Goal: Task Accomplishment & Management: Use online tool/utility

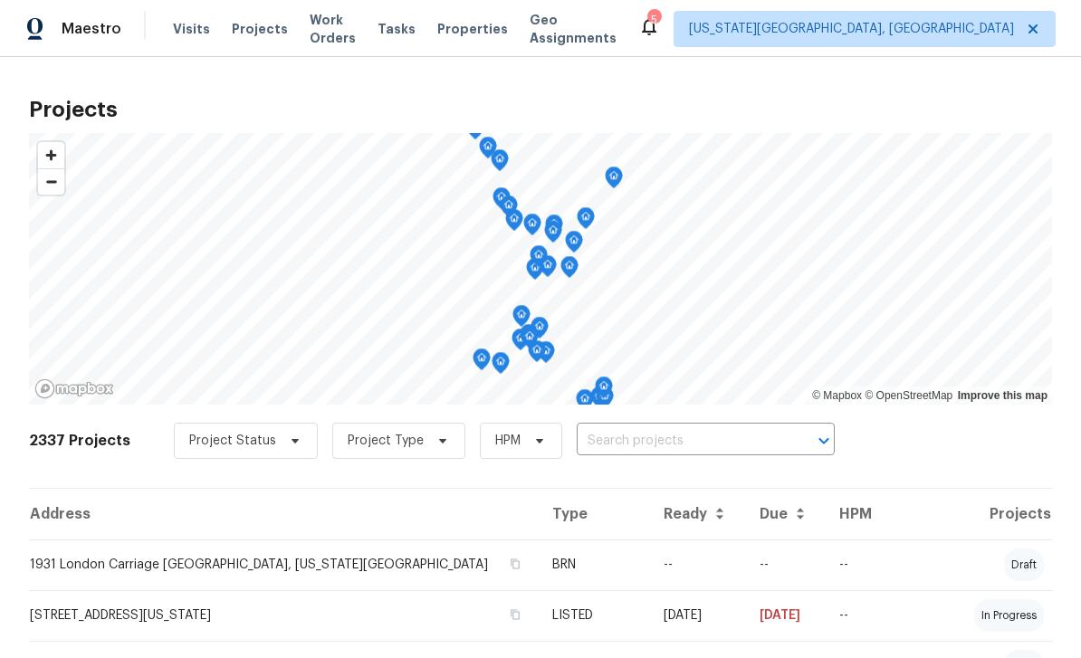
click at [258, 25] on span "Projects" at bounding box center [260, 29] width 56 height 18
click at [709, 434] on input "text" at bounding box center [679, 441] width 207 height 28
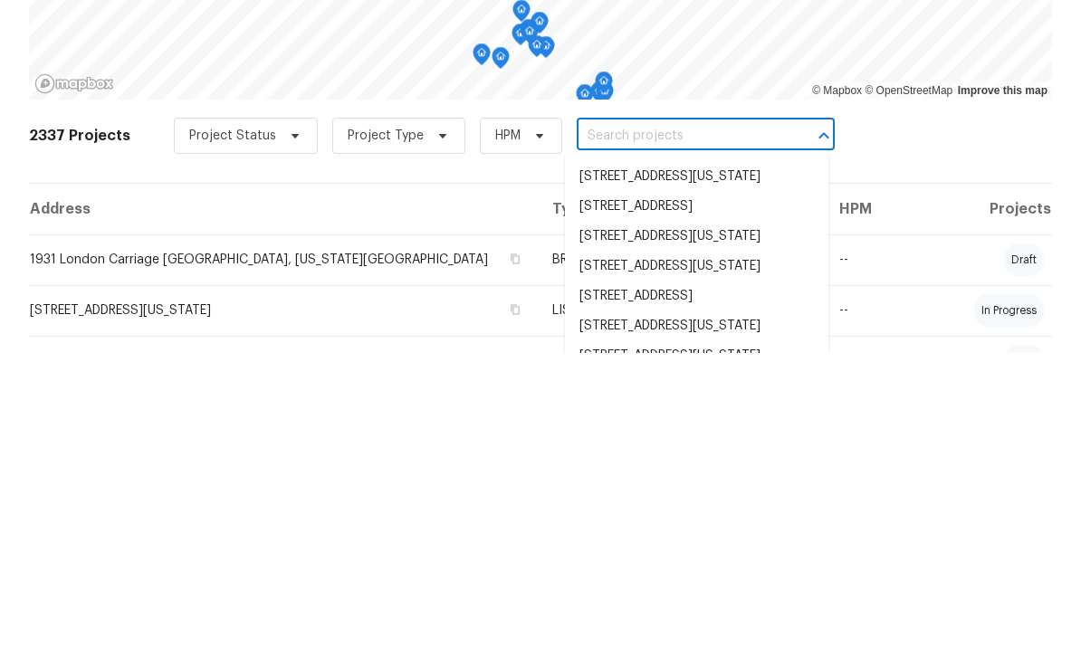
click at [687, 427] on input "text" at bounding box center [679, 441] width 207 height 28
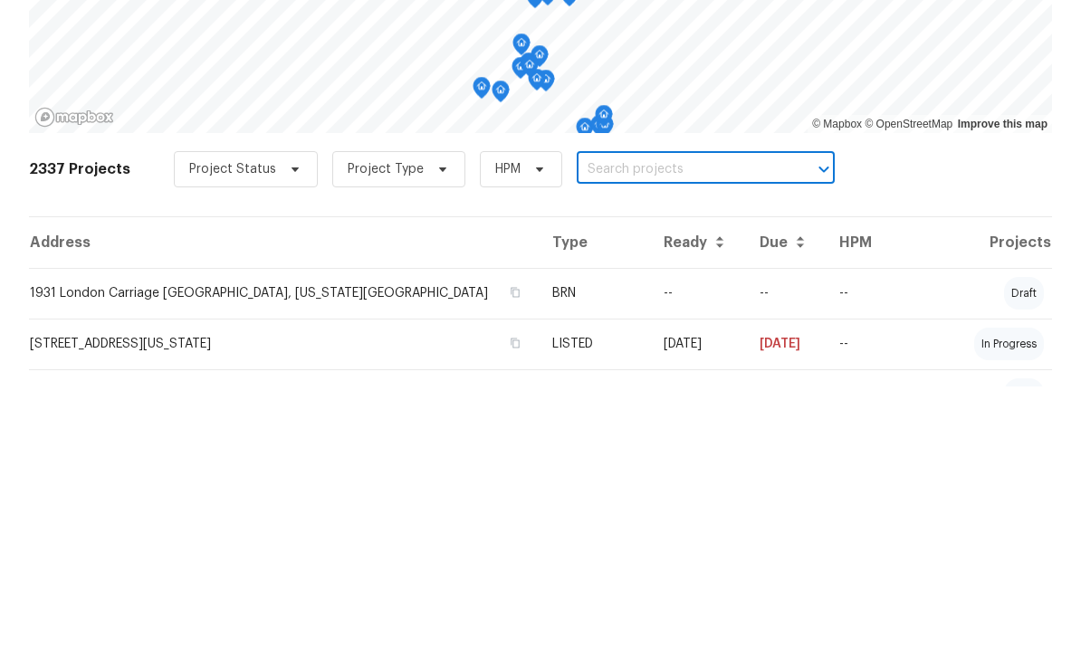
click at [684, 427] on input "text" at bounding box center [679, 441] width 207 height 28
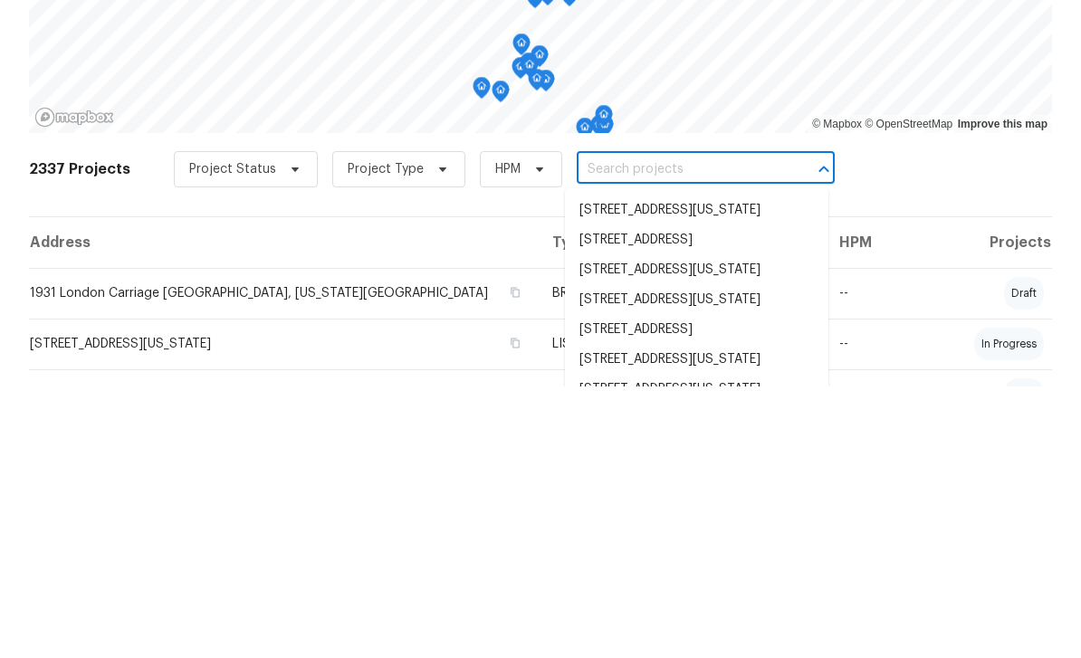
click at [645, 427] on input "text" at bounding box center [679, 441] width 207 height 28
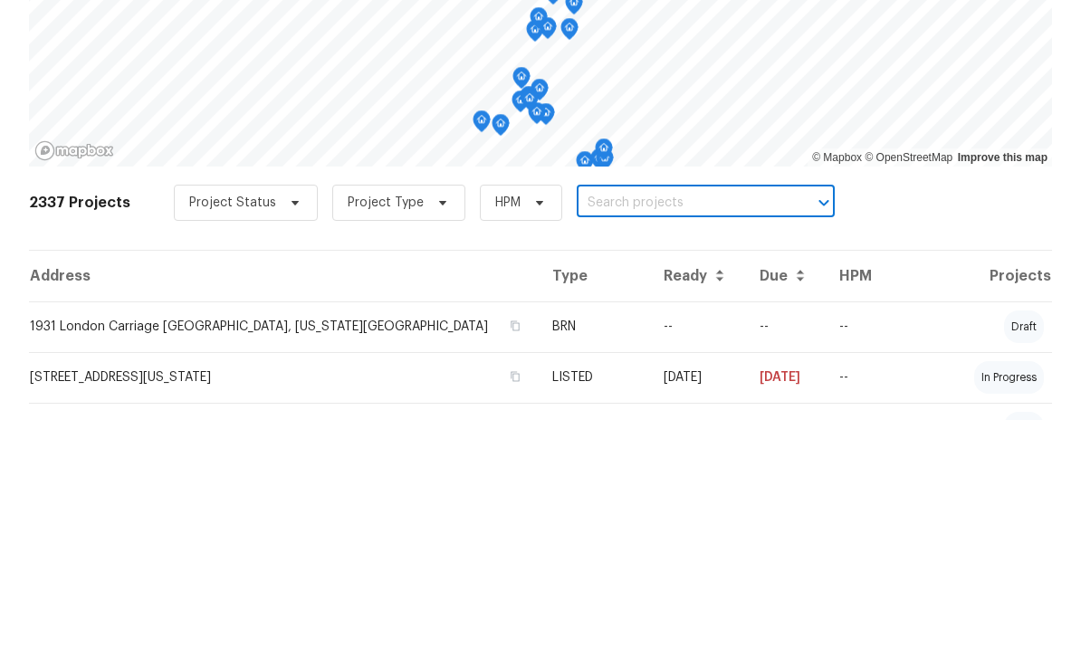
click at [652, 427] on input "text" at bounding box center [679, 441] width 207 height 28
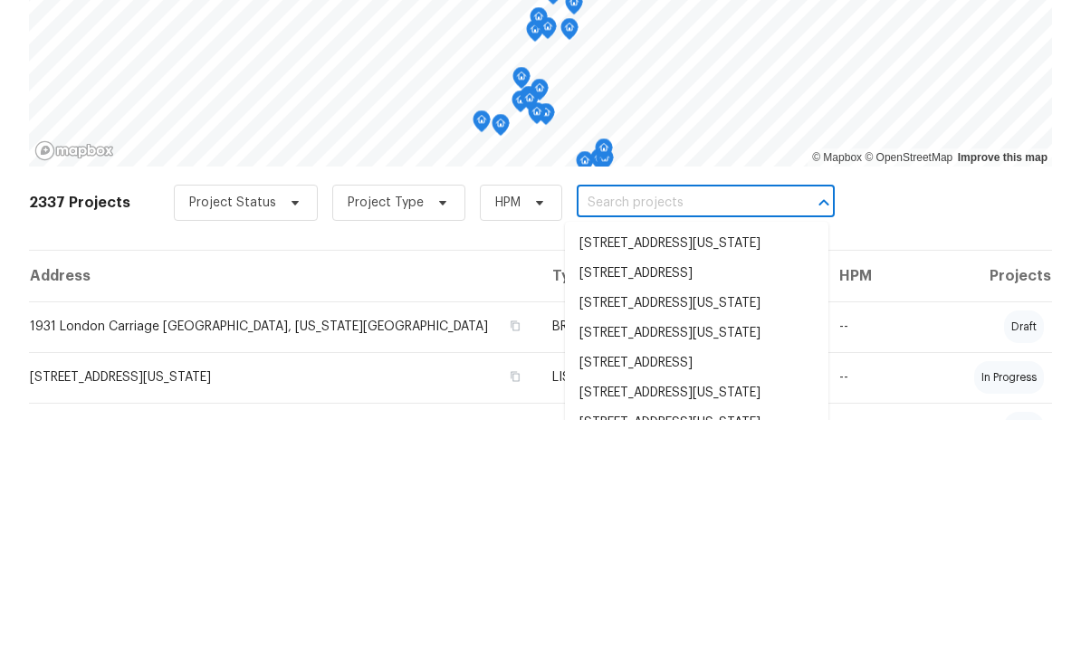
paste input "[STREET_ADDRESS][US_STATE]"
type input "[STREET_ADDRESS][US_STATE]"
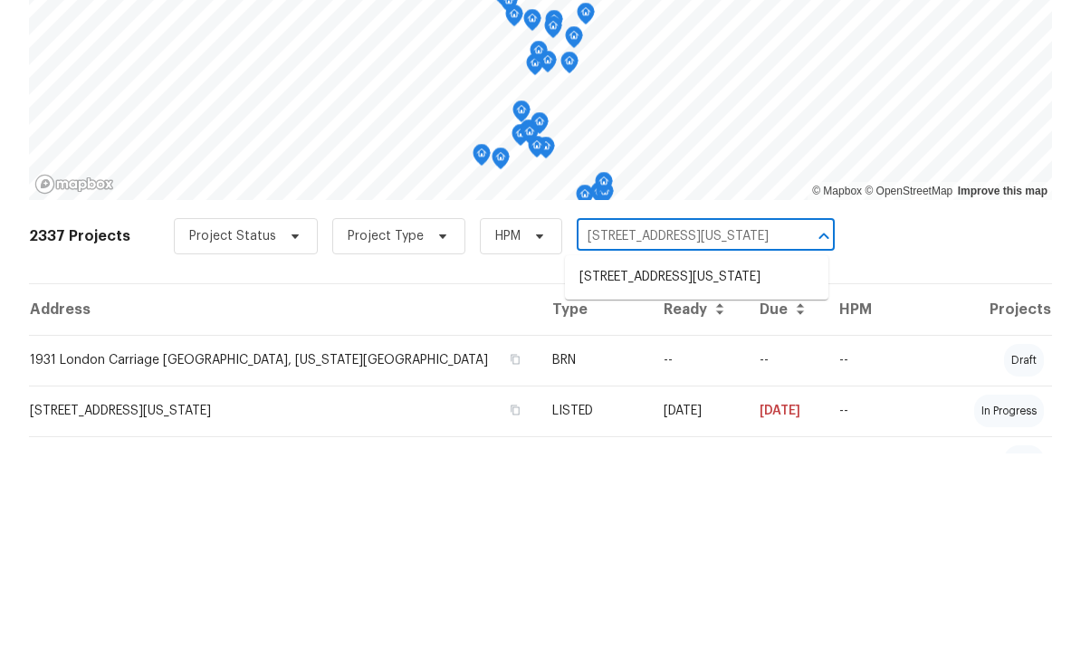
scroll to position [58, 0]
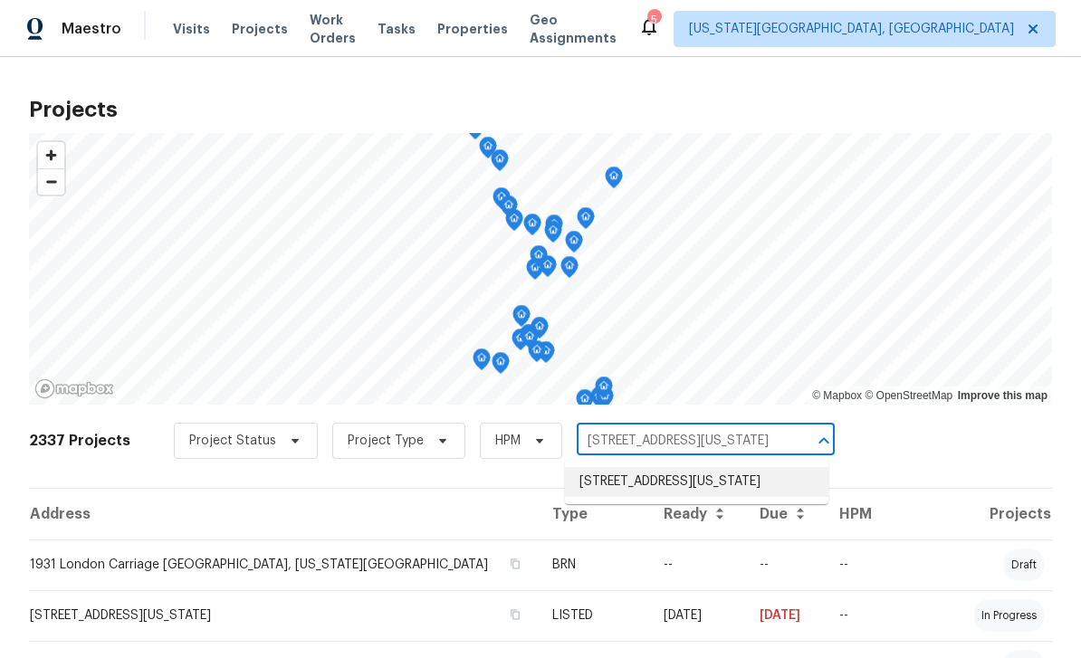
click at [671, 467] on li "[STREET_ADDRESS][US_STATE]" at bounding box center [696, 482] width 263 height 30
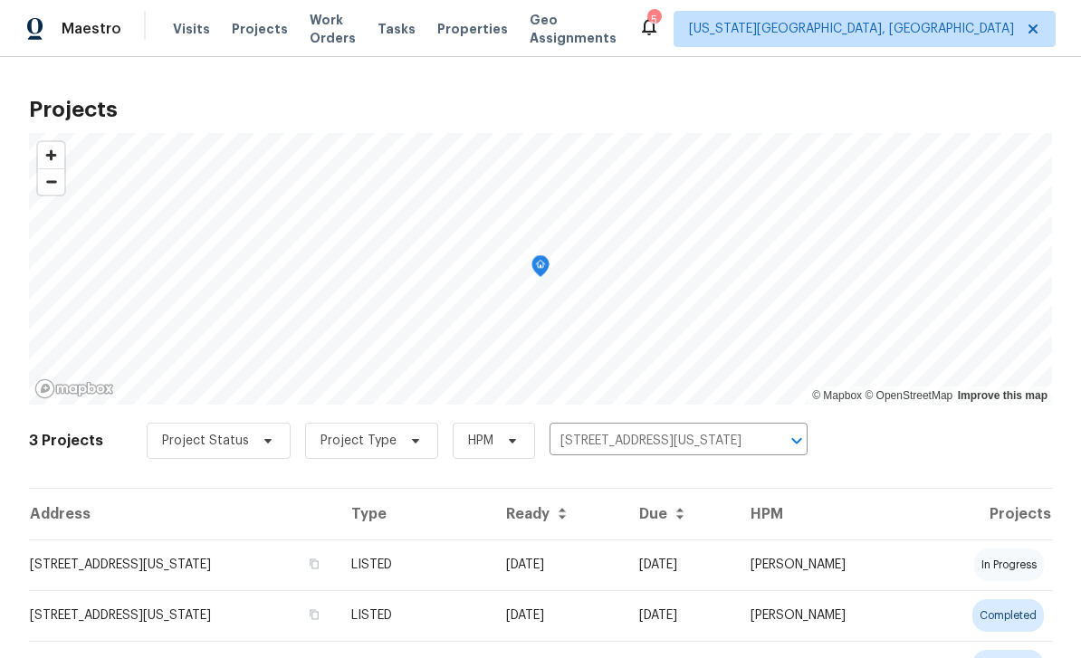
click at [300, 571] on td "[STREET_ADDRESS][US_STATE]" at bounding box center [183, 564] width 308 height 51
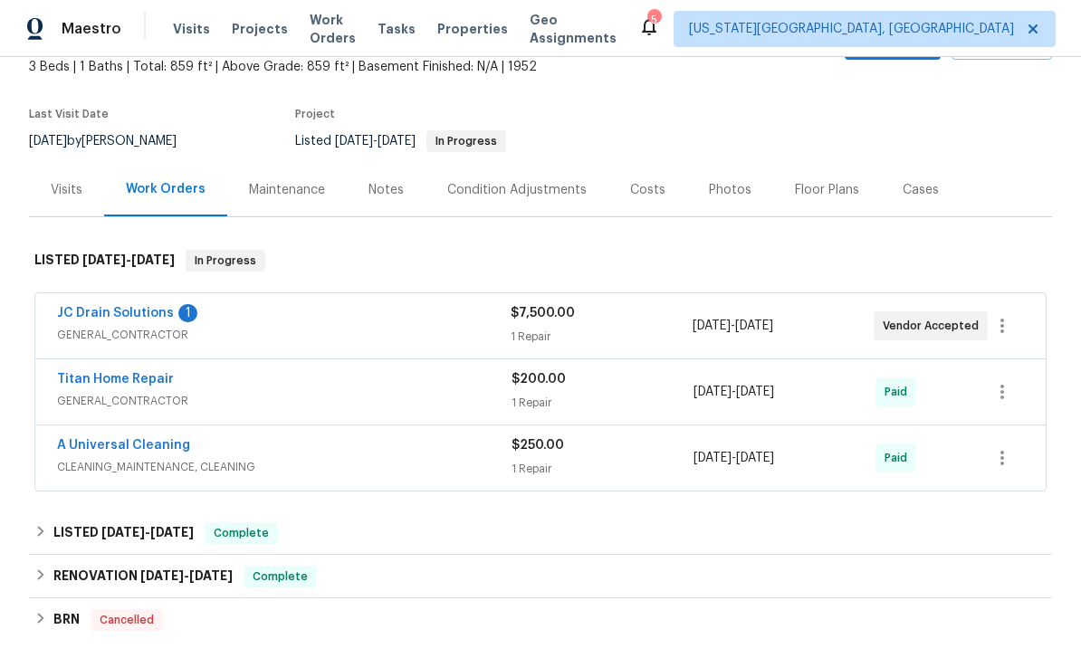
scroll to position [230, 0]
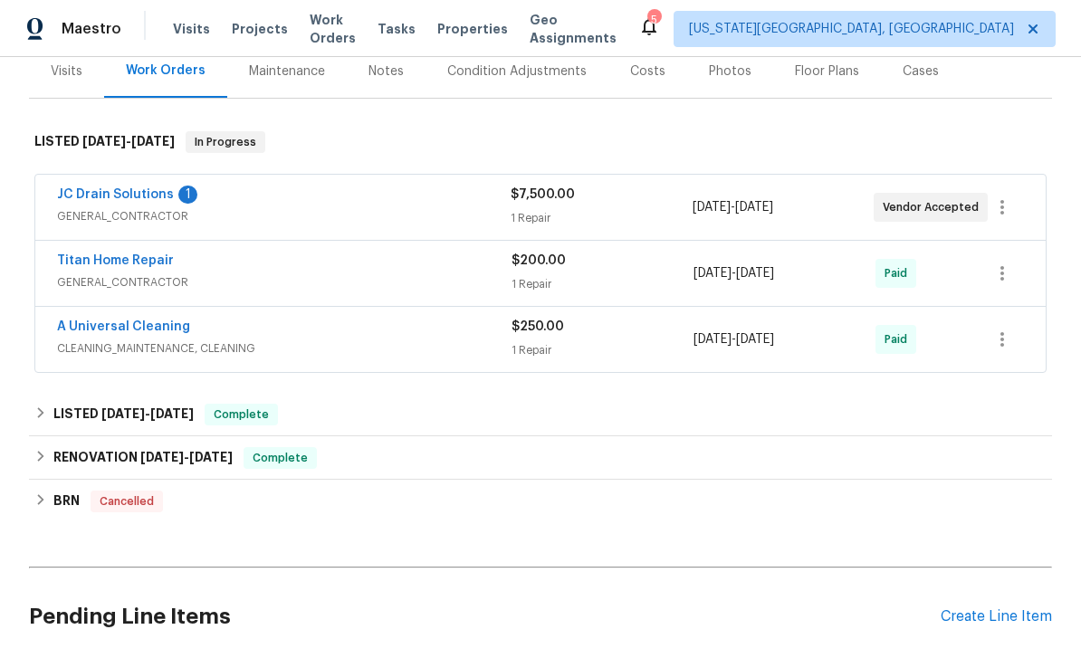
click at [1009, 619] on div "Create Line Item" at bounding box center [995, 616] width 111 height 17
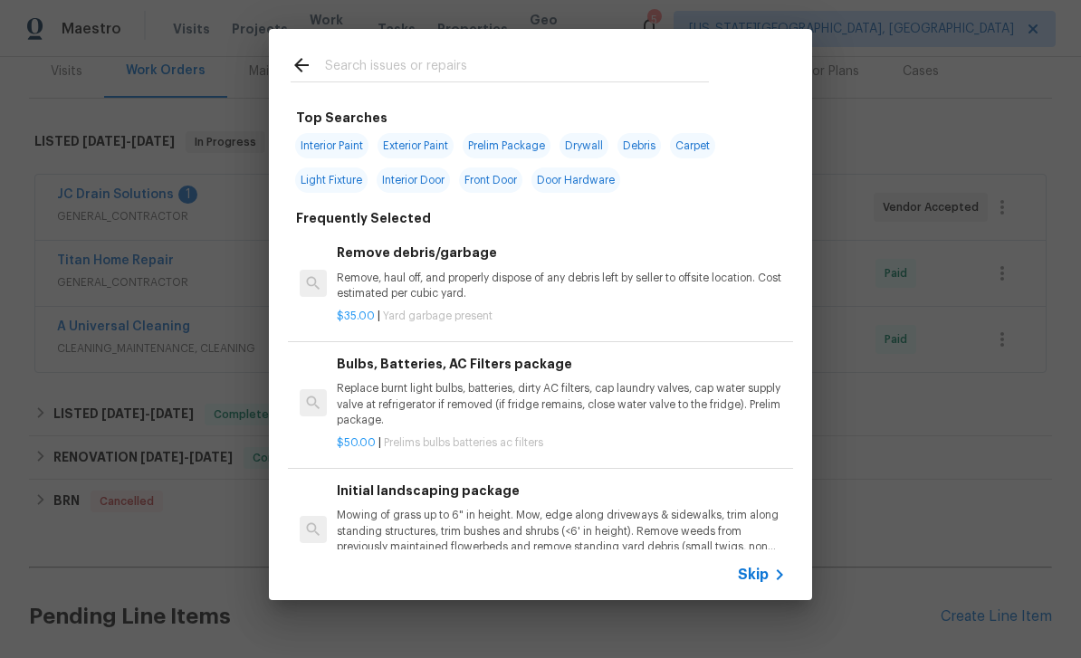
click at [425, 68] on input "text" at bounding box center [517, 67] width 384 height 27
type input "V"
type input "Land"
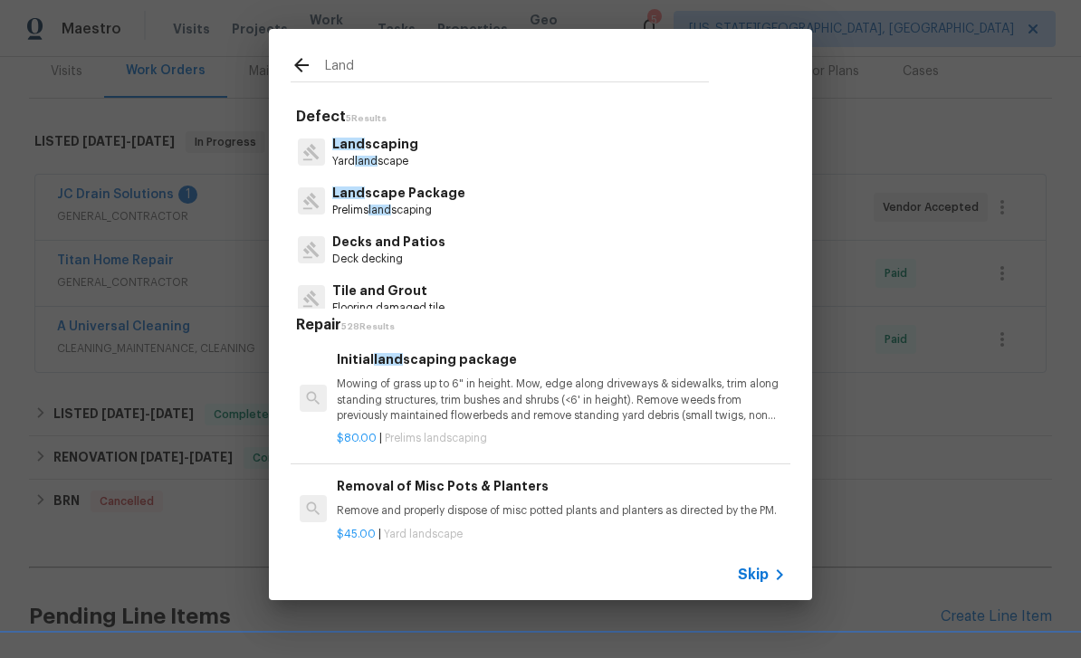
click at [423, 205] on p "Prelims land scaping" at bounding box center [398, 210] width 133 height 15
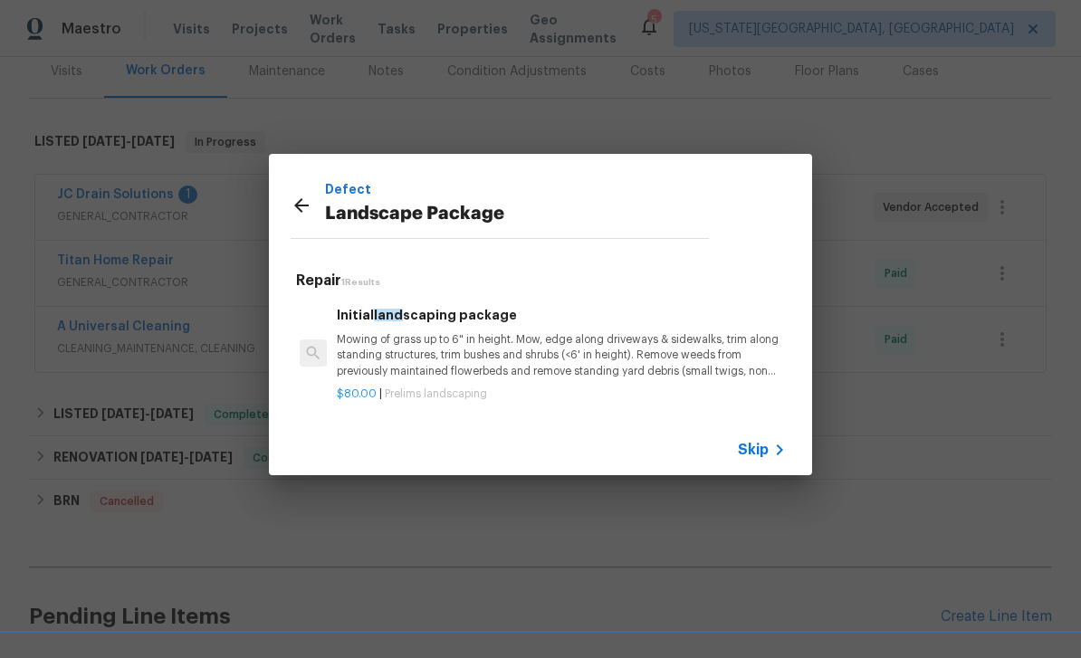
click at [481, 362] on p "Mowing of grass up to 6" in height. Mow, edge along driveways & sidewalks, trim…" at bounding box center [561, 355] width 449 height 46
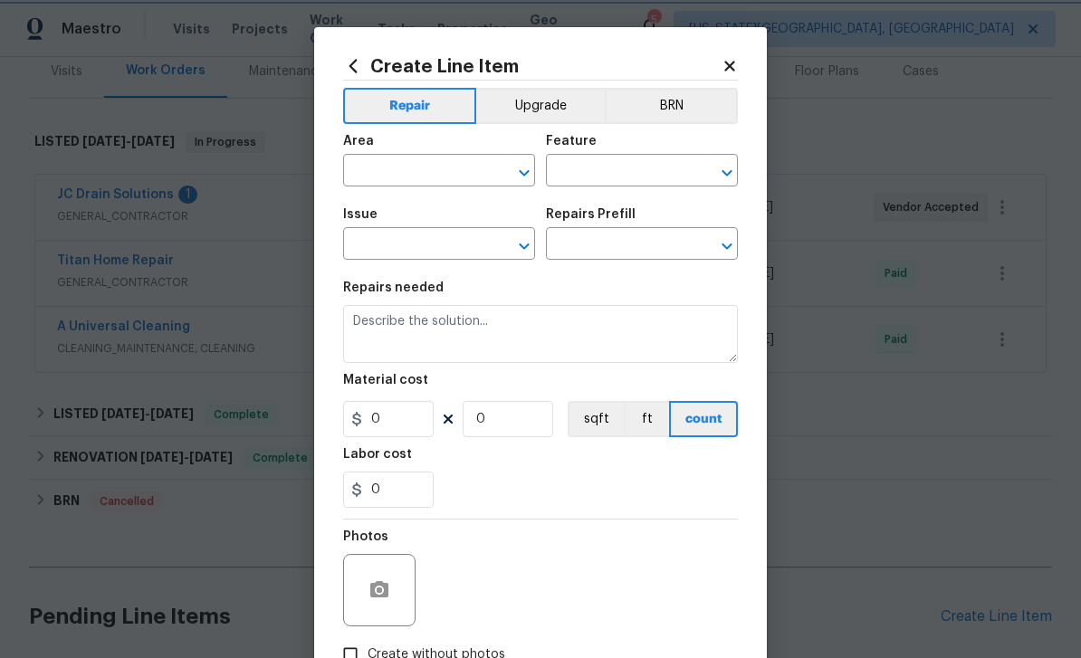
type input "Home Readiness Packages"
type input "Landscape Package"
type input "Initial landscaping package $80.00"
type textarea "Mowing of grass up to 6" in height. Mow, edge along driveways & sidewalks, trim…"
type input "80"
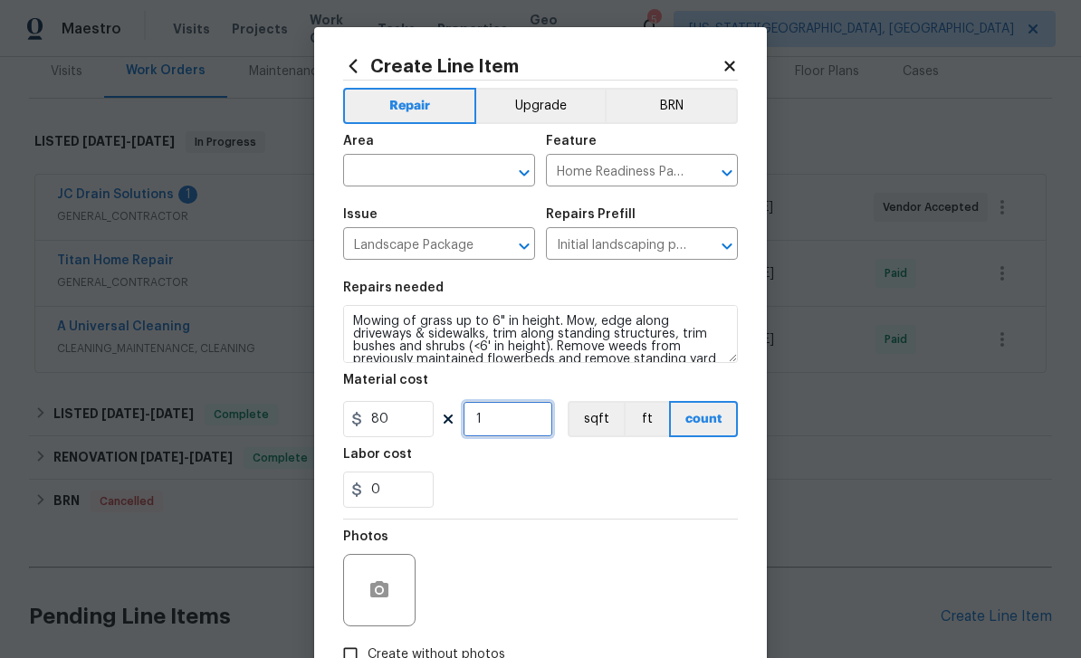
click at [518, 431] on input "1" at bounding box center [507, 419] width 90 height 36
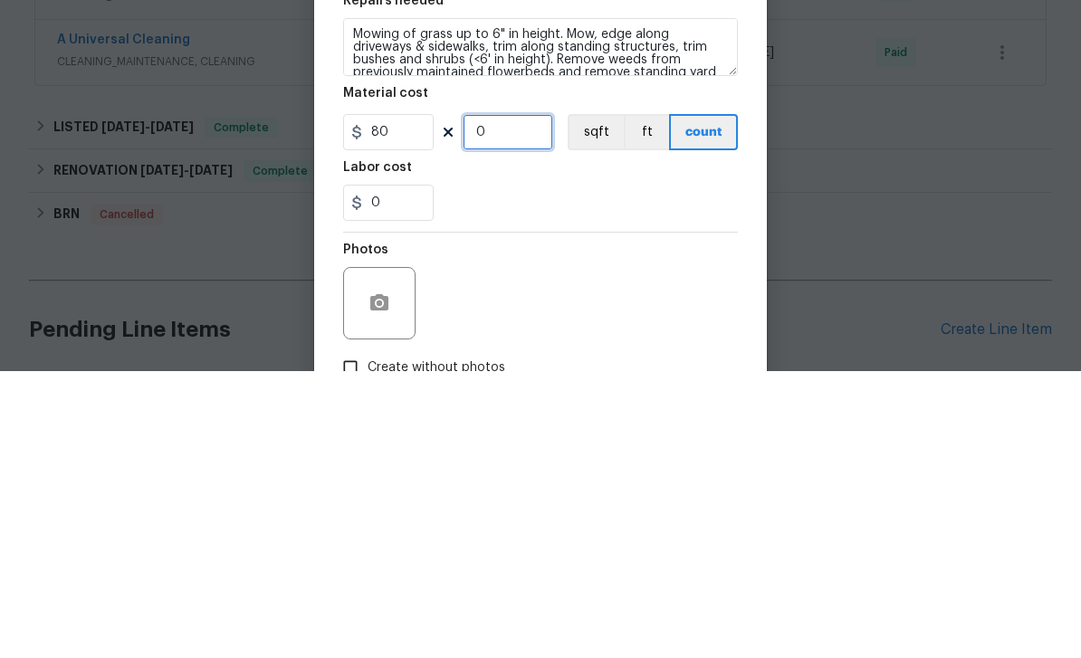
type input "3"
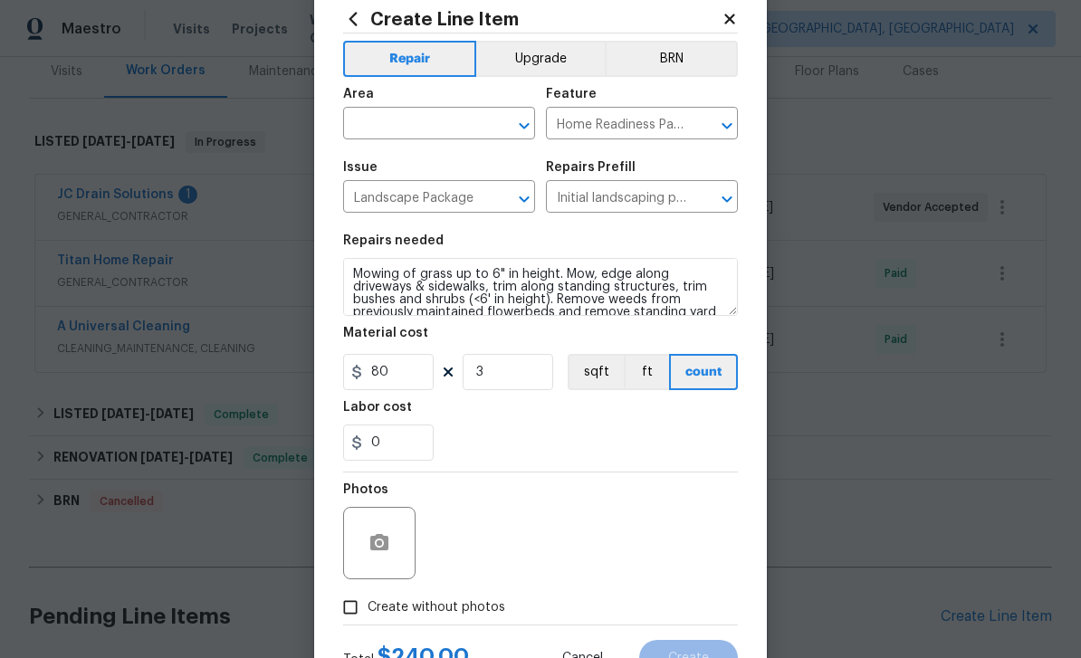
scroll to position [44, 0]
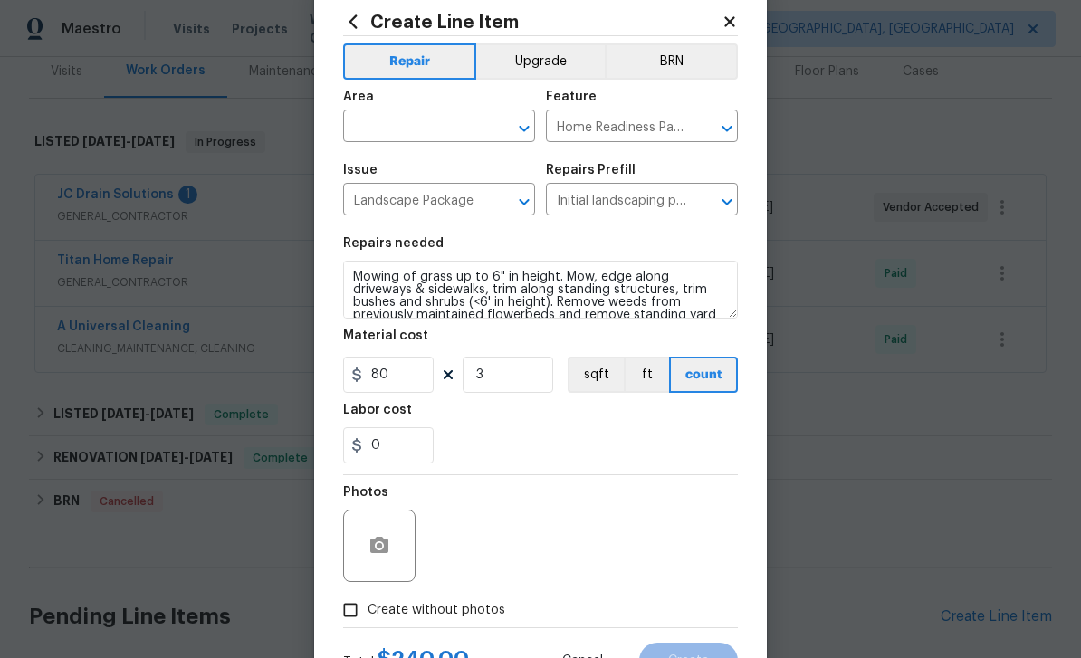
click at [437, 121] on input "text" at bounding box center [413, 128] width 141 height 28
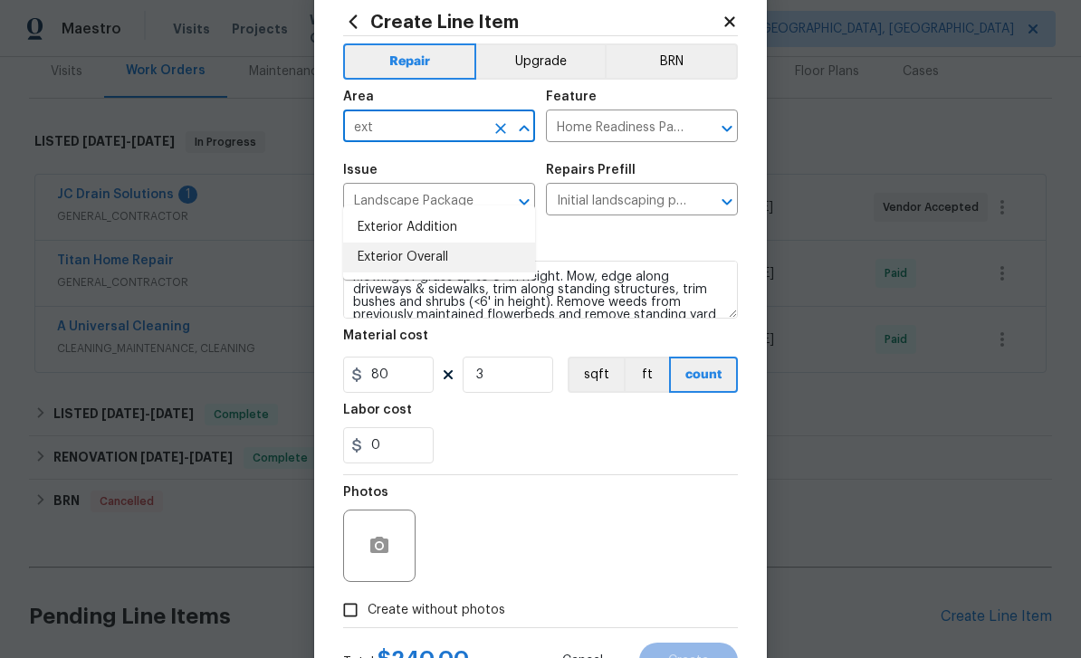
click at [418, 243] on li "Exterior Overall" at bounding box center [439, 258] width 192 height 30
type input "Exterior Overall"
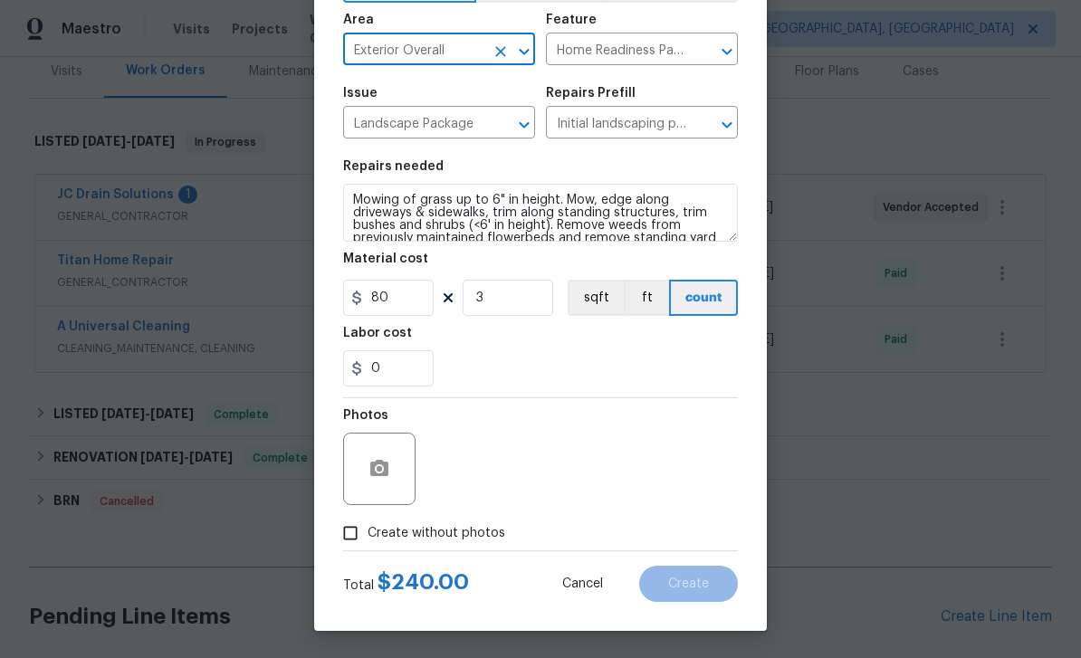
scroll to position [125, 0]
click at [377, 474] on icon "button" at bounding box center [379, 468] width 18 height 16
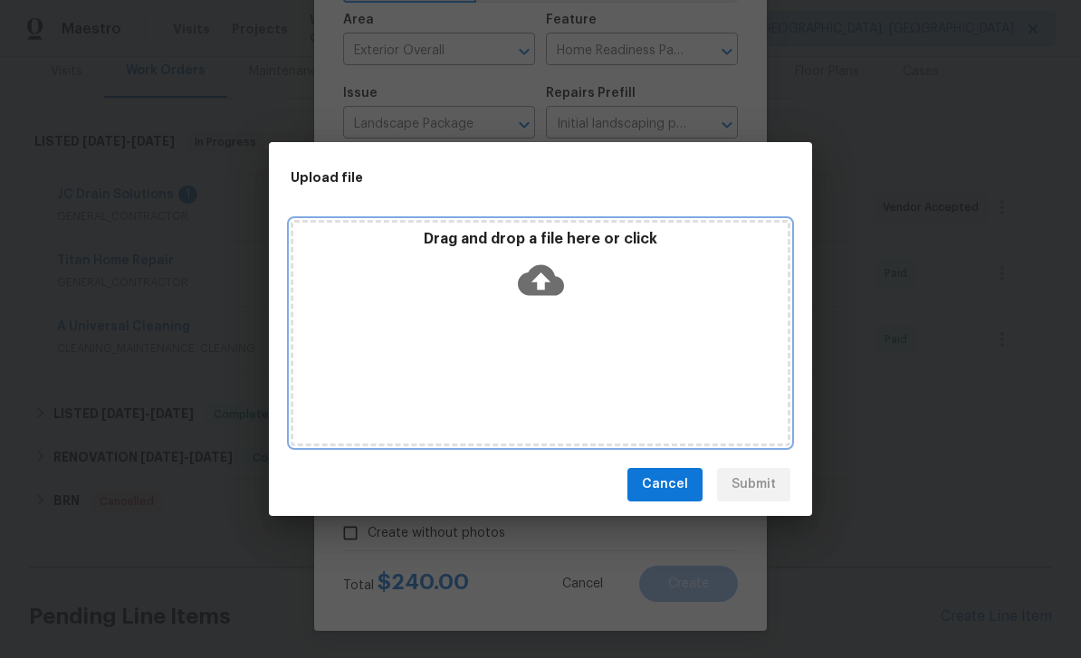
click at [542, 272] on icon at bounding box center [541, 279] width 46 height 31
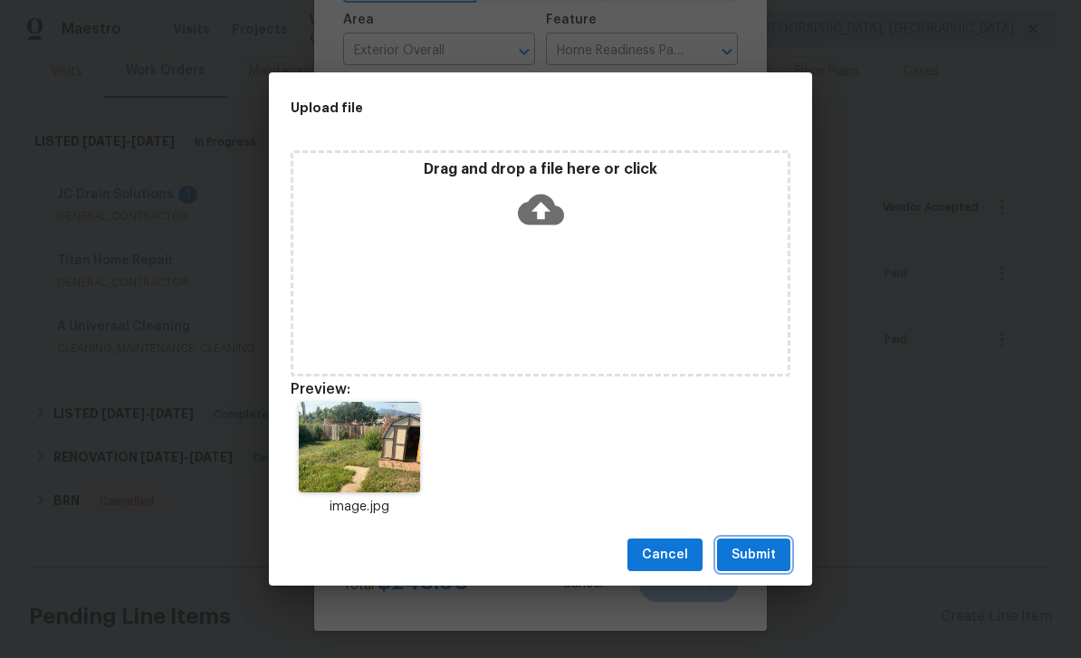
click at [749, 548] on span "Submit" at bounding box center [753, 555] width 44 height 23
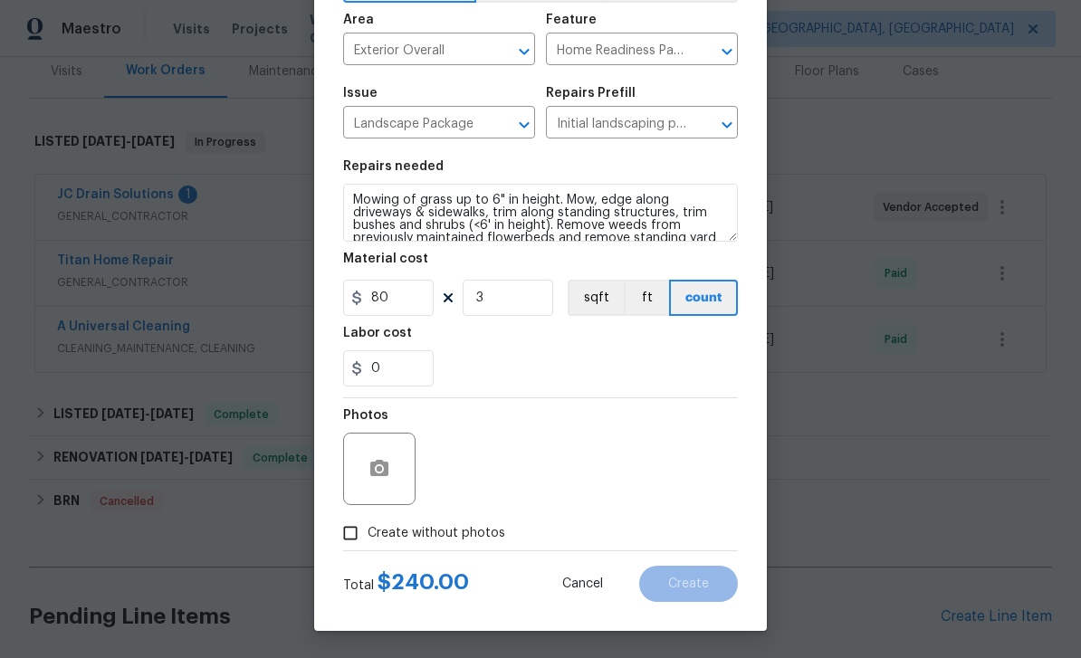
click at [450, 534] on span "Create without photos" at bounding box center [436, 533] width 138 height 19
click at [367, 534] on input "Create without photos" at bounding box center [350, 533] width 34 height 34
checkbox input "false"
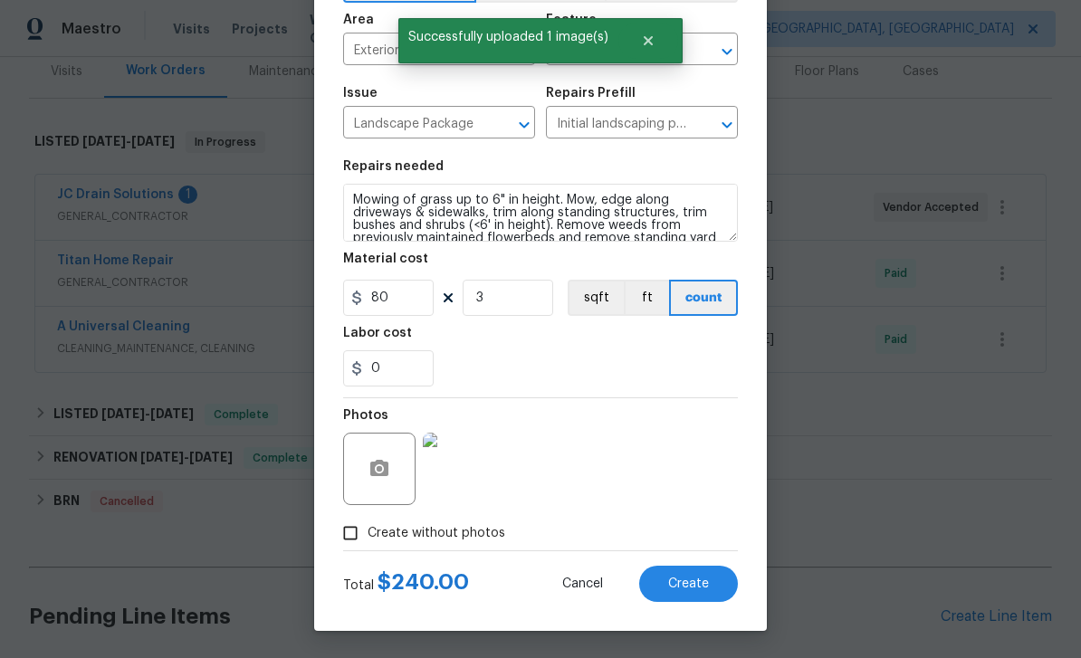
click at [557, 461] on div "Photos" at bounding box center [540, 457] width 395 height 118
click at [691, 584] on span "Create" at bounding box center [688, 584] width 41 height 14
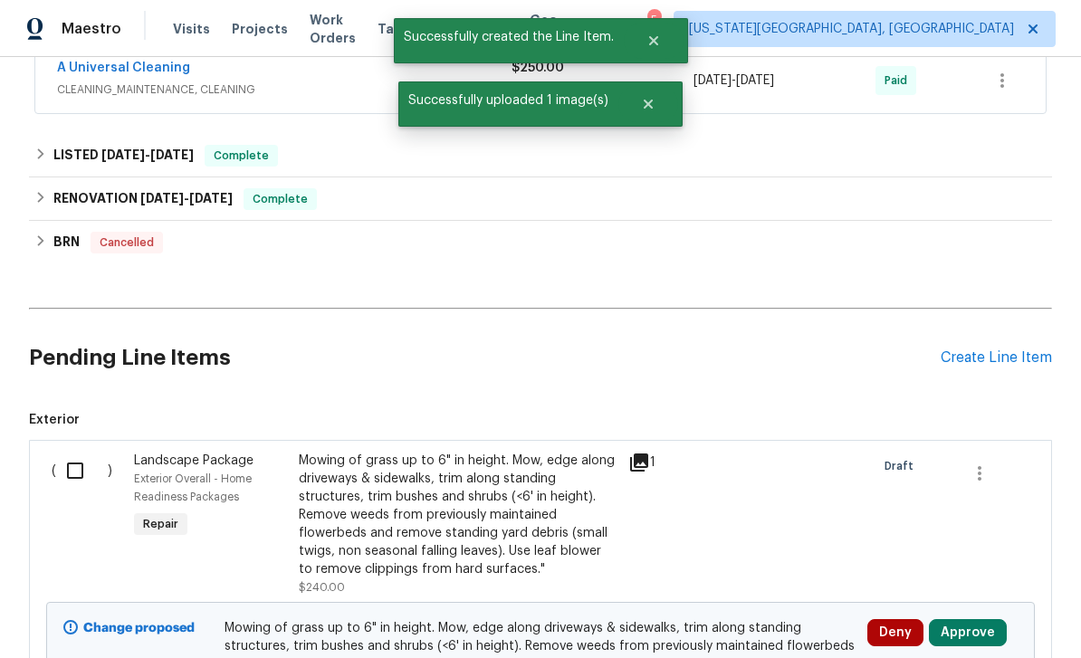
scroll to position [586, 0]
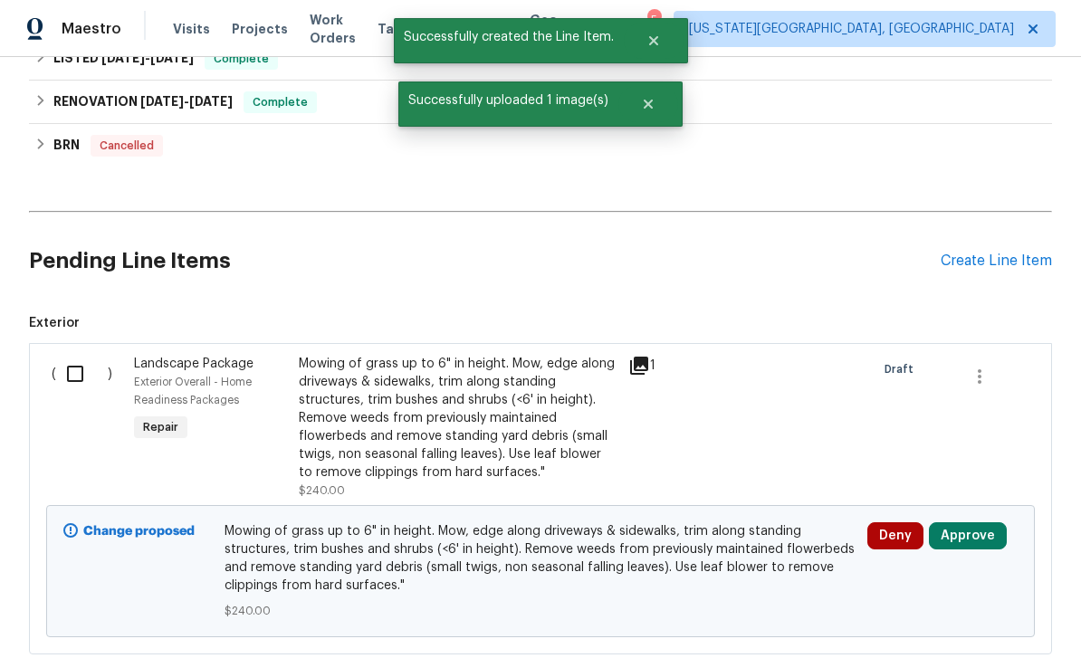
click at [79, 355] on input "checkbox" at bounding box center [82, 374] width 52 height 38
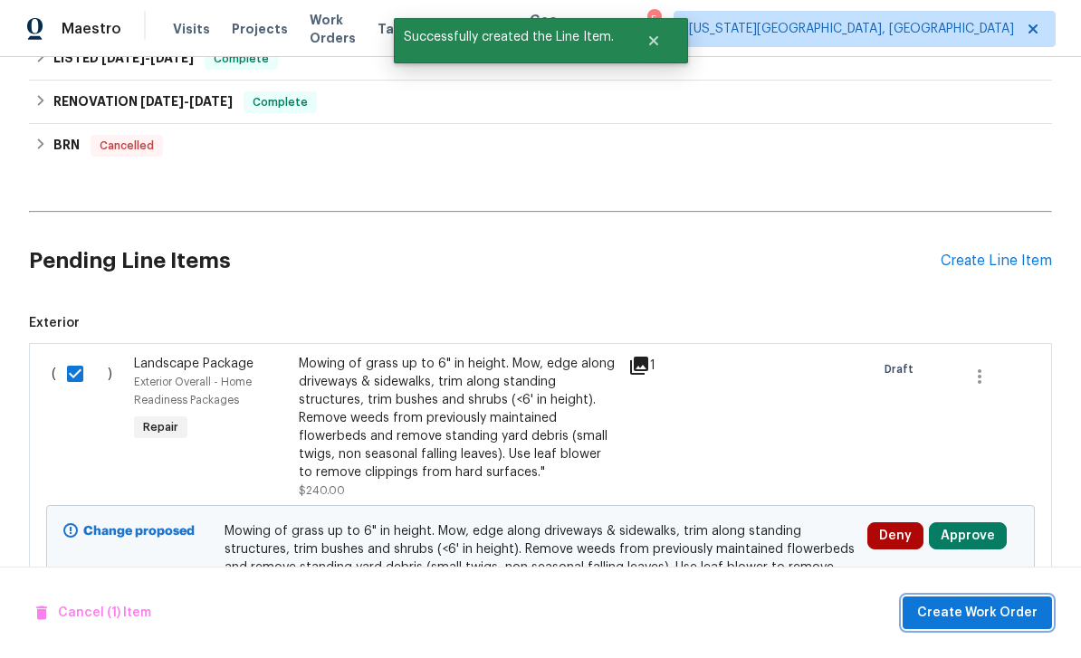
click at [996, 614] on span "Create Work Order" at bounding box center [977, 613] width 120 height 23
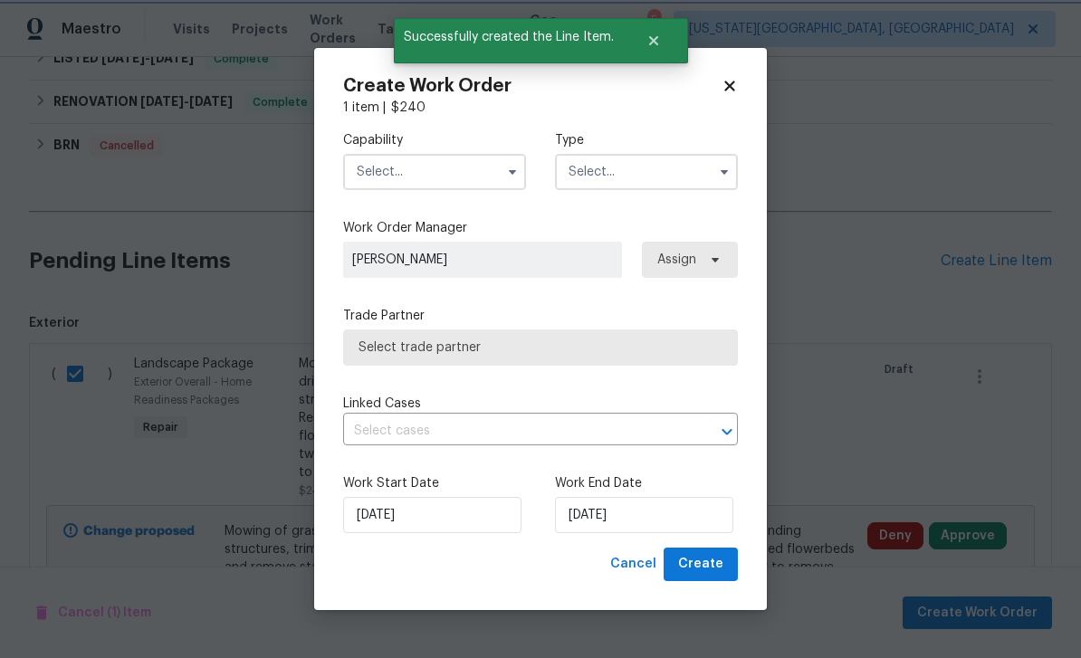
checkbox input "false"
click at [451, 166] on input "text" at bounding box center [434, 172] width 183 height 36
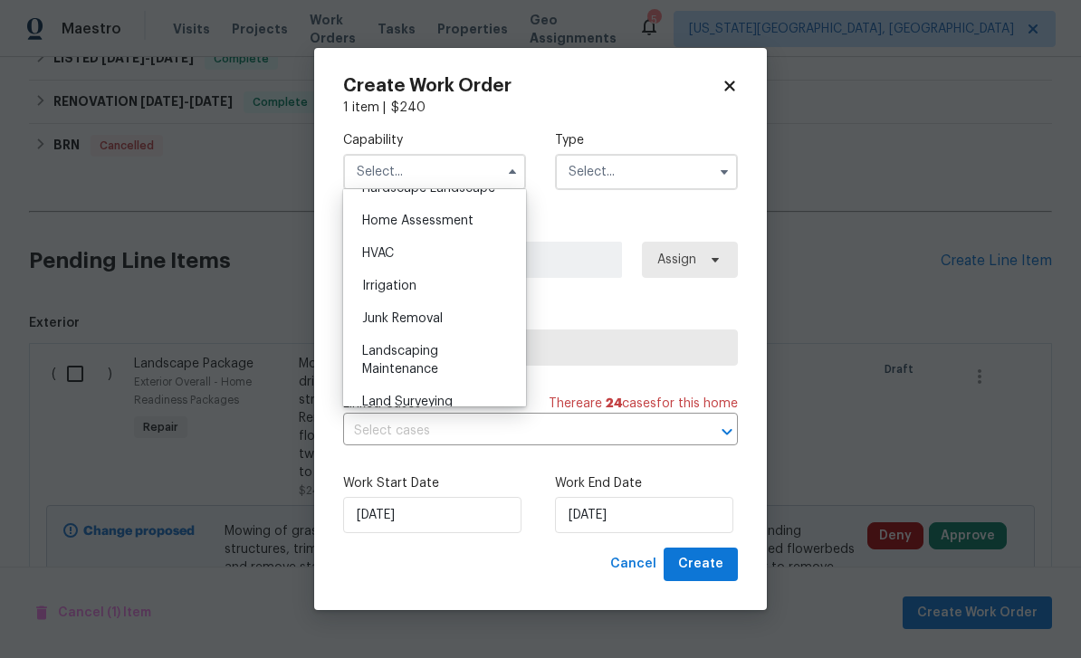
scroll to position [1051, 0]
click at [412, 356] on span "Landscaping Maintenance" at bounding box center [400, 359] width 76 height 31
type input "Landscaping Maintenance"
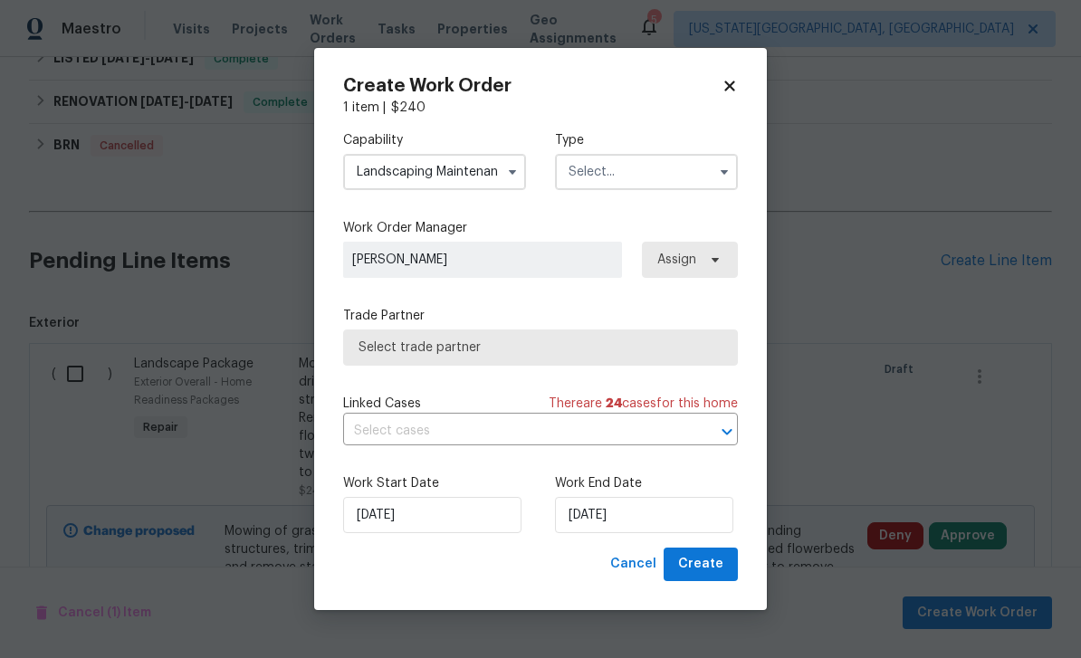
click at [631, 177] on input "text" at bounding box center [646, 172] width 183 height 36
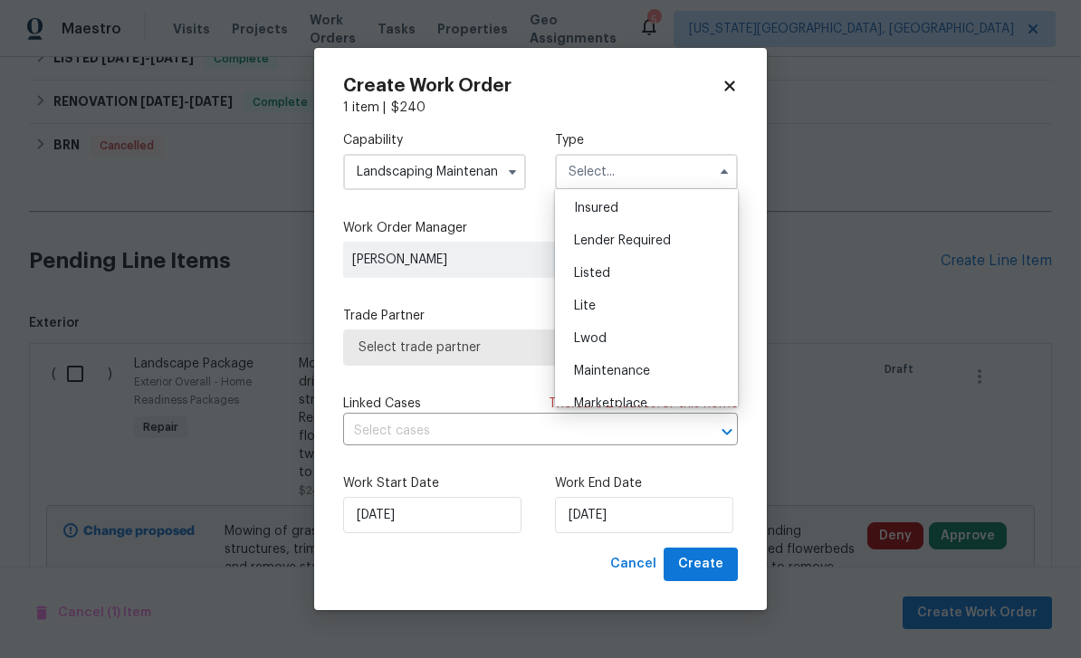
scroll to position [135, 0]
click at [603, 276] on span "Listed" at bounding box center [592, 270] width 36 height 13
type input "Listed"
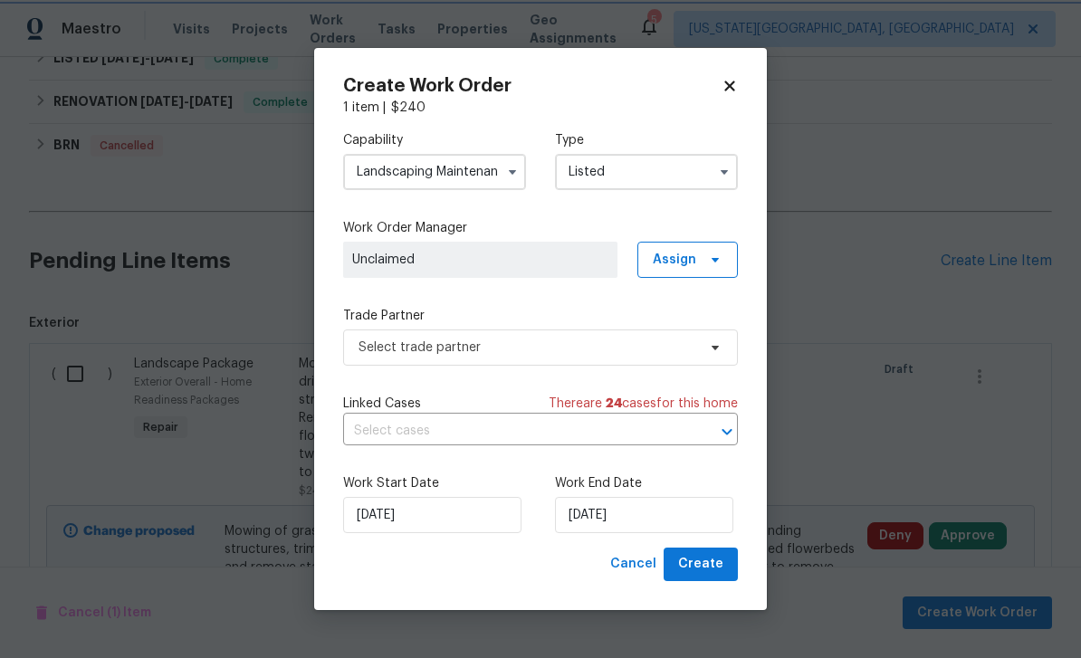
scroll to position [0, 0]
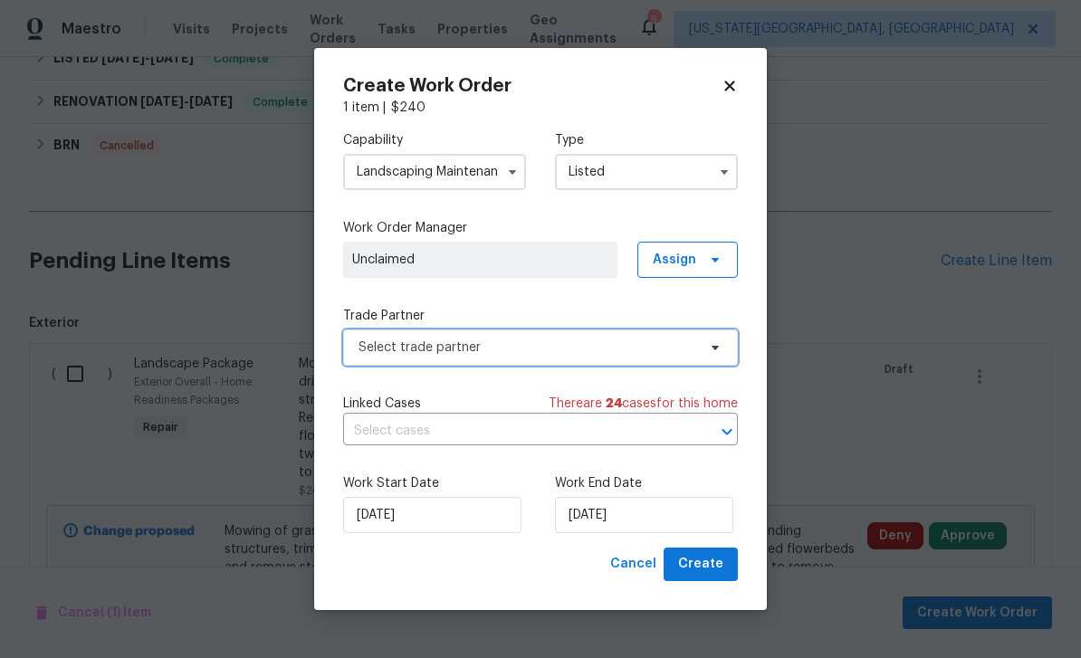
click at [462, 351] on span "Select trade partner" at bounding box center [527, 347] width 338 height 18
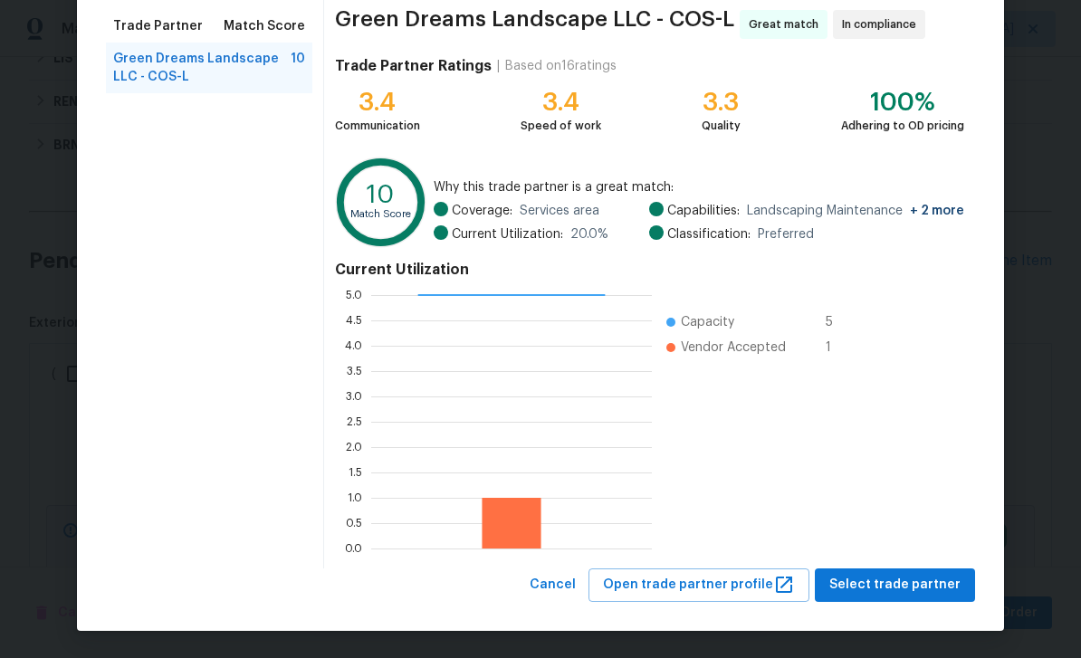
scroll to position [140, 0]
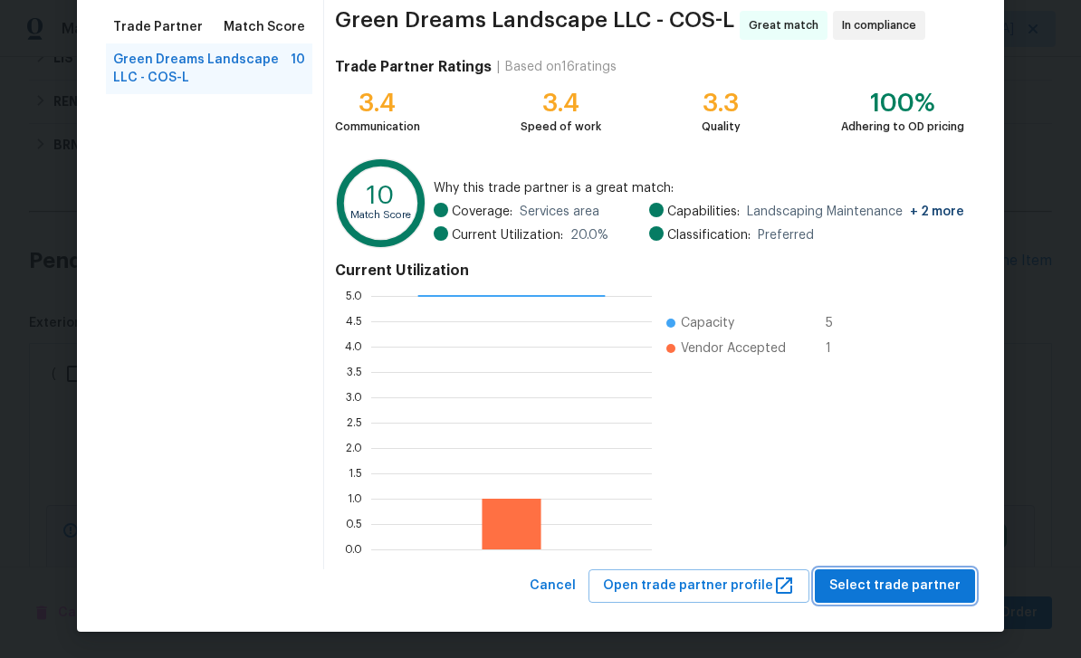
click at [896, 588] on span "Select trade partner" at bounding box center [894, 586] width 131 height 23
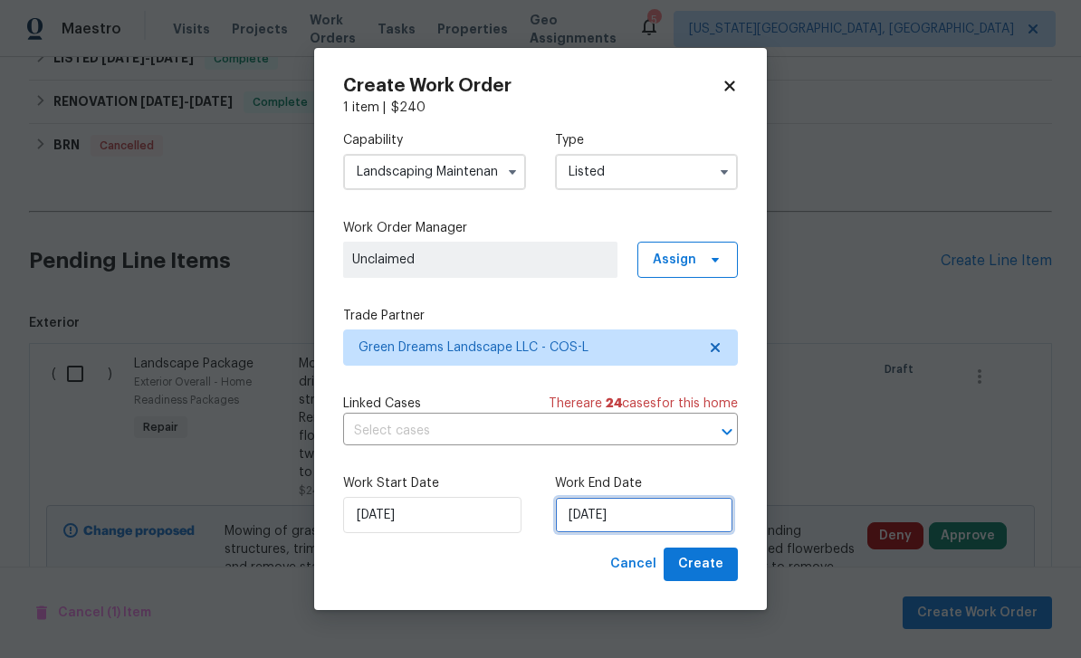
click at [666, 515] on input "[DATE]" at bounding box center [644, 515] width 178 height 36
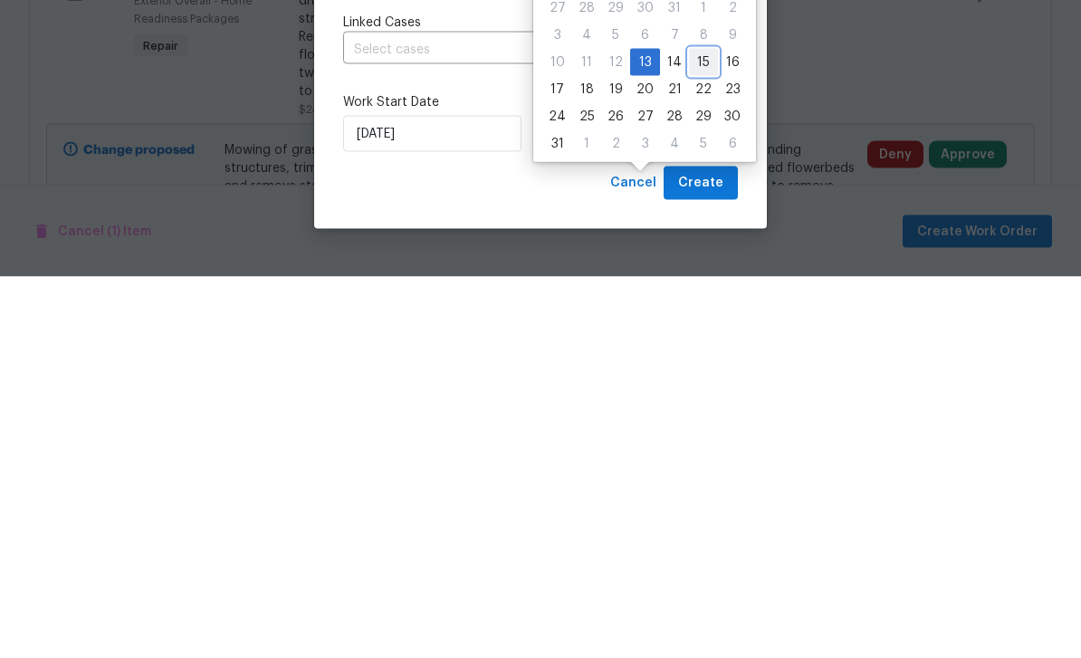
click at [700, 431] on div "15" at bounding box center [703, 443] width 29 height 25
type input "[DATE]"
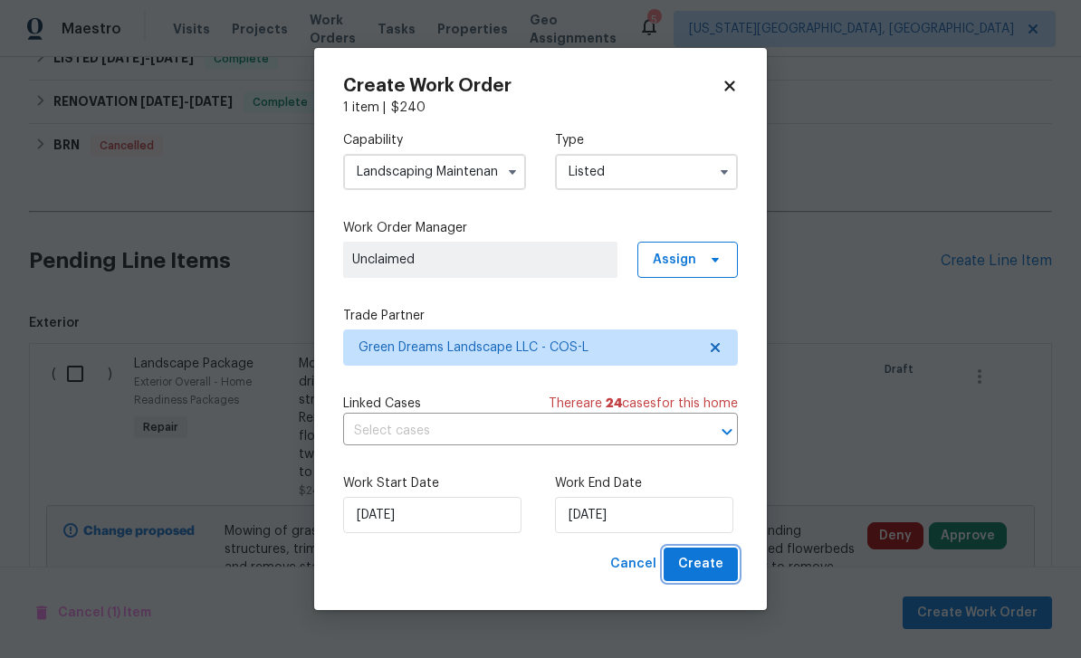
click at [703, 567] on span "Create" at bounding box center [700, 564] width 45 height 23
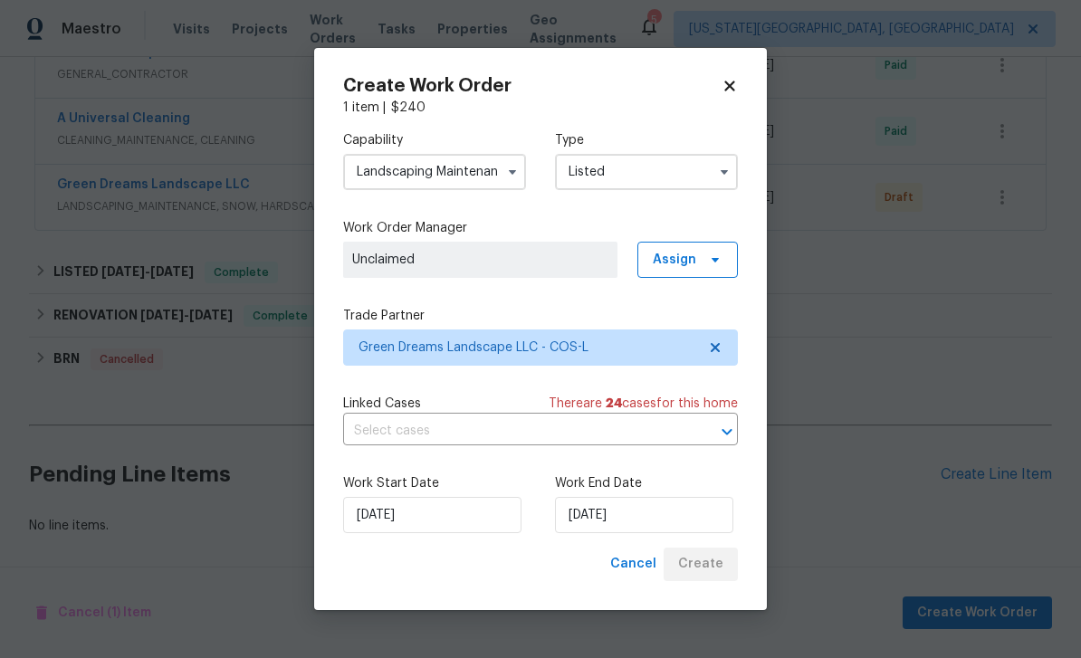
scroll to position [0, 0]
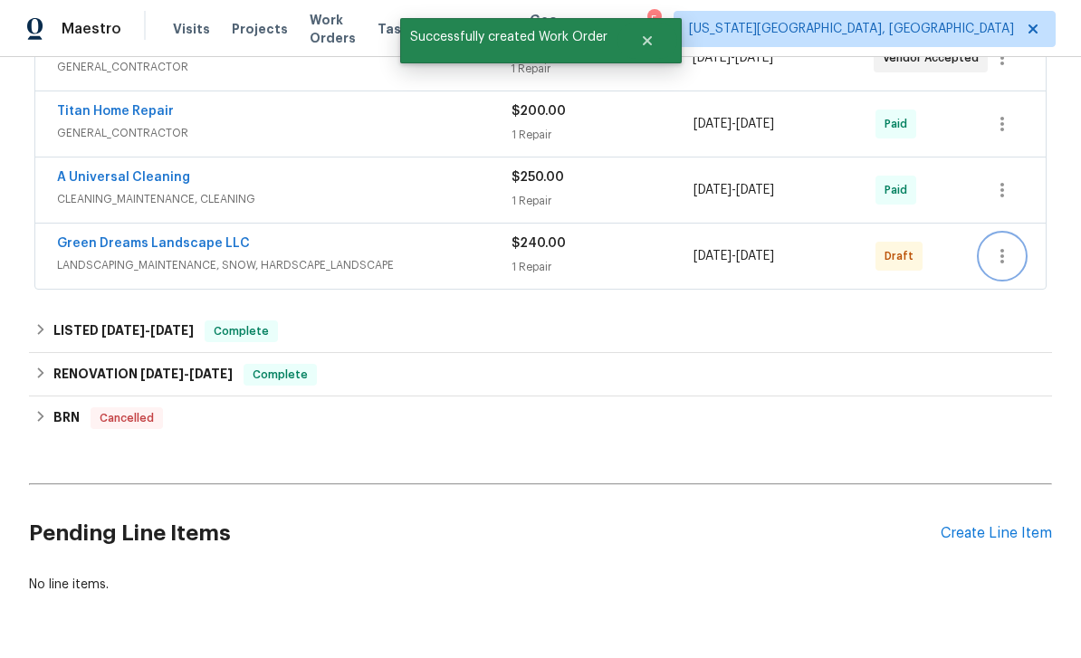
click at [1004, 234] on button "button" at bounding box center [1001, 255] width 43 height 43
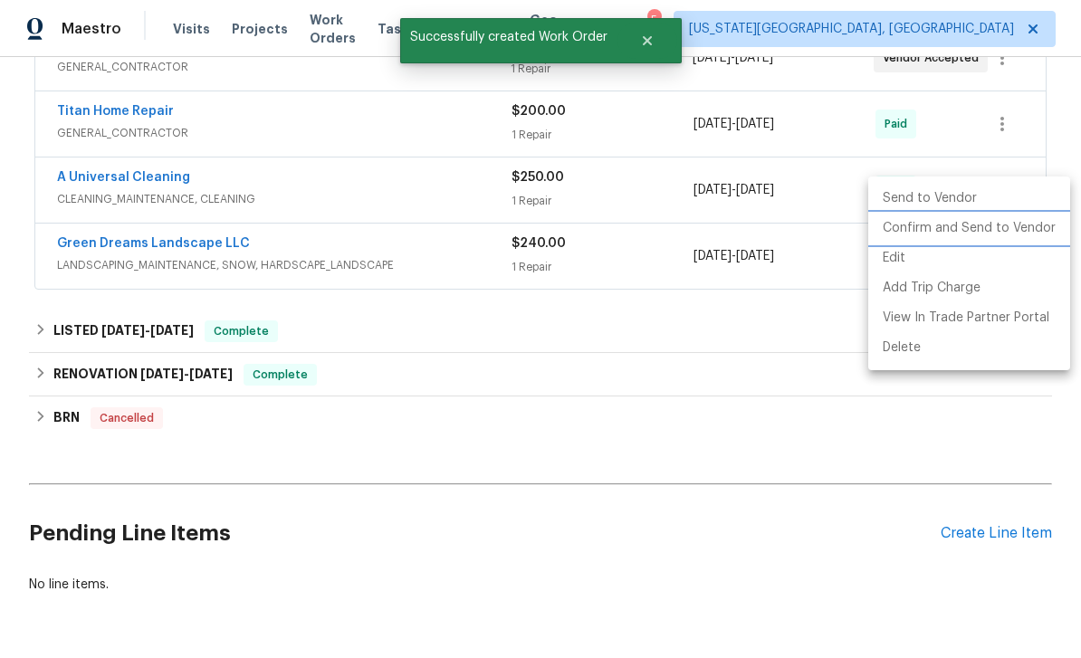
click at [940, 240] on li "Confirm and Send to Vendor" at bounding box center [969, 229] width 202 height 30
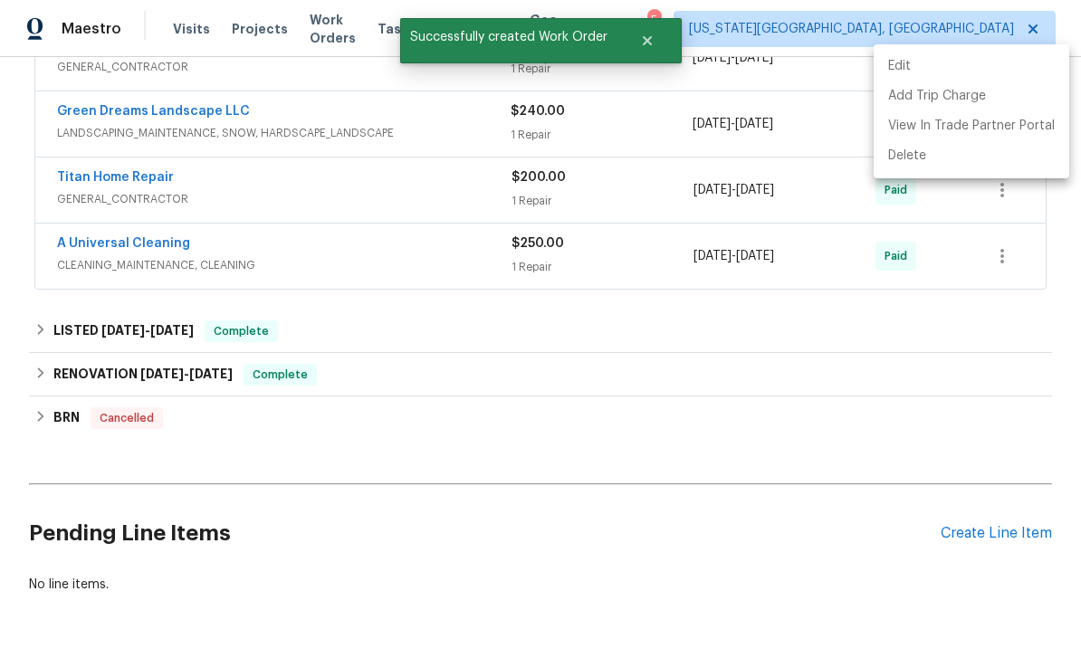
click at [986, 340] on div at bounding box center [540, 329] width 1081 height 658
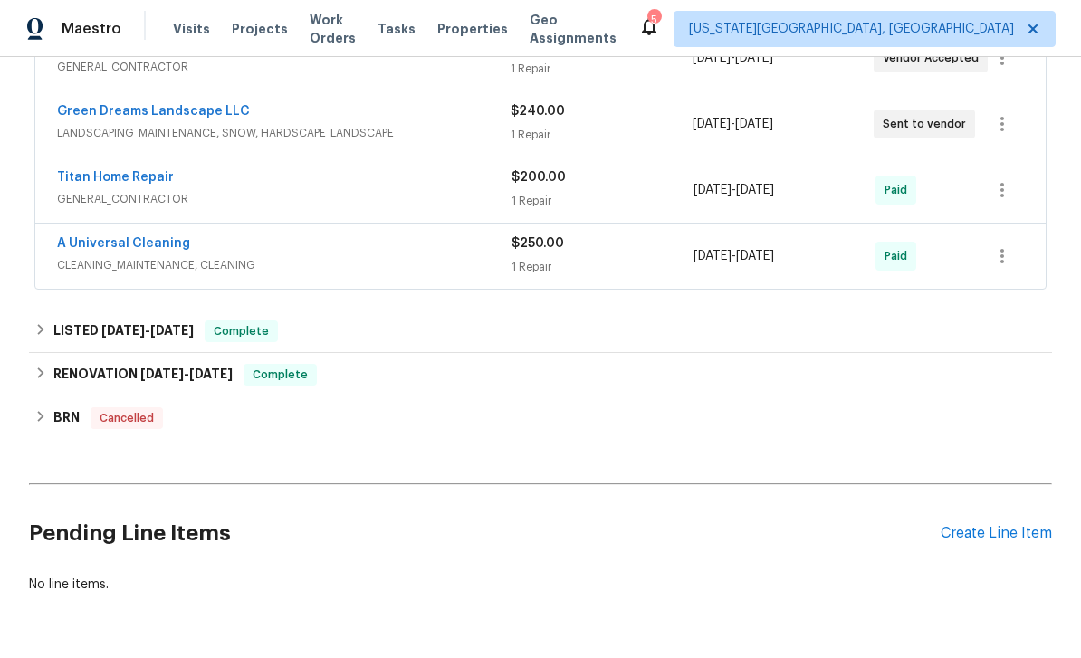
click at [412, 35] on div "Tasks" at bounding box center [396, 29] width 38 height 19
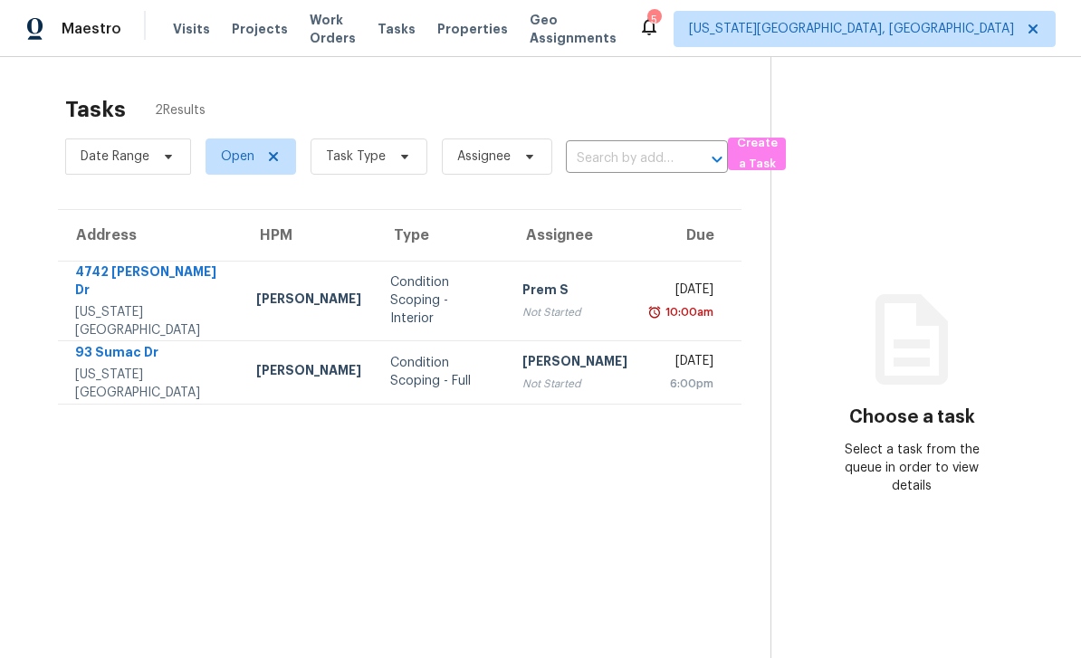
click at [348, 31] on span "Work Orders" at bounding box center [333, 29] width 46 height 36
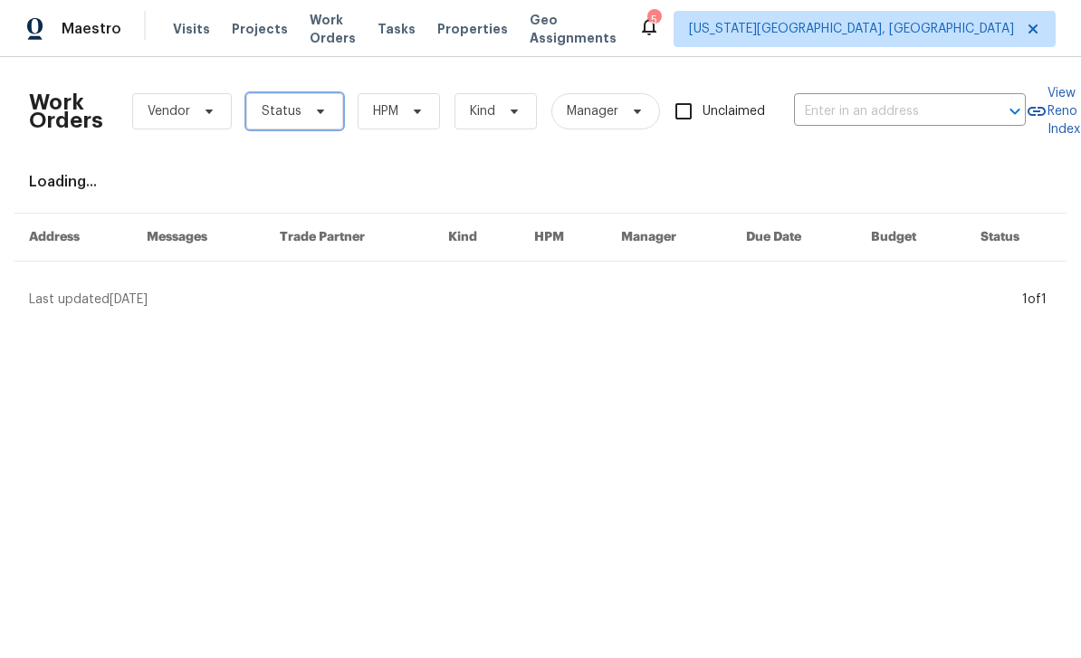
click at [328, 111] on span "Status" at bounding box center [294, 111] width 97 height 36
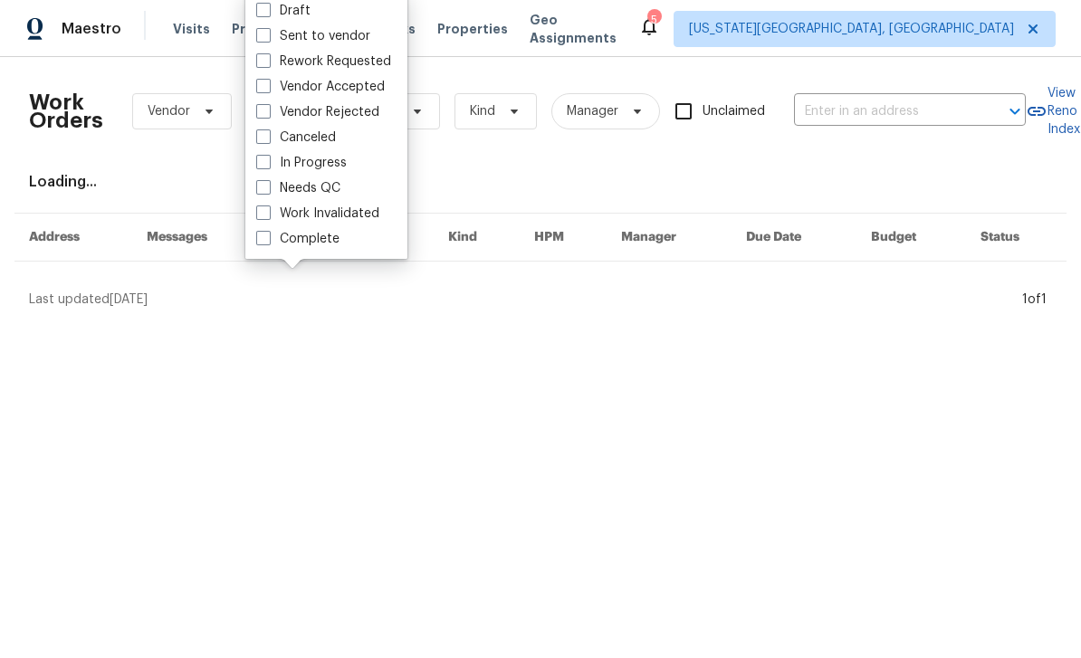
click at [265, 187] on span at bounding box center [263, 187] width 14 height 14
click at [265, 187] on input "Needs QC" at bounding box center [262, 185] width 12 height 12
checkbox input "true"
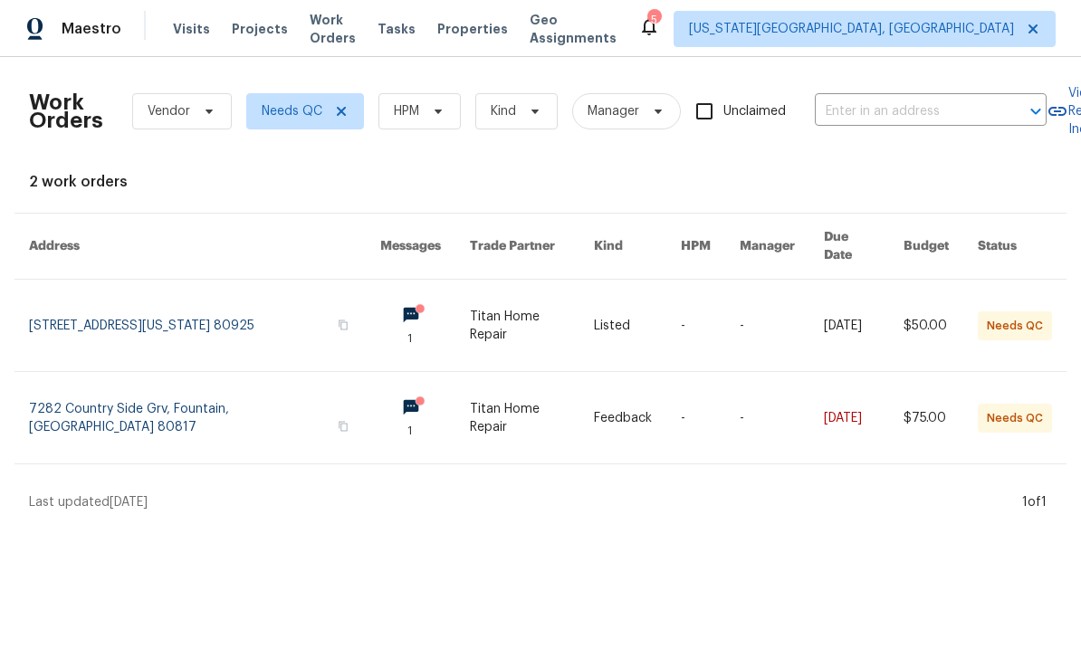
click at [179, 324] on link at bounding box center [204, 325] width 351 height 91
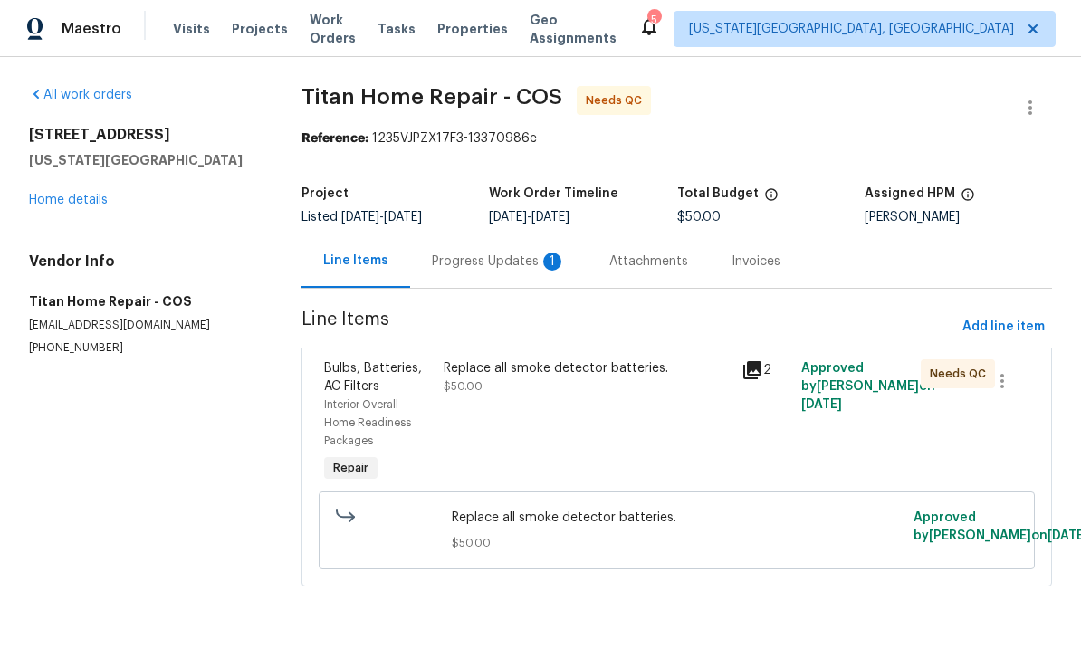
click at [616, 404] on div "Replace all smoke detector batteries. $50.00" at bounding box center [587, 423] width 299 height 138
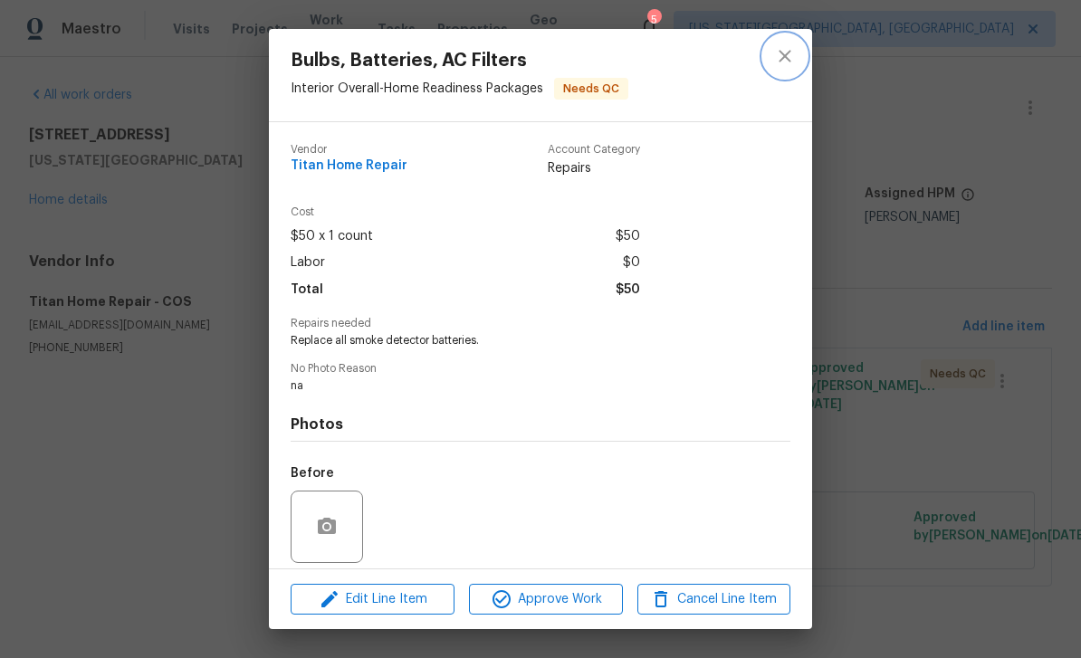
click at [788, 57] on icon "close" at bounding box center [785, 56] width 22 height 22
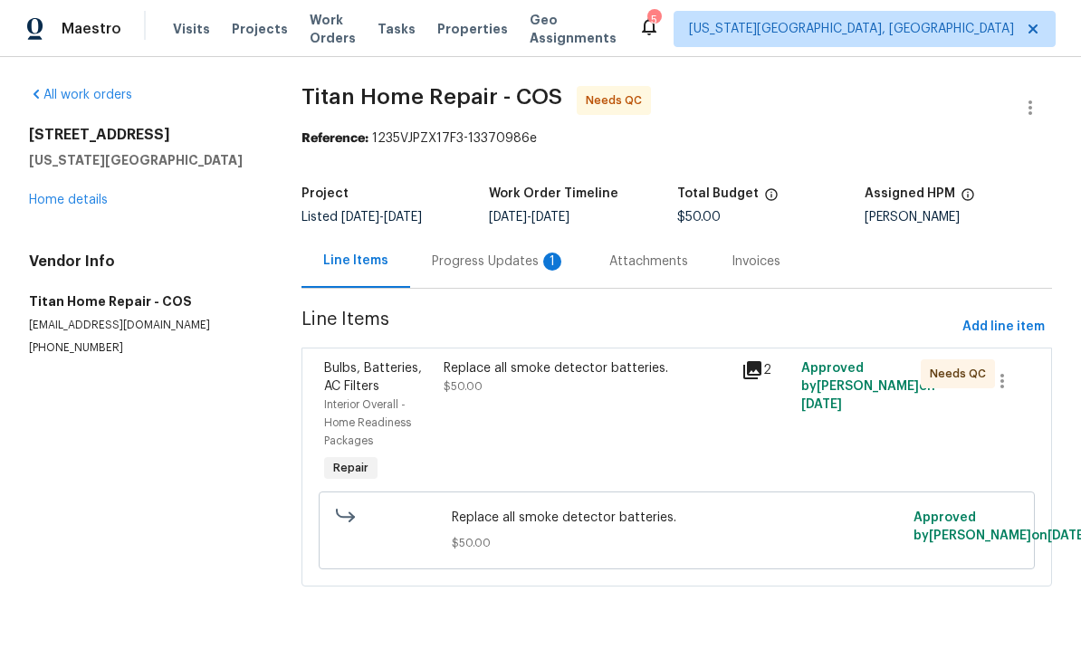
click at [495, 267] on div "Progress Updates 1" at bounding box center [499, 261] width 134 height 18
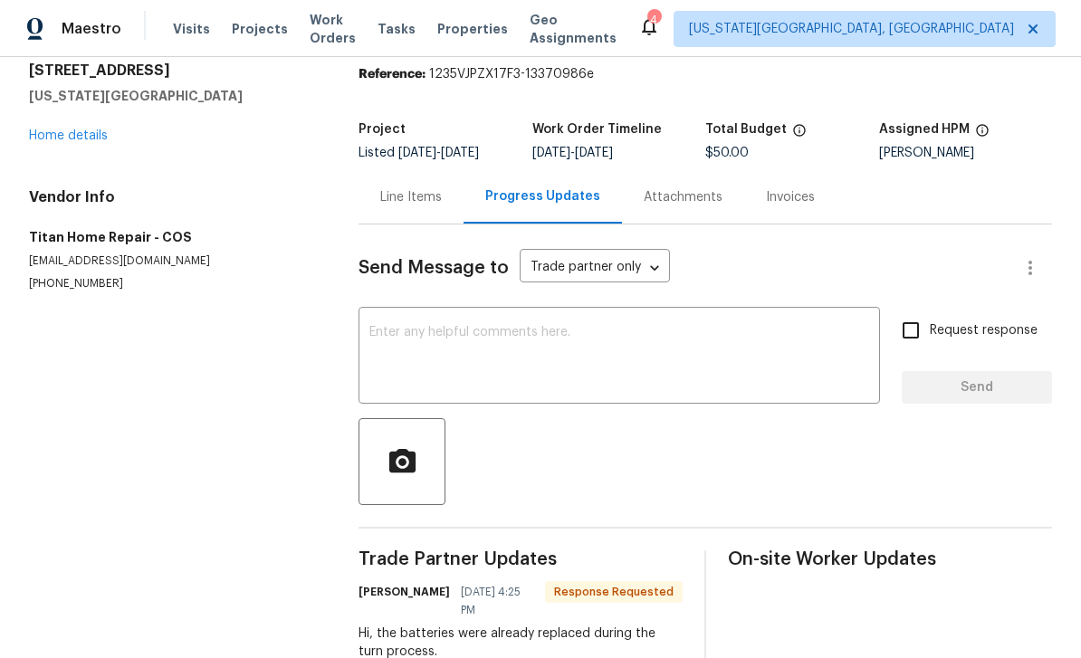
scroll to position [58, 0]
click at [688, 326] on textarea at bounding box center [619, 357] width 500 height 63
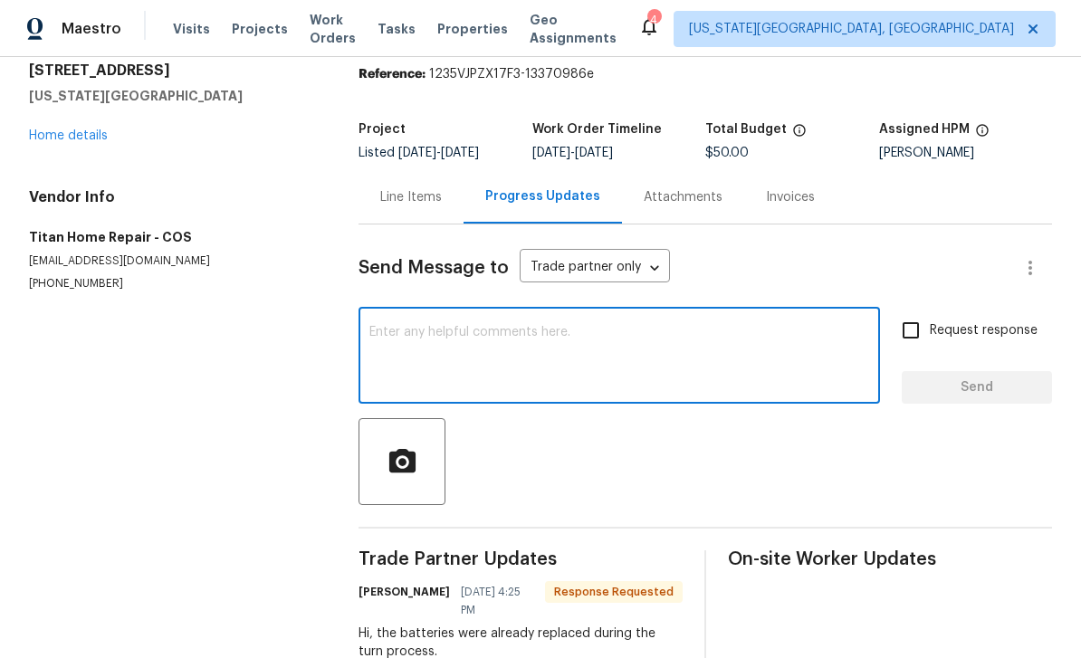
scroll to position [0, 0]
click at [426, 201] on div "Line Items" at bounding box center [411, 197] width 62 height 18
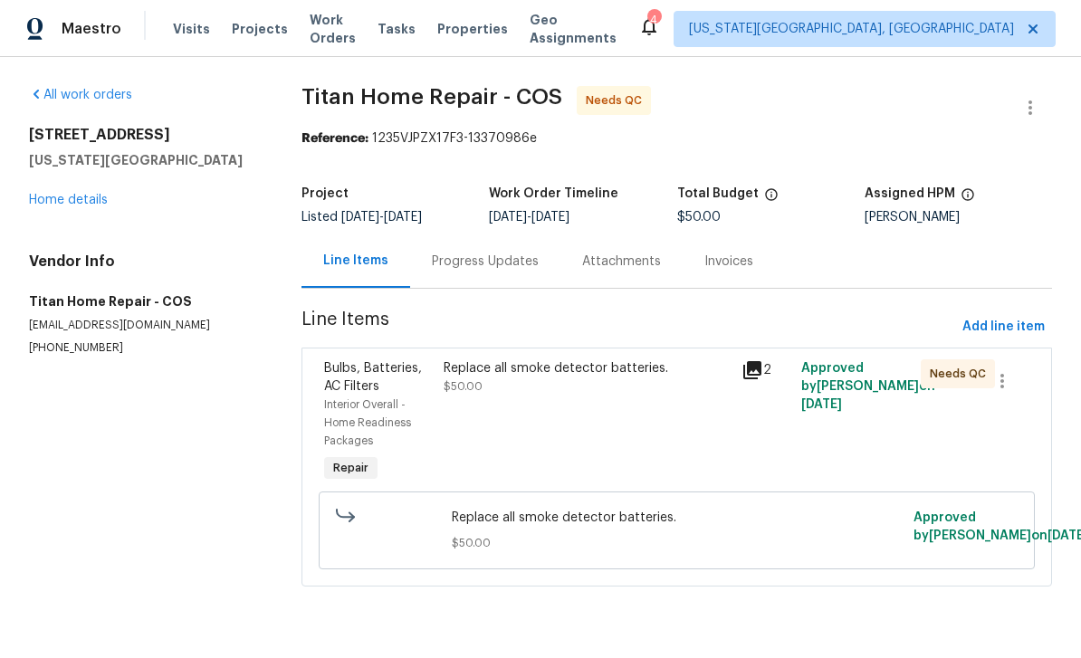
click at [692, 396] on div "Replace all smoke detector batteries. $50.00" at bounding box center [587, 423] width 299 height 138
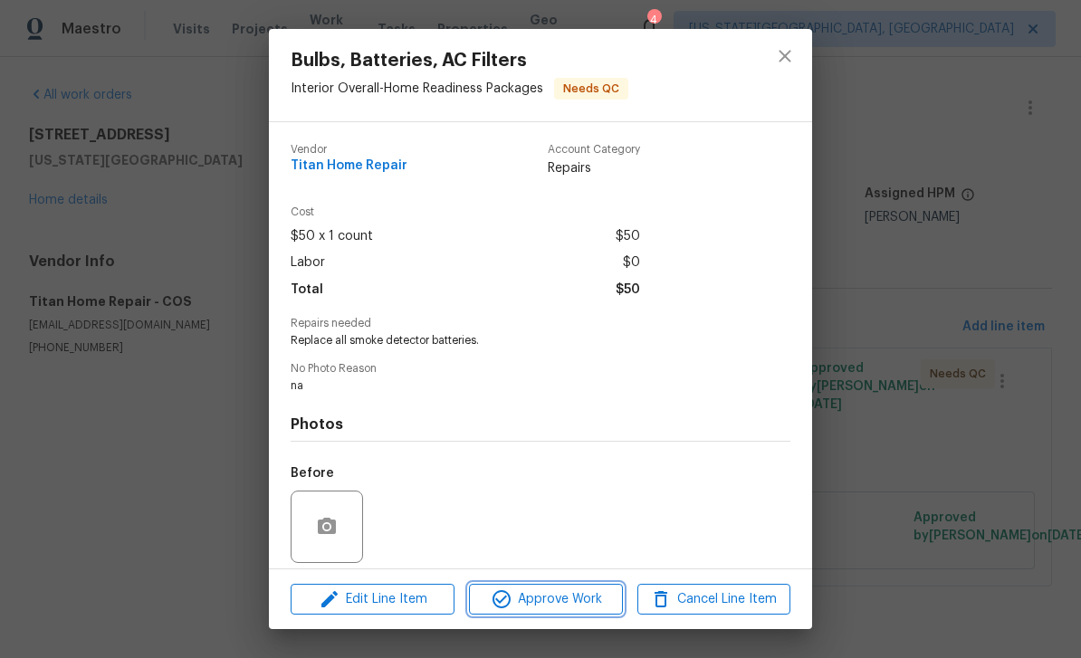
click at [595, 586] on button "Approve Work" at bounding box center [545, 600] width 153 height 32
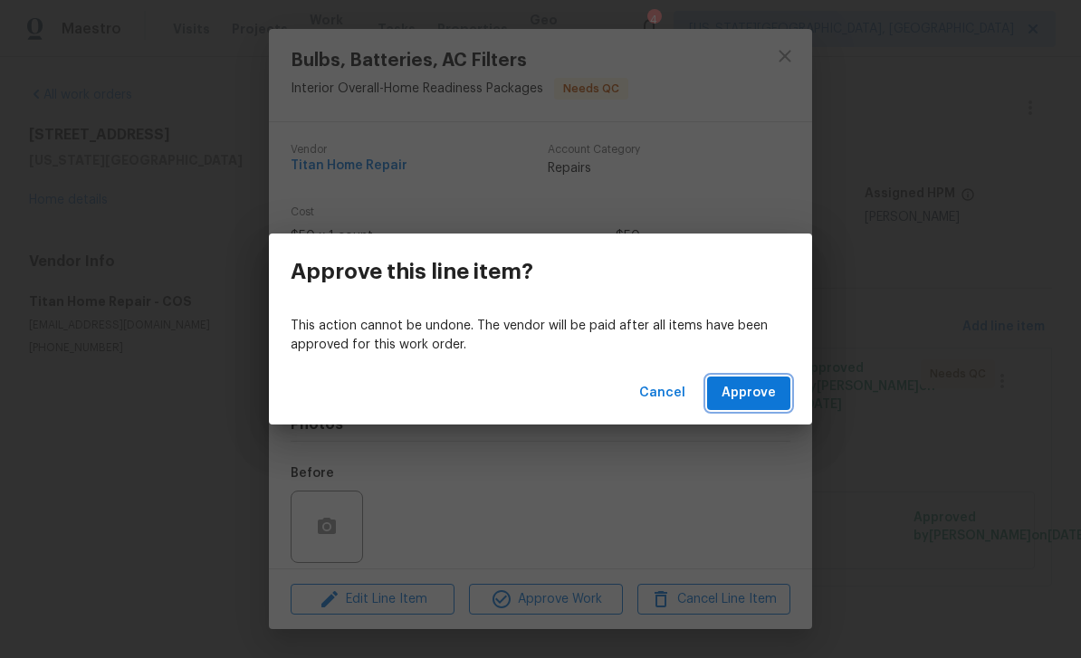
click at [767, 394] on span "Approve" at bounding box center [748, 393] width 54 height 23
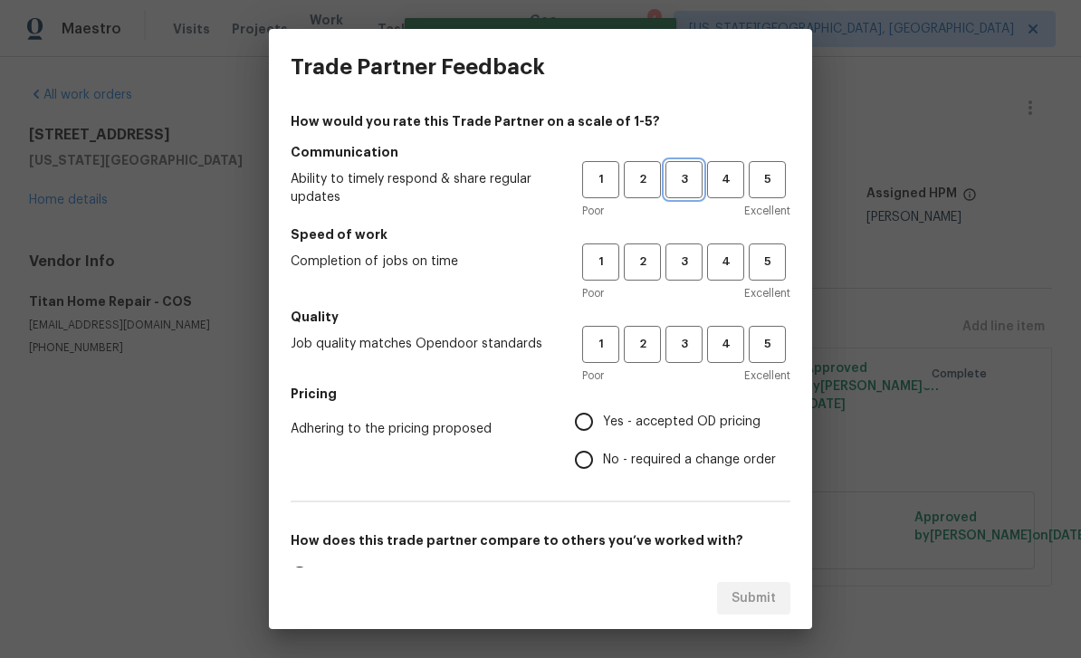
click at [676, 196] on button "3" at bounding box center [683, 179] width 37 height 37
click at [674, 280] on button "3" at bounding box center [683, 261] width 37 height 37
click at [690, 350] on span "3" at bounding box center [683, 344] width 33 height 21
click at [581, 419] on input "Yes - accepted OD pricing" at bounding box center [584, 422] width 38 height 38
radio input "true"
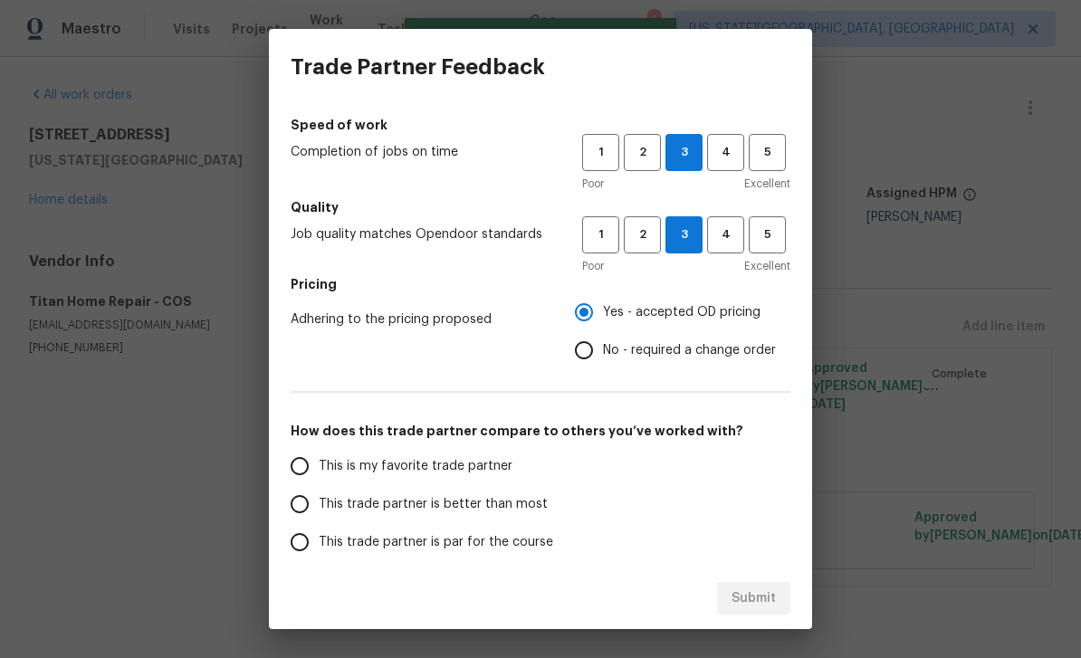
scroll to position [129, 0]
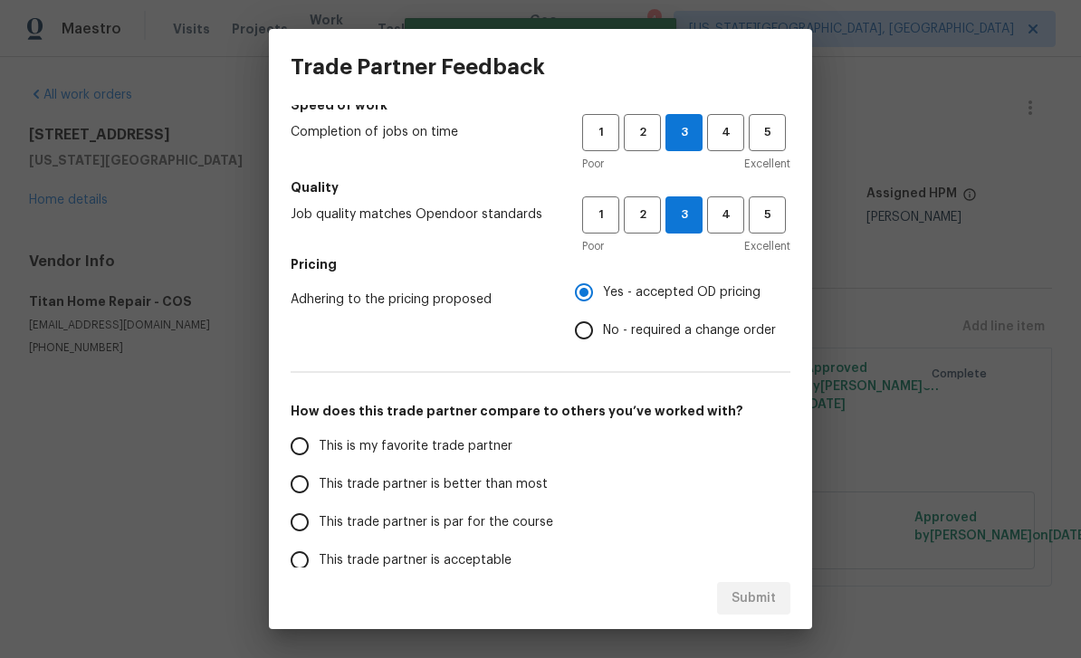
click at [455, 514] on span "This trade partner is par for the course" at bounding box center [436, 522] width 234 height 19
click at [319, 514] on input "This trade partner is par for the course" at bounding box center [300, 522] width 38 height 38
click at [767, 604] on span "Submit" at bounding box center [753, 598] width 44 height 23
radio input "true"
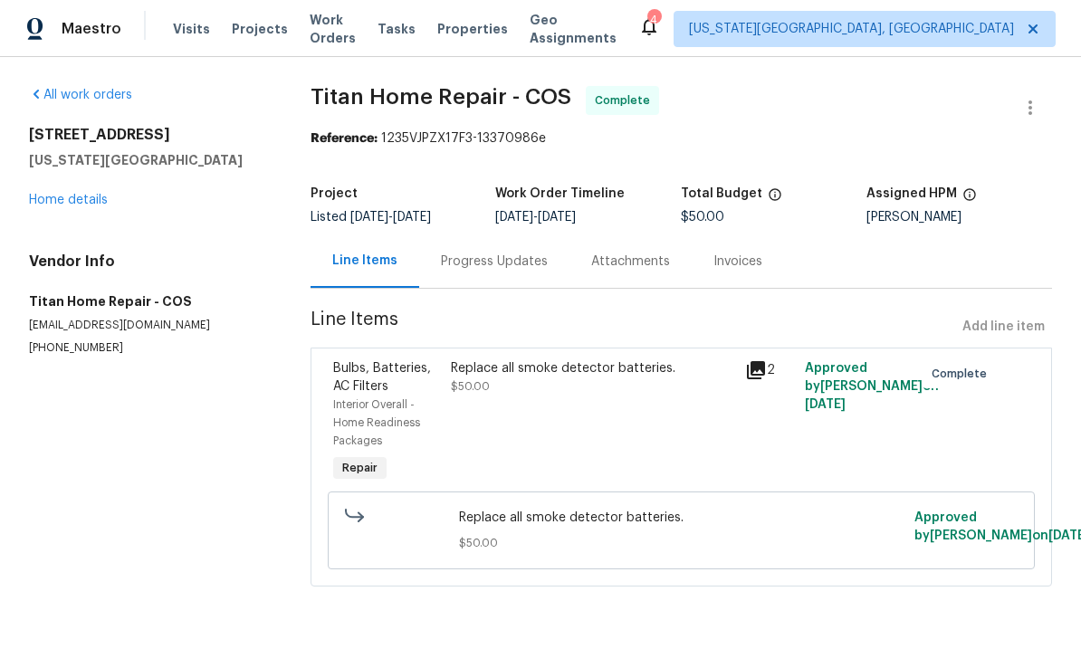
click at [74, 195] on link "Home details" at bounding box center [68, 200] width 79 height 13
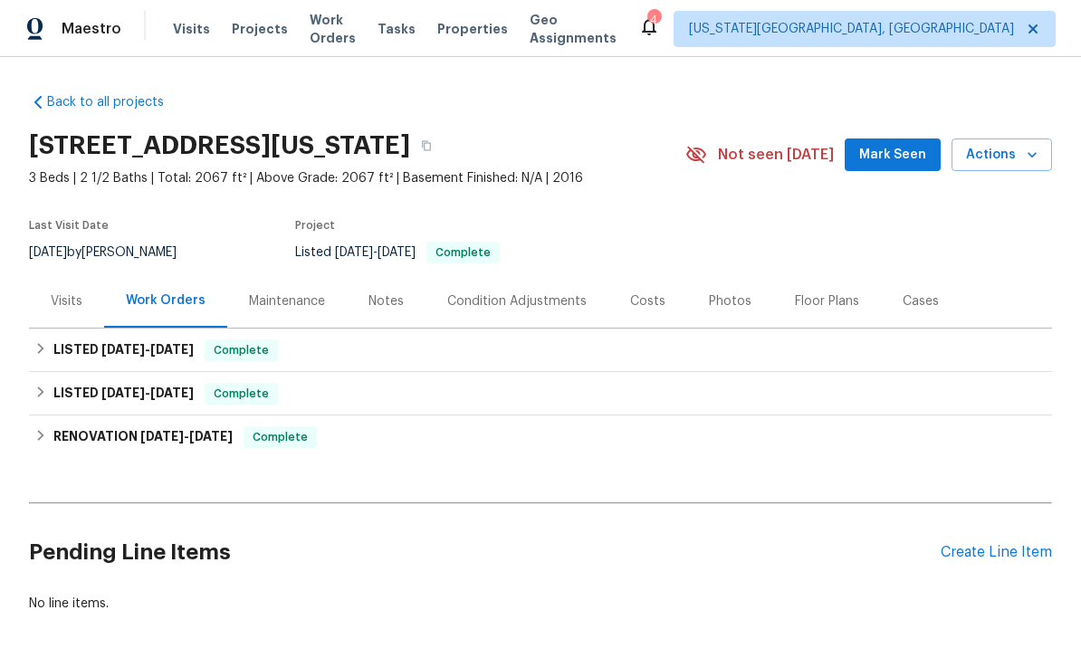
click at [481, 35] on span "Properties" at bounding box center [472, 29] width 71 height 18
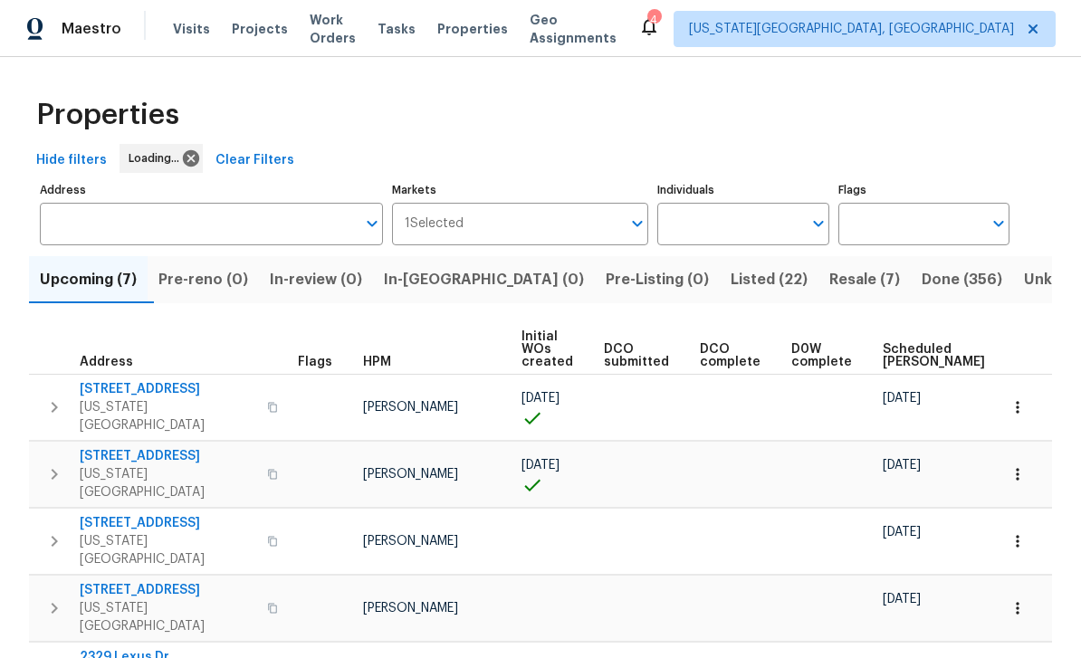
click at [356, 35] on span "Work Orders" at bounding box center [333, 29] width 46 height 36
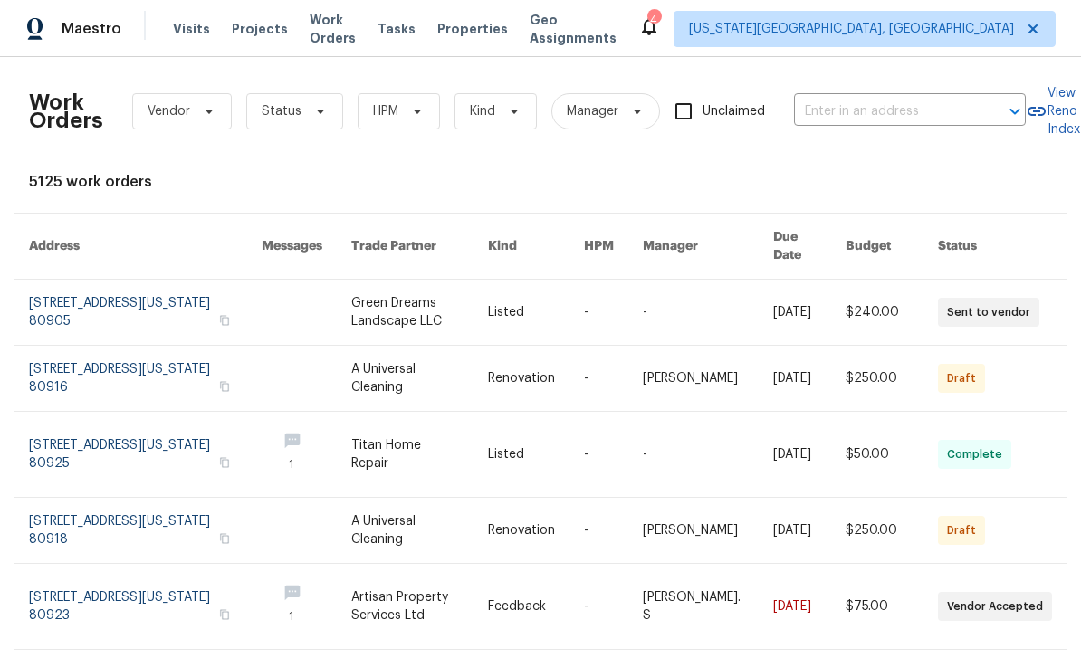
click at [303, 143] on div "Work Orders Vendor Status HPM Kind Manager Unclaimed ​" at bounding box center [527, 111] width 996 height 80
click at [395, 45] on div "Visits Projects Work Orders Tasks Properties Geo Assignments" at bounding box center [405, 29] width 465 height 36
click at [356, 37] on span "Work Orders" at bounding box center [333, 29] width 46 height 36
click at [323, 116] on icon at bounding box center [320, 111] width 14 height 14
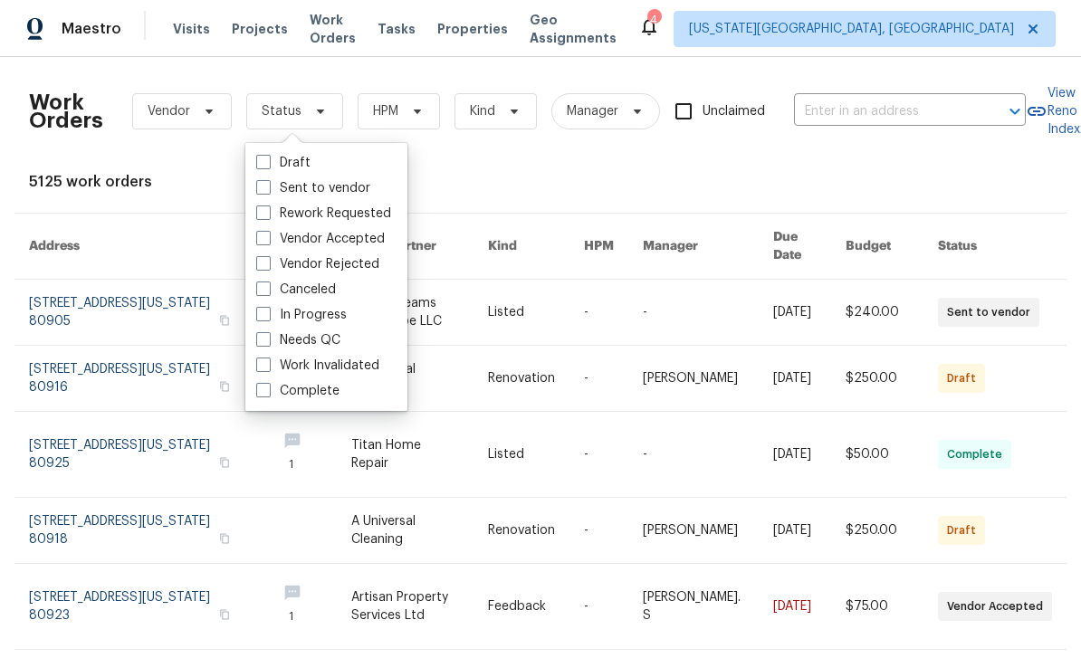
click at [273, 347] on label "Needs QC" at bounding box center [298, 340] width 84 height 18
click at [268, 343] on input "Needs QC" at bounding box center [262, 337] width 12 height 12
checkbox input "true"
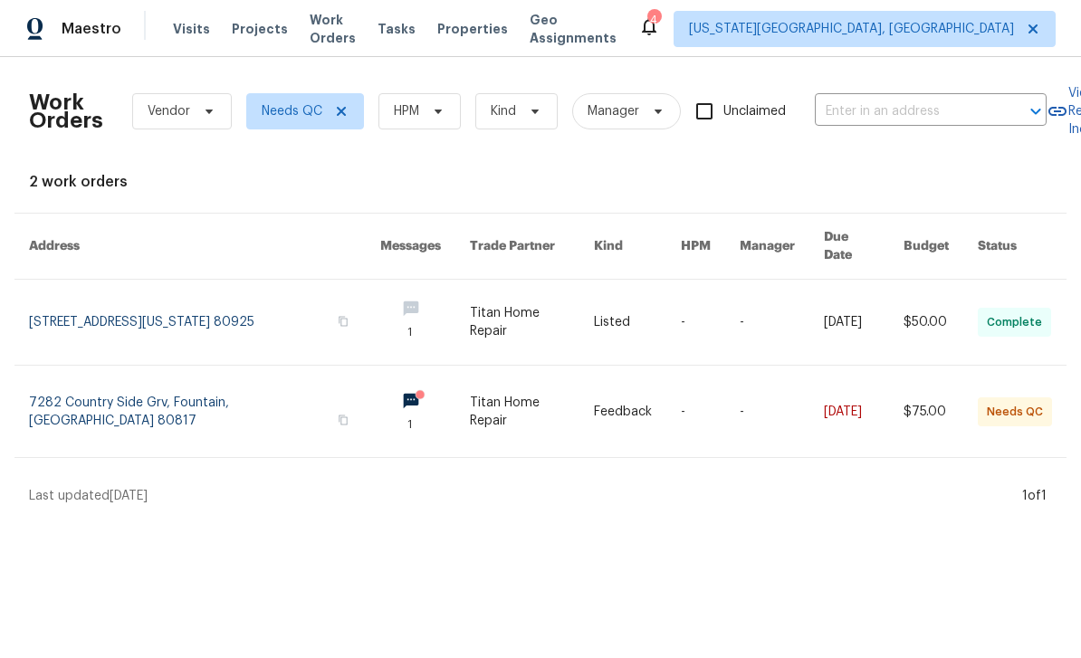
click at [142, 389] on link at bounding box center [204, 411] width 351 height 91
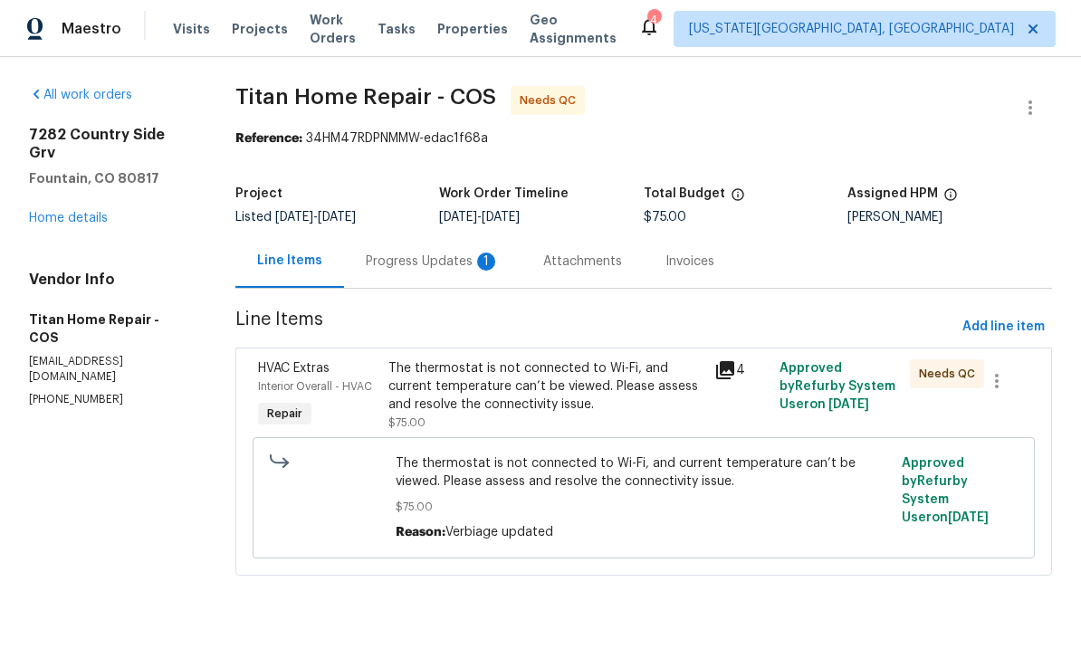
click at [423, 256] on div "Progress Updates 1" at bounding box center [433, 261] width 134 height 18
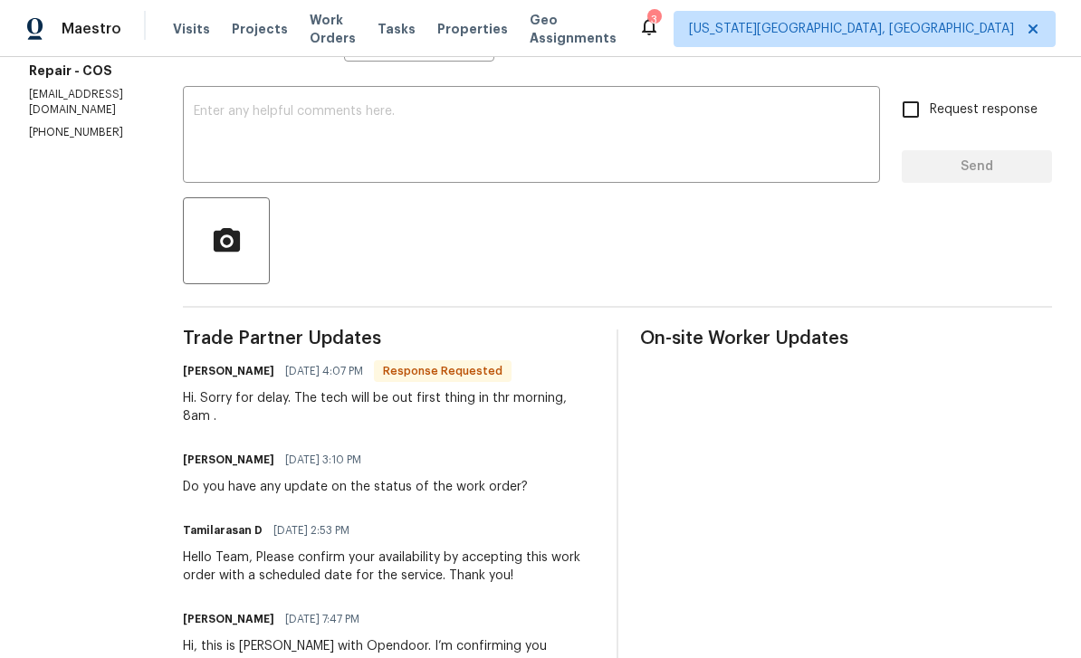
scroll to position [250, 0]
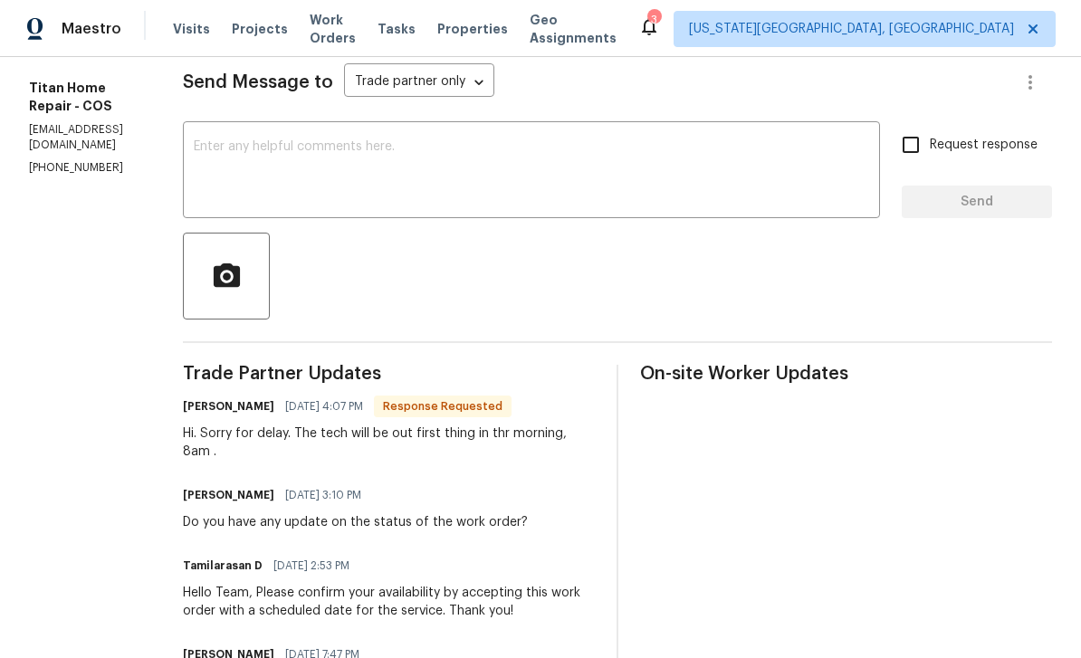
click at [233, 163] on textarea at bounding box center [531, 171] width 675 height 63
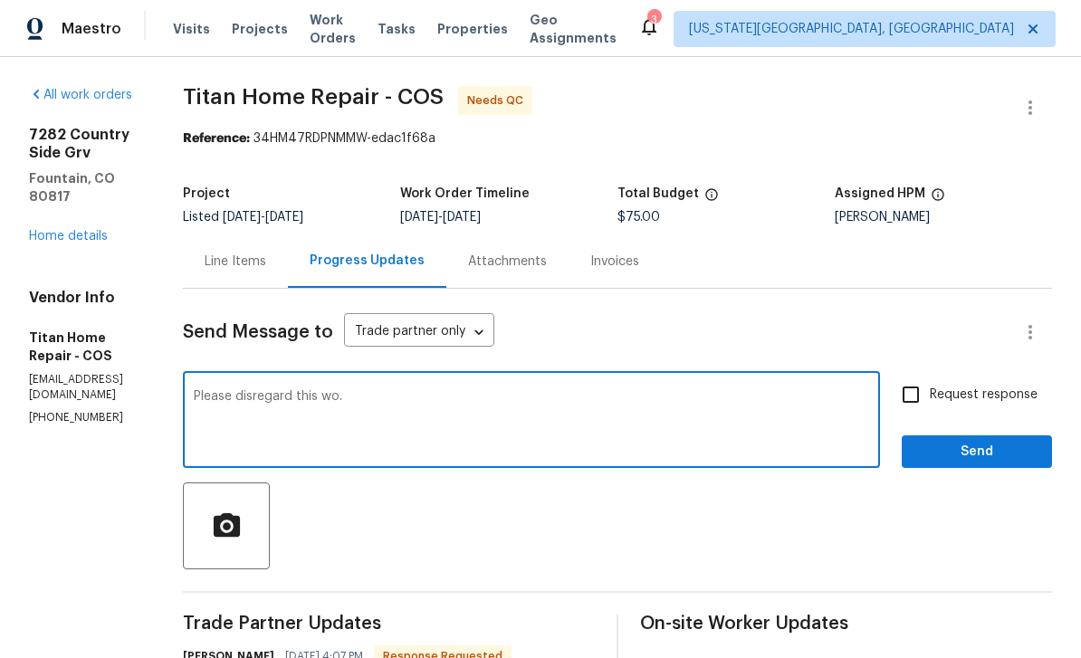
scroll to position [0, 0]
click at [694, 390] on textarea "Please disregard this wo." at bounding box center [531, 421] width 675 height 63
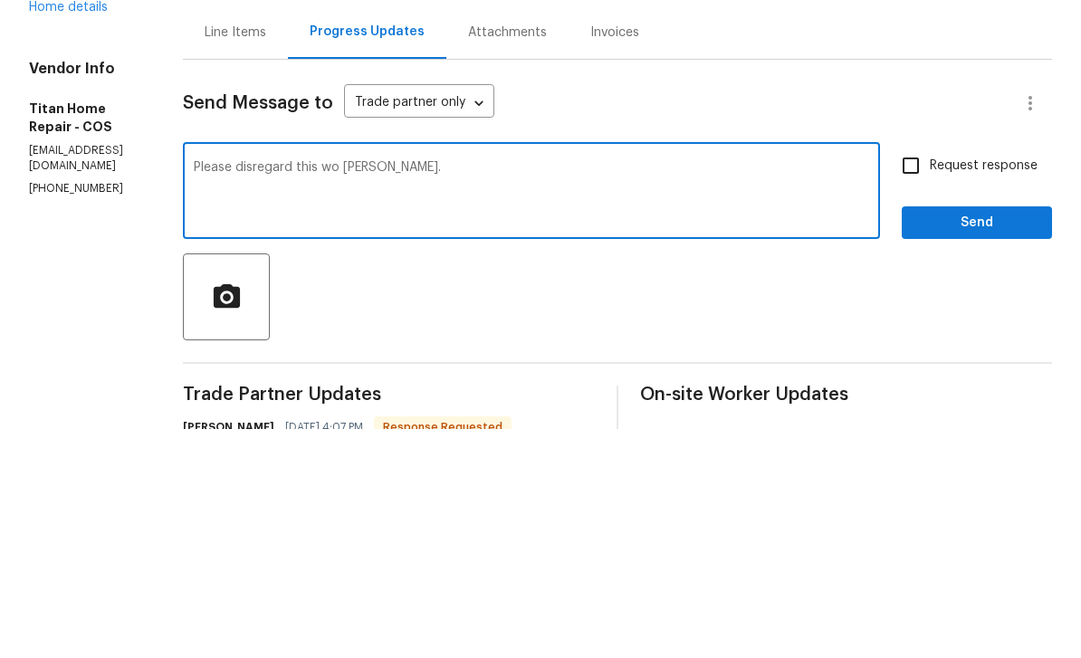
type textarea "Please disregard this wo Juan."
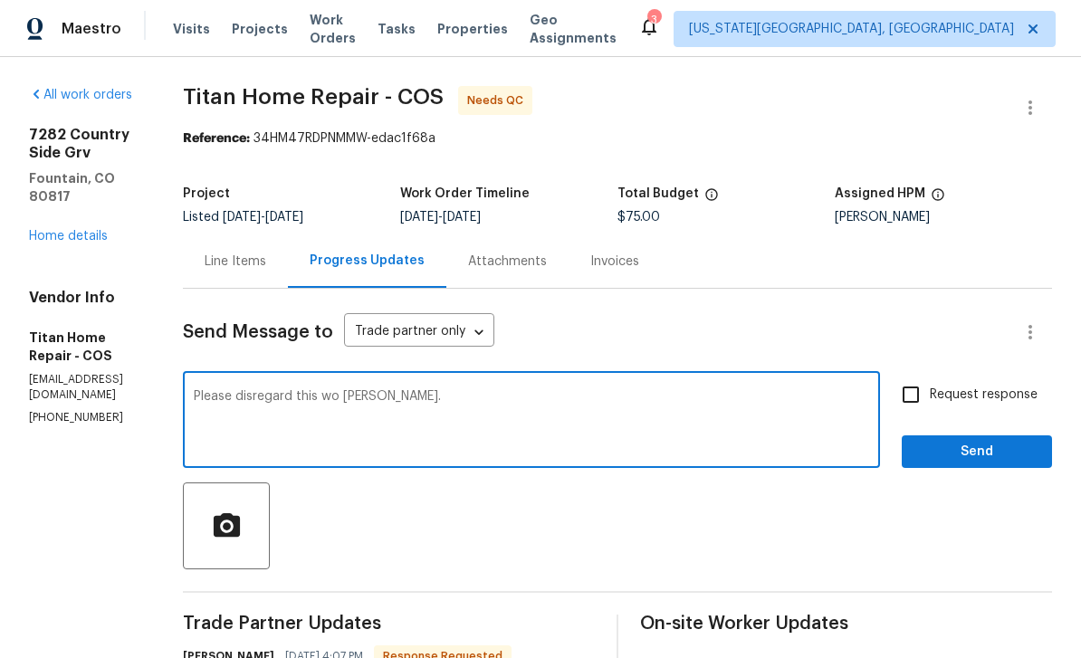
click at [245, 252] on div "Line Items" at bounding box center [236, 261] width 62 height 18
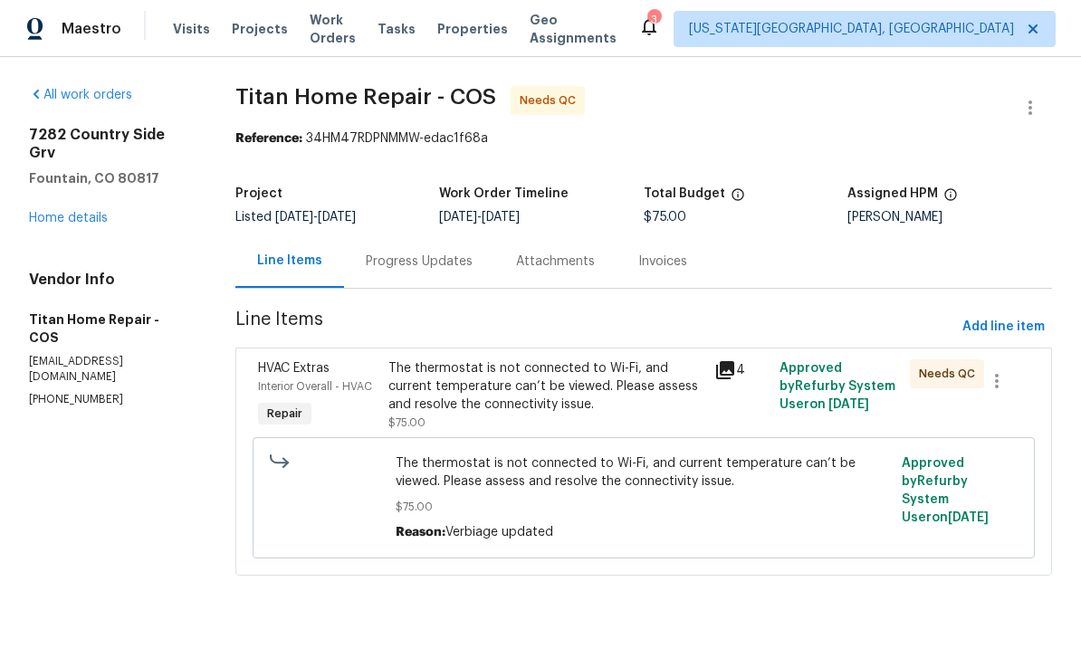
click at [440, 254] on div "Progress Updates" at bounding box center [419, 261] width 107 height 18
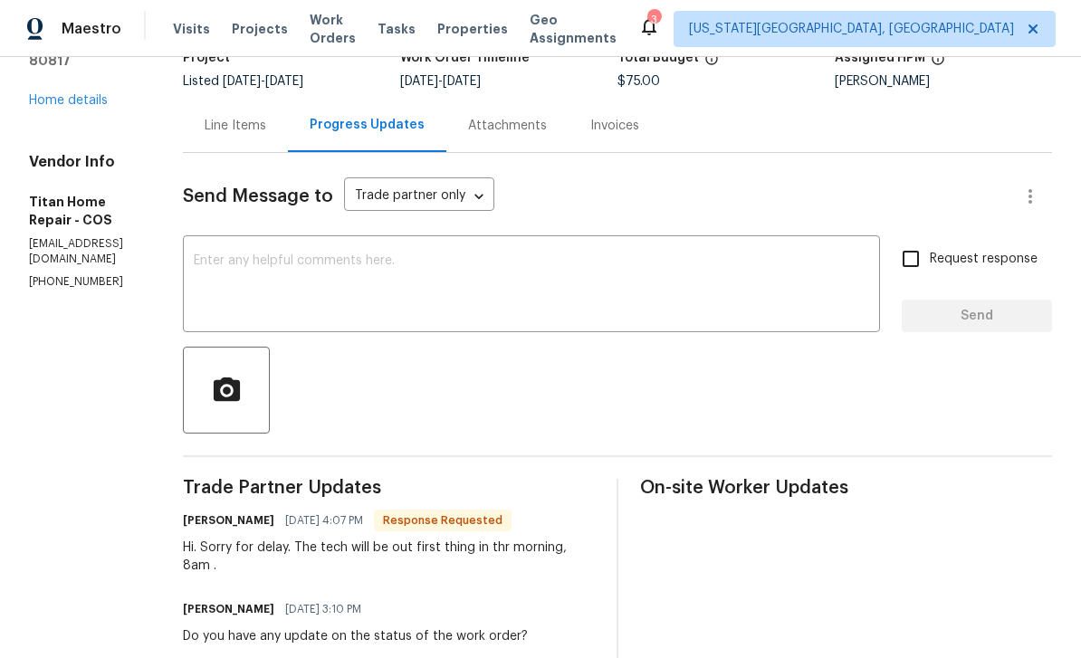
scroll to position [168, 0]
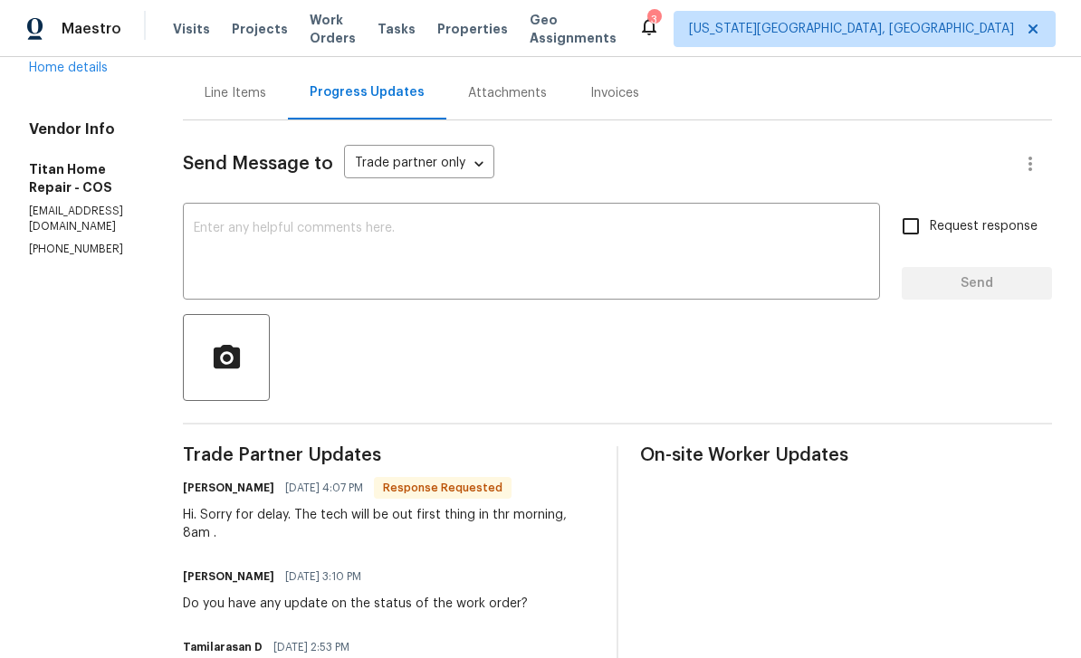
click at [512, 262] on textarea at bounding box center [531, 253] width 675 height 63
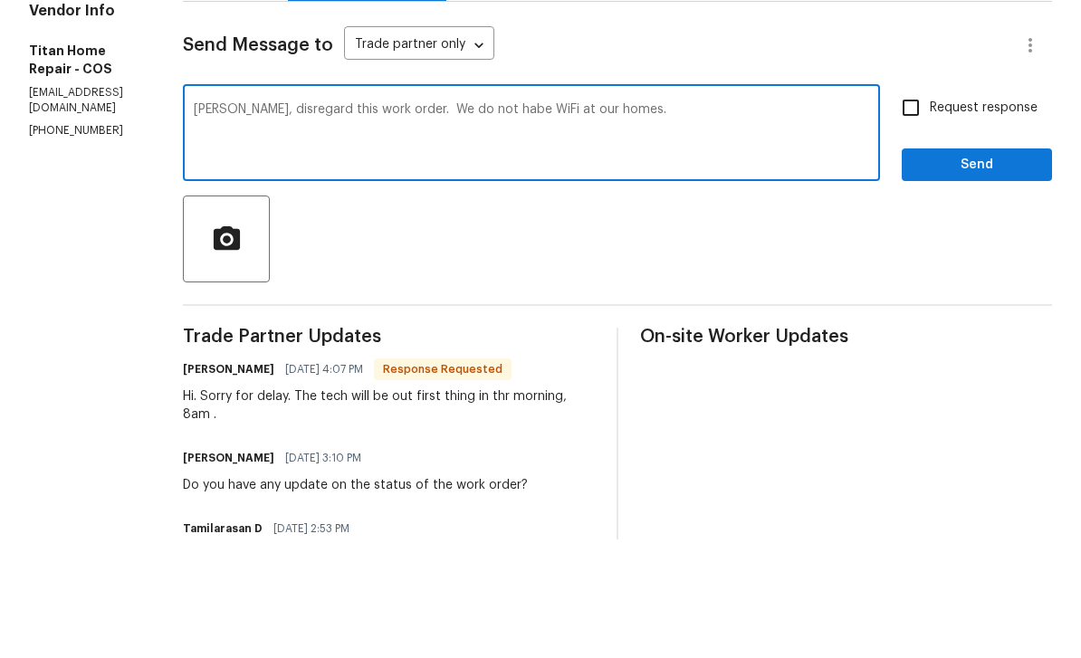
type textarea "Juan, disregard this work order. We do not habe WiFi at our homes."
click at [382, 120] on div "Send Message to Trade partner only Trade partner only ​ Juan, disregard this wo…" at bounding box center [617, 493] width 869 height 746
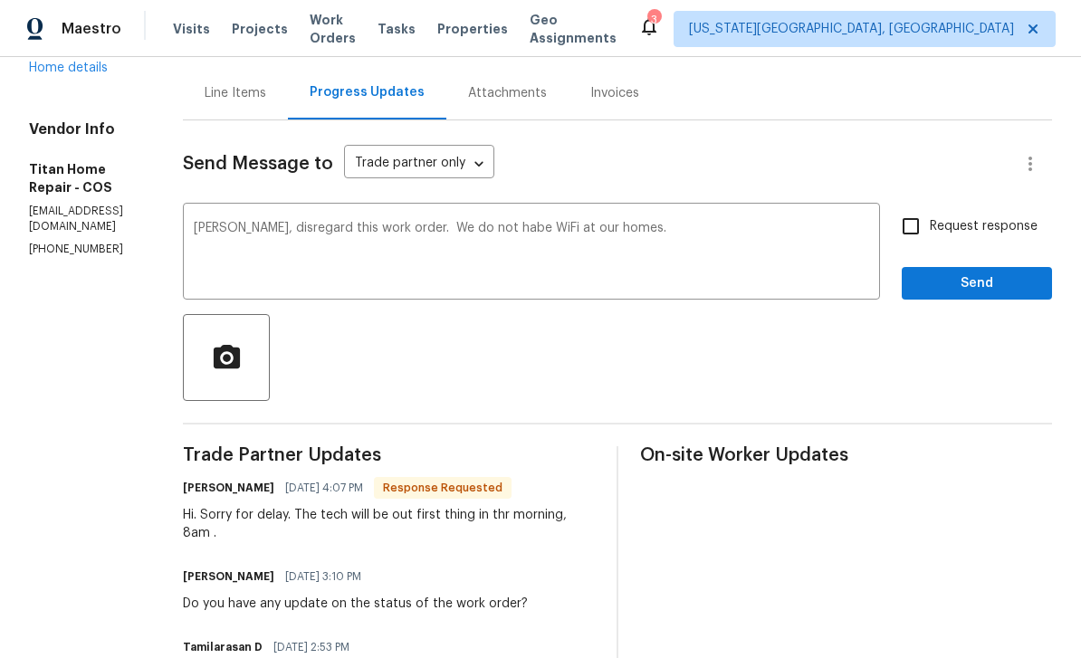
click at [405, 222] on textarea "Juan, disregard this work order. We do not habe WiFi at our homes." at bounding box center [531, 253] width 675 height 63
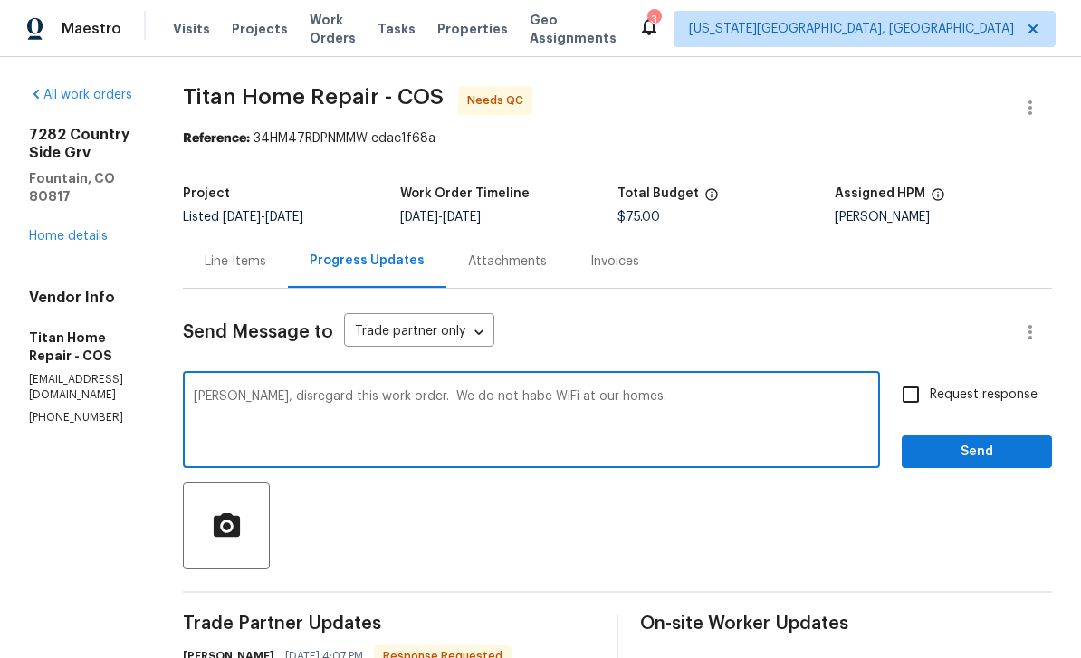
scroll to position [0, 0]
click at [87, 230] on link "Home details" at bounding box center [68, 236] width 79 height 13
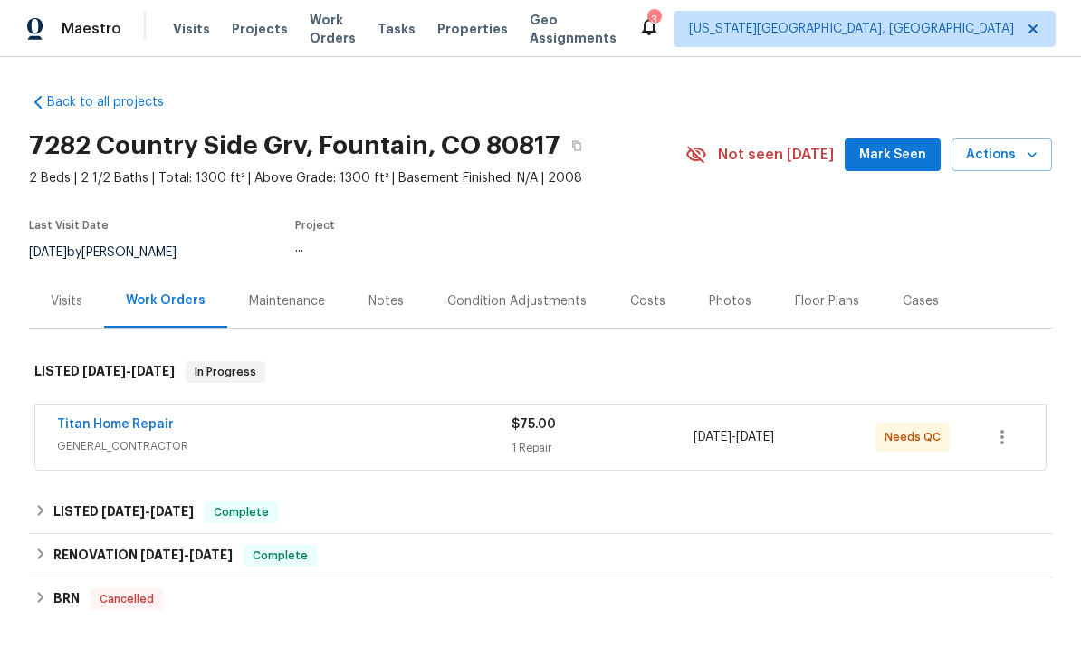
click at [1002, 162] on span "Actions" at bounding box center [1001, 155] width 71 height 23
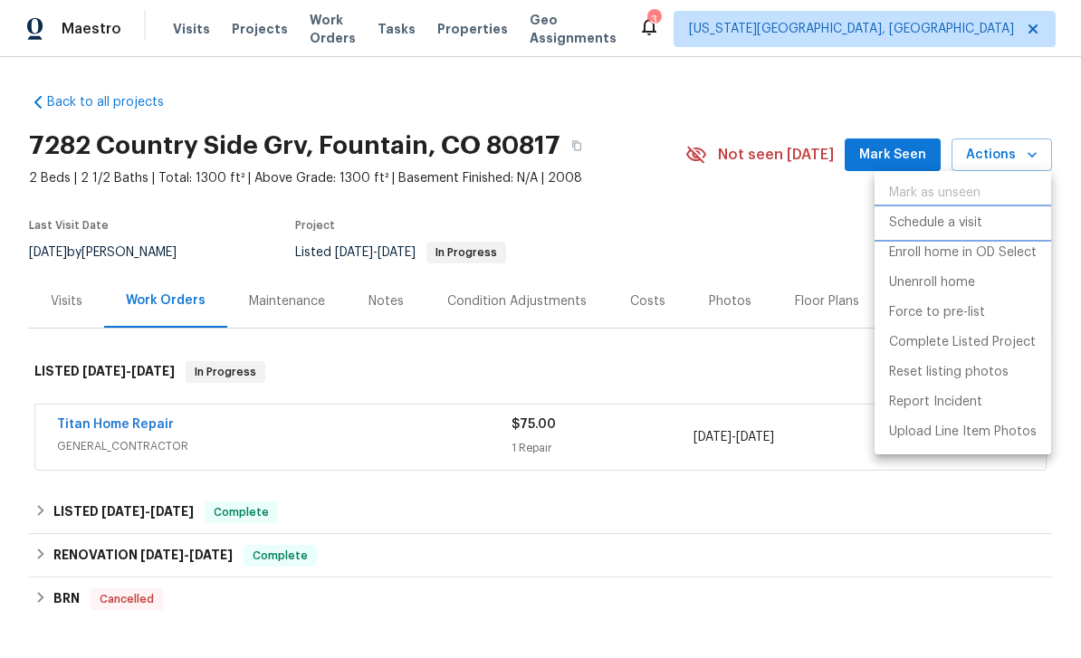
click at [924, 224] on p "Schedule a visit" at bounding box center [935, 223] width 93 height 19
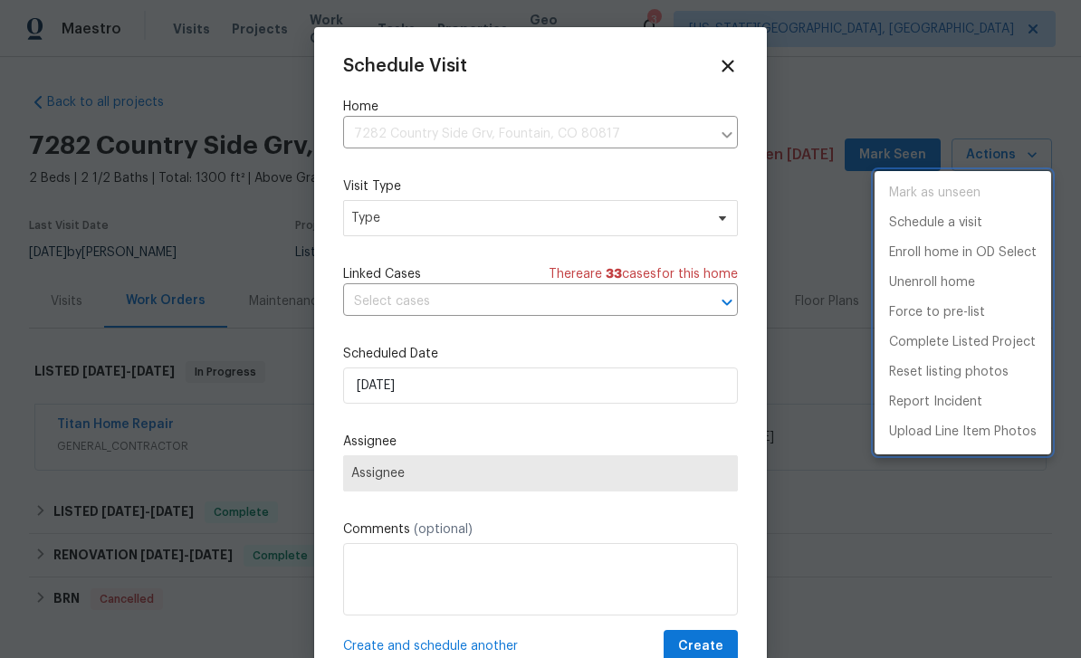
click at [520, 222] on div at bounding box center [540, 329] width 1081 height 658
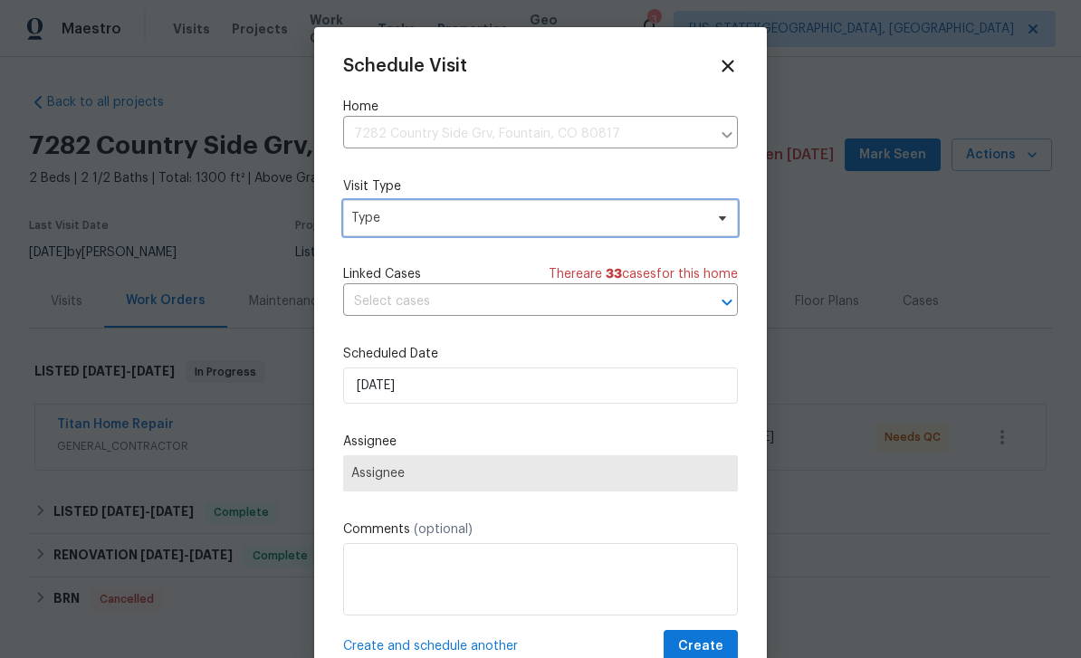
click at [699, 224] on span "Type" at bounding box center [527, 218] width 352 height 18
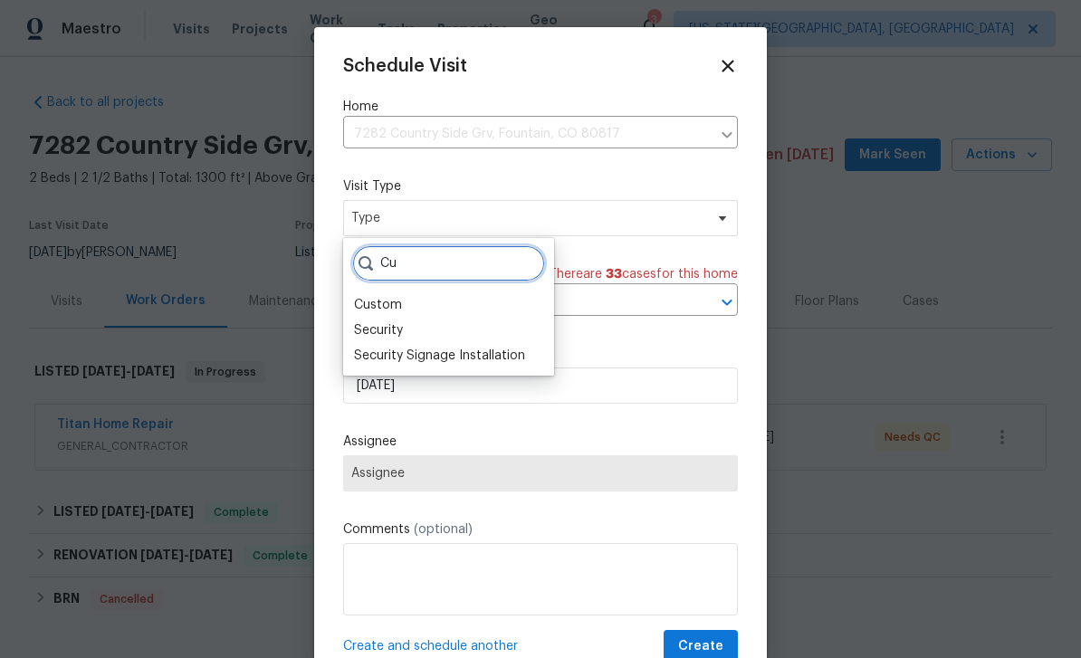
type input "Cu"
click at [398, 310] on div "Custom" at bounding box center [378, 305] width 48 height 18
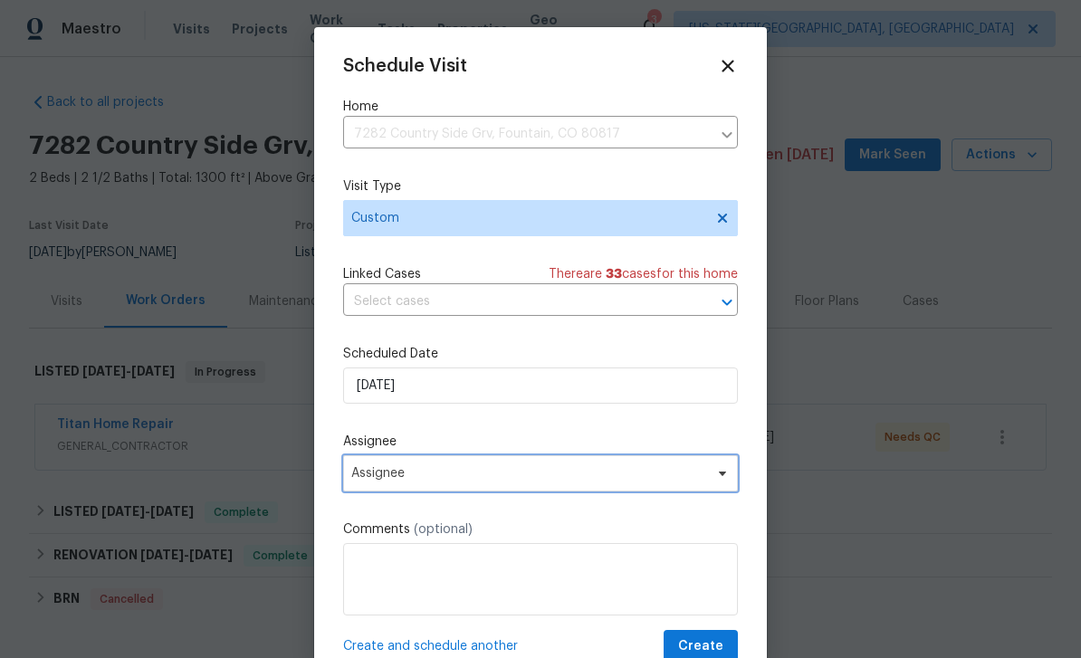
click at [521, 485] on span "Assignee" at bounding box center [540, 473] width 395 height 36
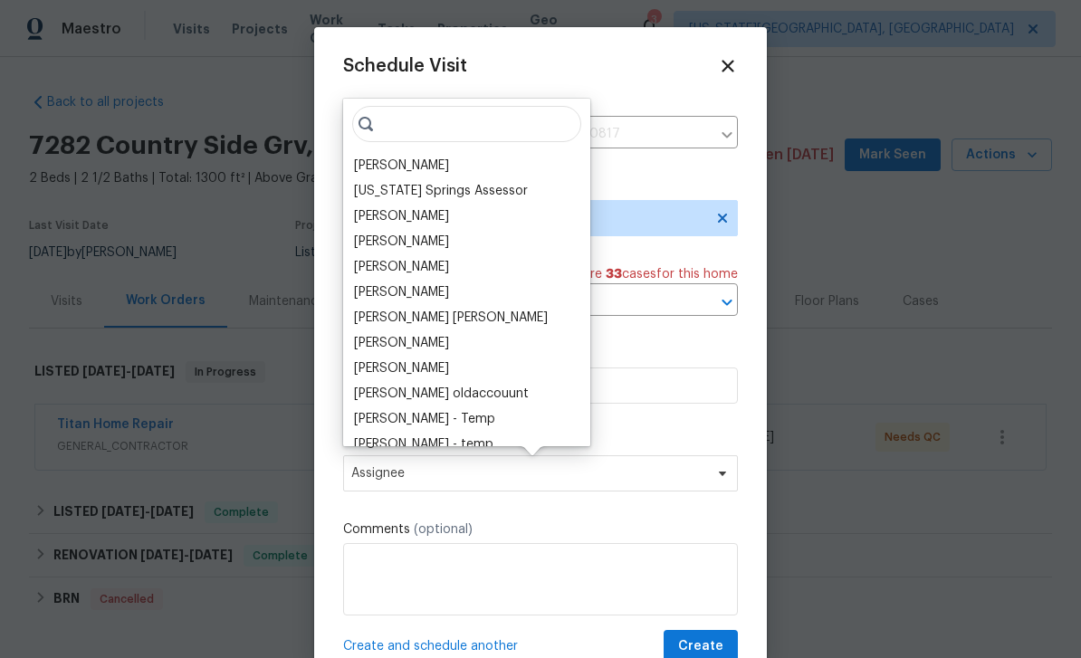
click at [401, 172] on div "[PERSON_NAME]" at bounding box center [401, 166] width 95 height 18
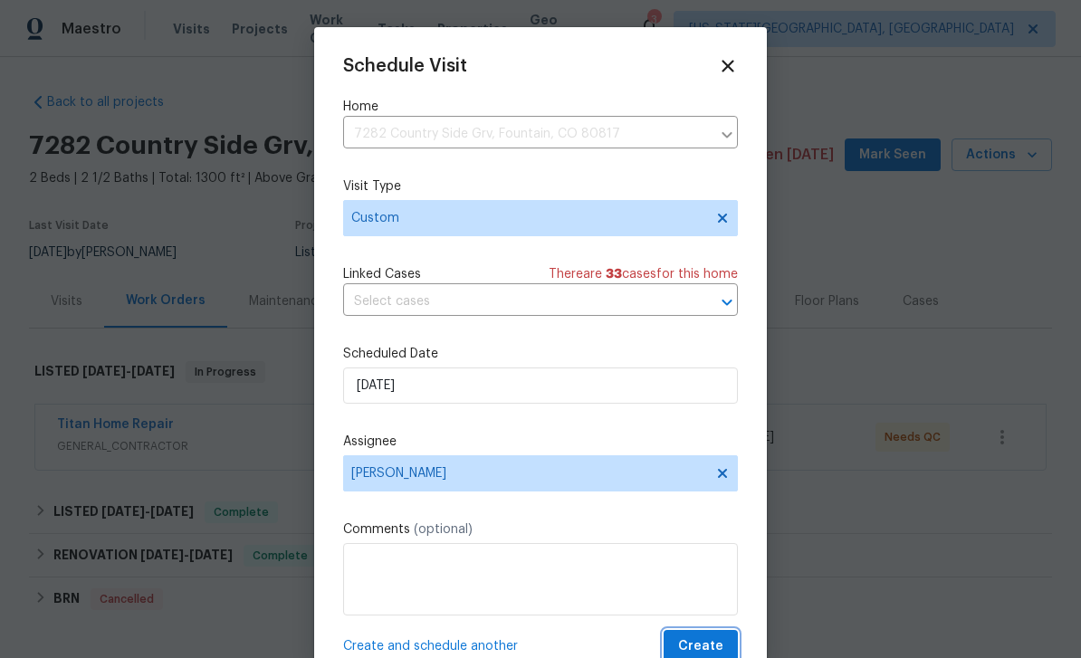
click at [709, 635] on button "Create" at bounding box center [700, 646] width 74 height 33
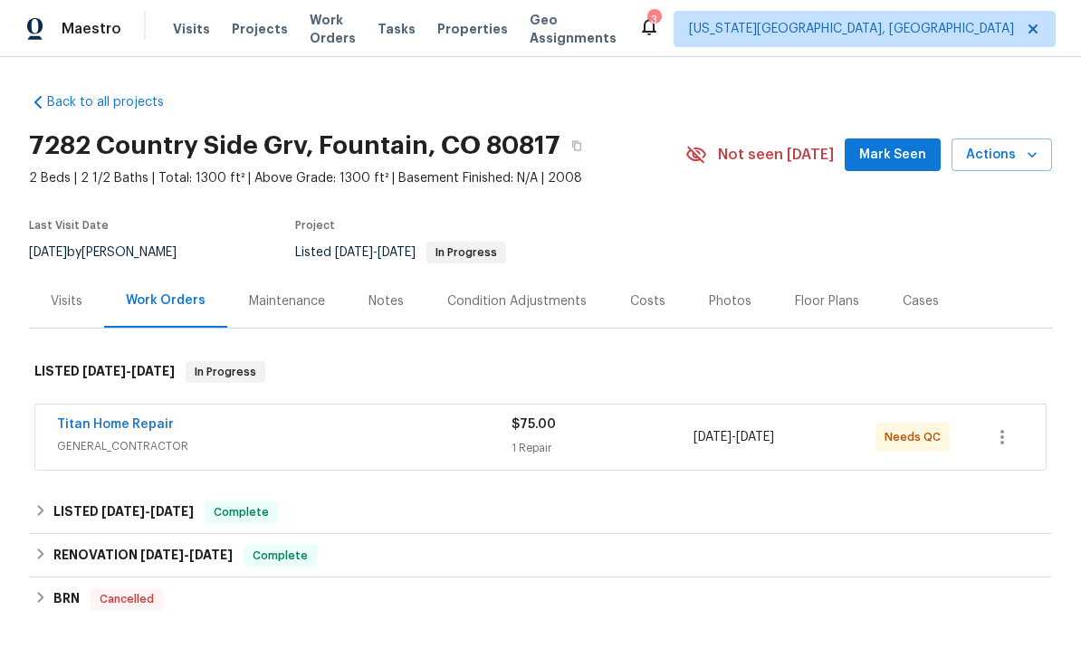
click at [500, 32] on span "Properties" at bounding box center [472, 29] width 71 height 18
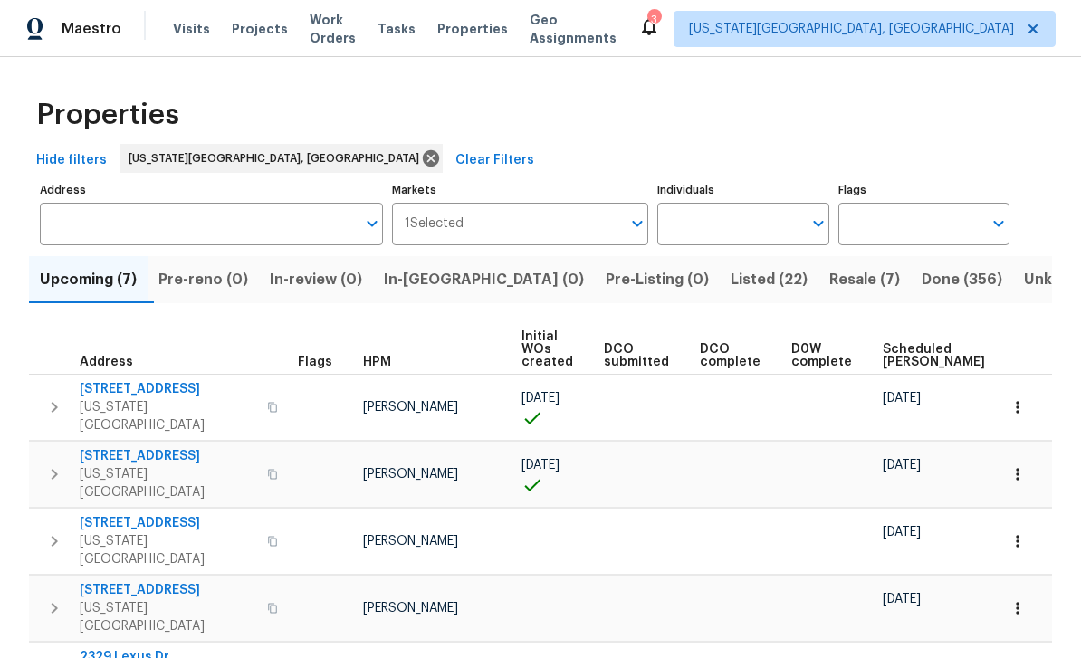
click at [346, 30] on span "Work Orders" at bounding box center [333, 29] width 46 height 36
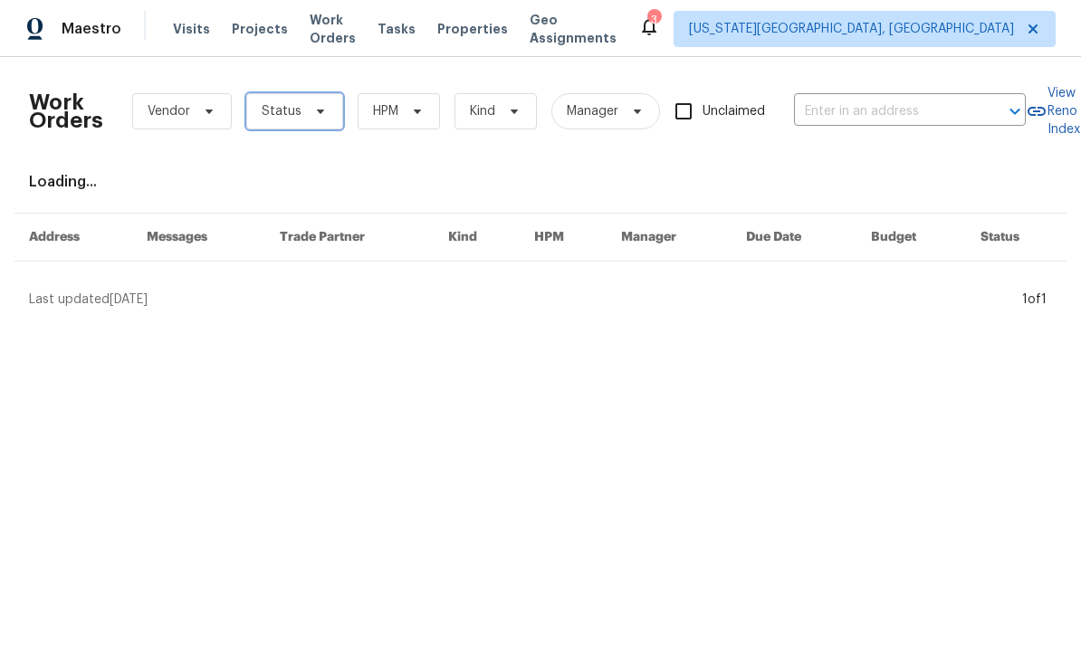
click at [329, 113] on span "Status" at bounding box center [294, 111] width 97 height 36
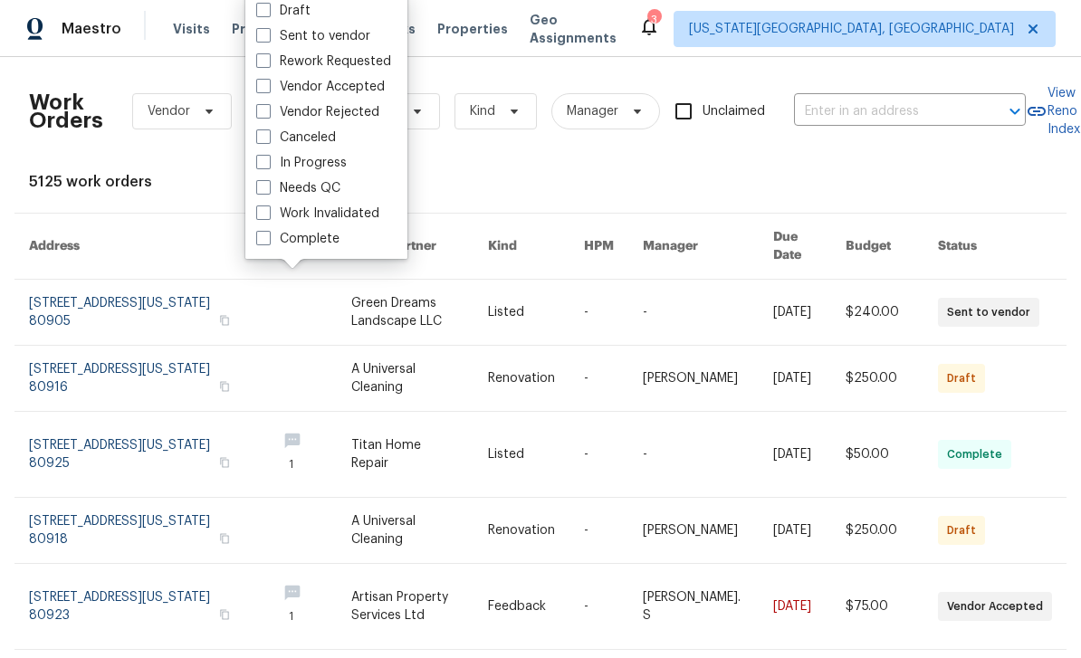
click at [268, 186] on span at bounding box center [263, 187] width 14 height 14
click at [268, 186] on input "Needs QC" at bounding box center [262, 185] width 12 height 12
checkbox input "true"
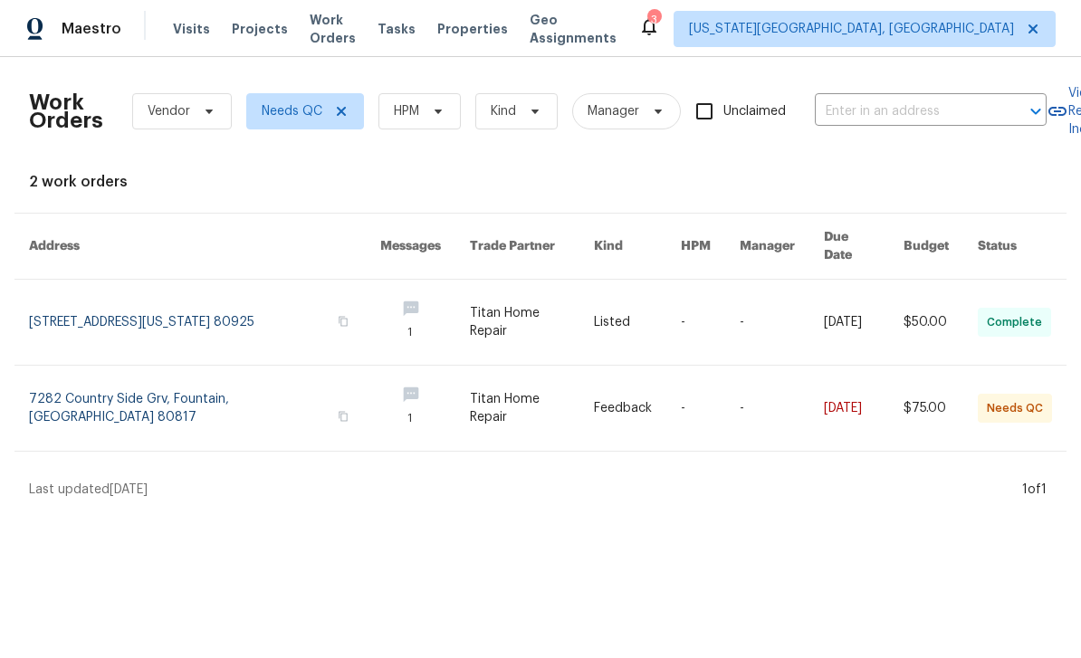
click at [754, 393] on link at bounding box center [781, 408] width 84 height 85
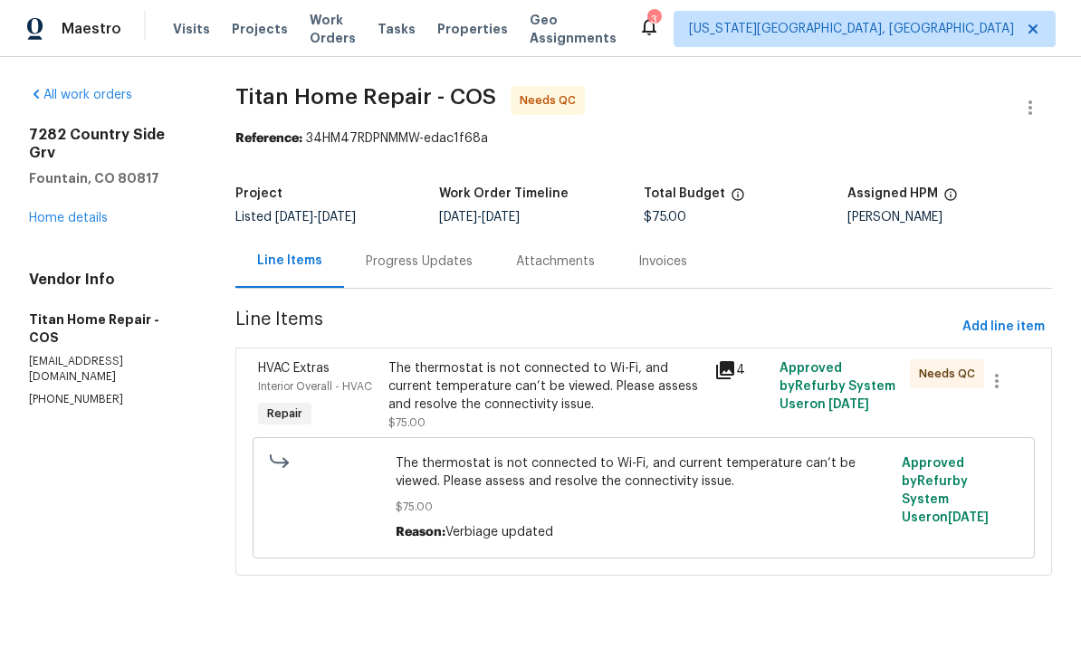
click at [276, 262] on div "Line Items" at bounding box center [289, 261] width 65 height 18
click at [55, 189] on div "7282 Country Side Grv Fountain, CO 80817 Home details" at bounding box center [110, 176] width 163 height 101
click at [58, 212] on link "Home details" at bounding box center [68, 218] width 79 height 13
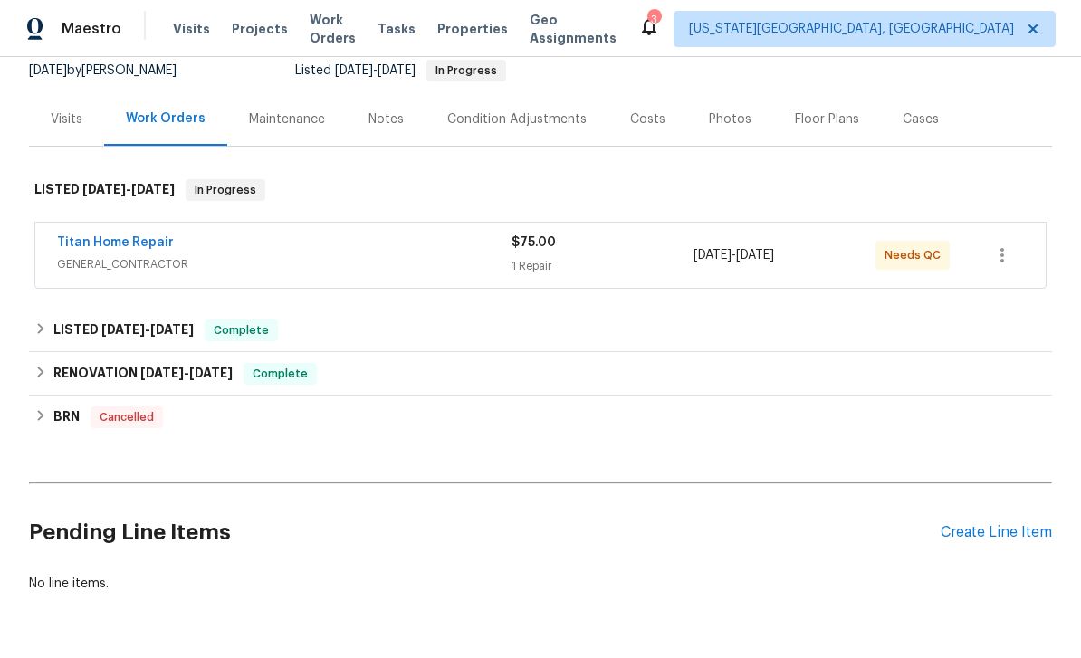
scroll to position [181, 0]
click at [388, 135] on div "Notes" at bounding box center [386, 119] width 79 height 53
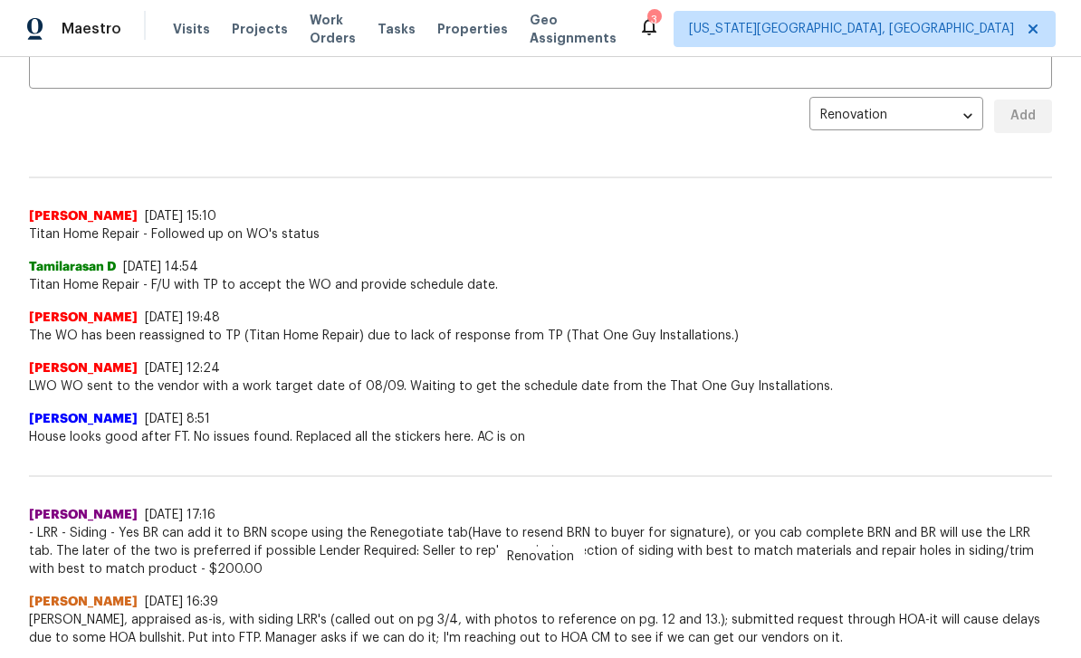
scroll to position [383, 0]
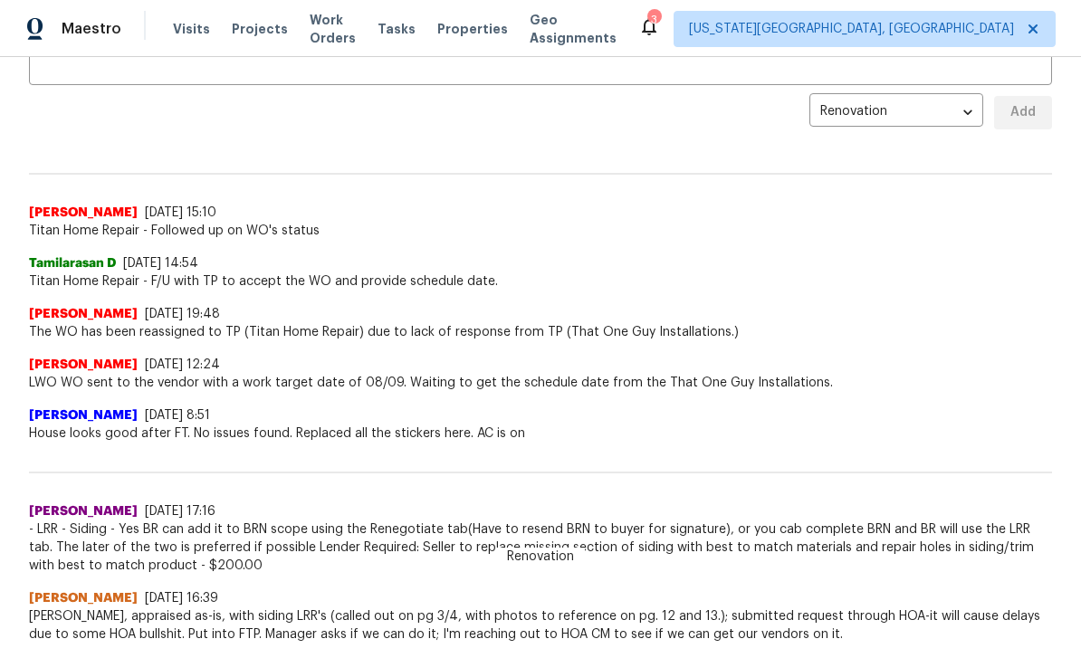
click at [1021, 366] on div "Pavithra Sekar 8/7/25, 12:24" at bounding box center [540, 365] width 1023 height 18
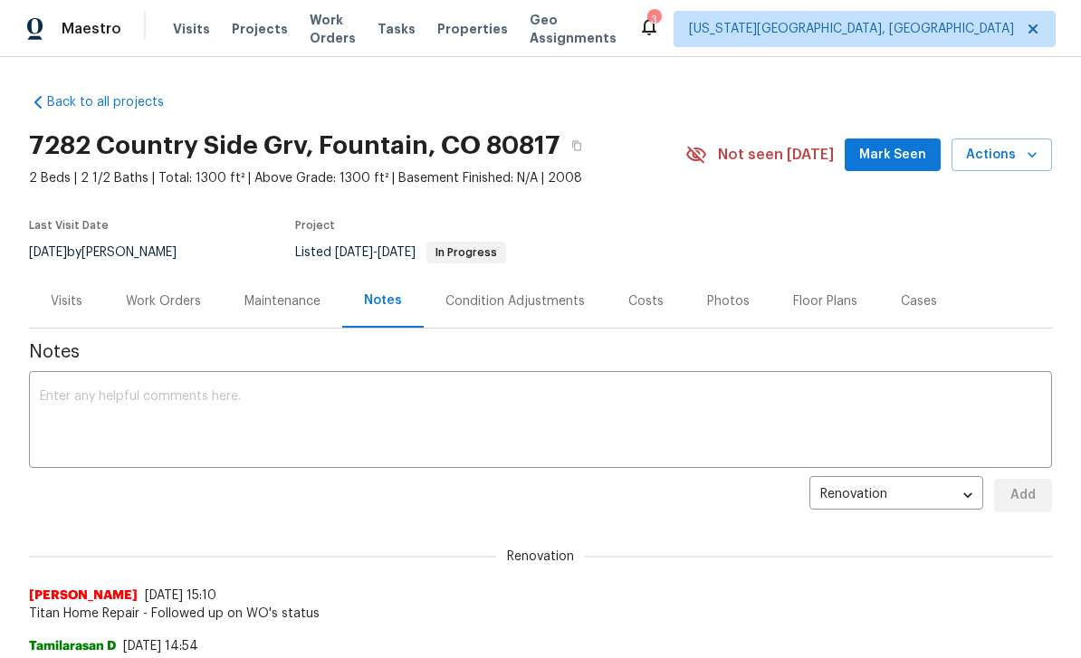
scroll to position [0, 0]
click at [891, 159] on span "Mark Seen" at bounding box center [892, 155] width 67 height 23
click at [410, 30] on span "Tasks" at bounding box center [396, 29] width 38 height 13
